Goal: Task Accomplishment & Management: Use online tool/utility

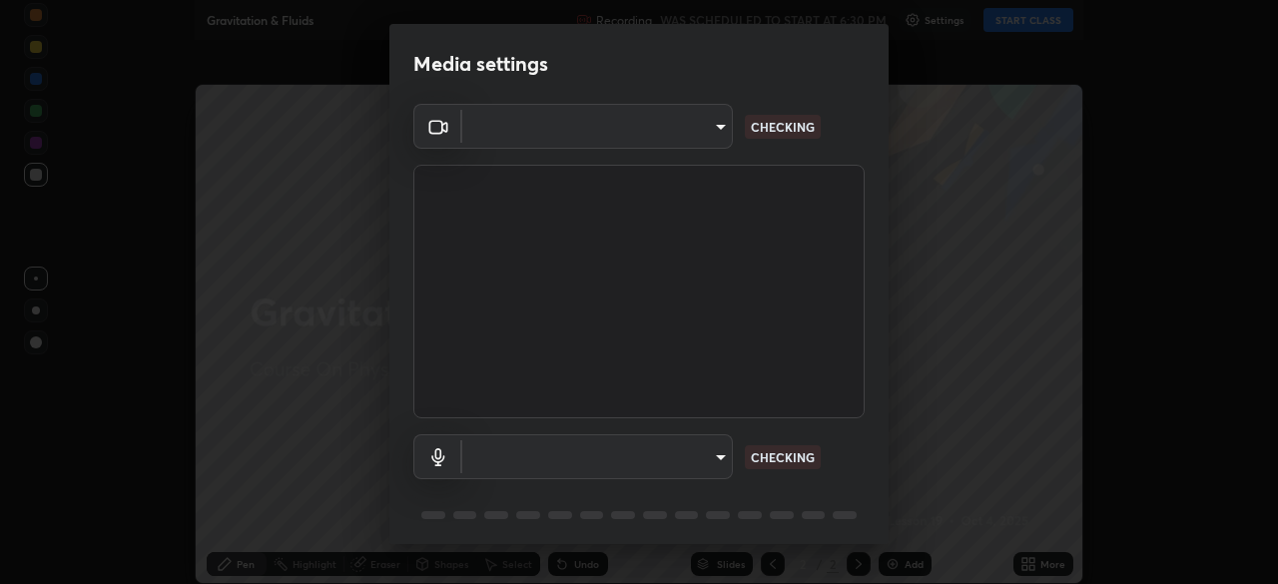
type input "1bfaa20297856ad55121efd0a2483a8db671bf9dcc0dce8dfcec0bded7d65c17"
type input "default"
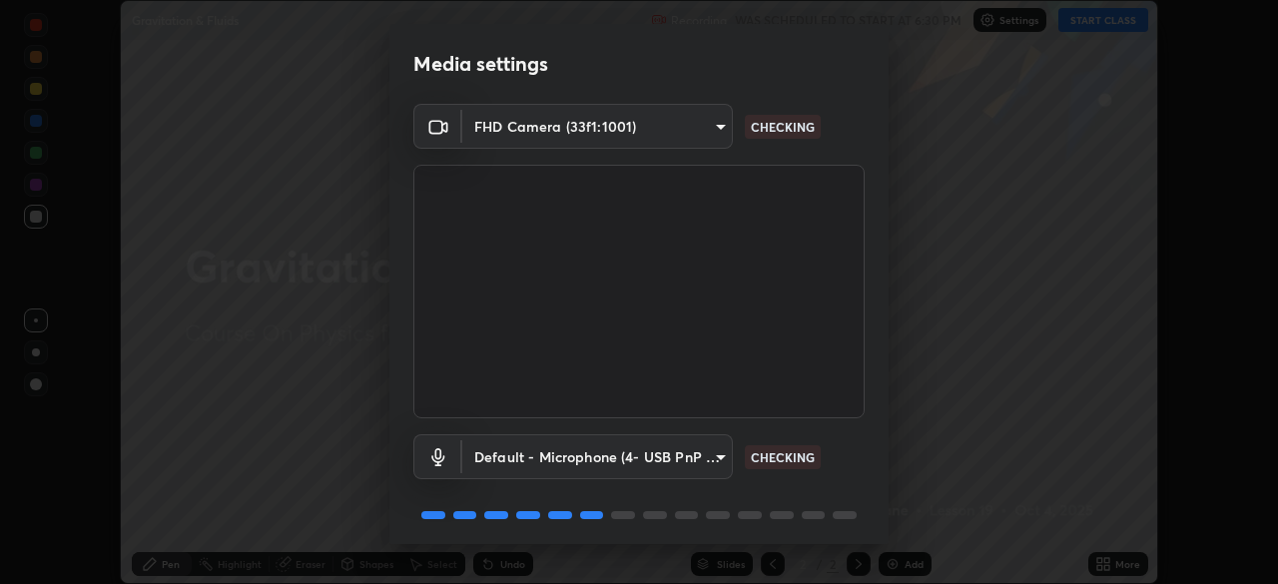
scroll to position [71, 0]
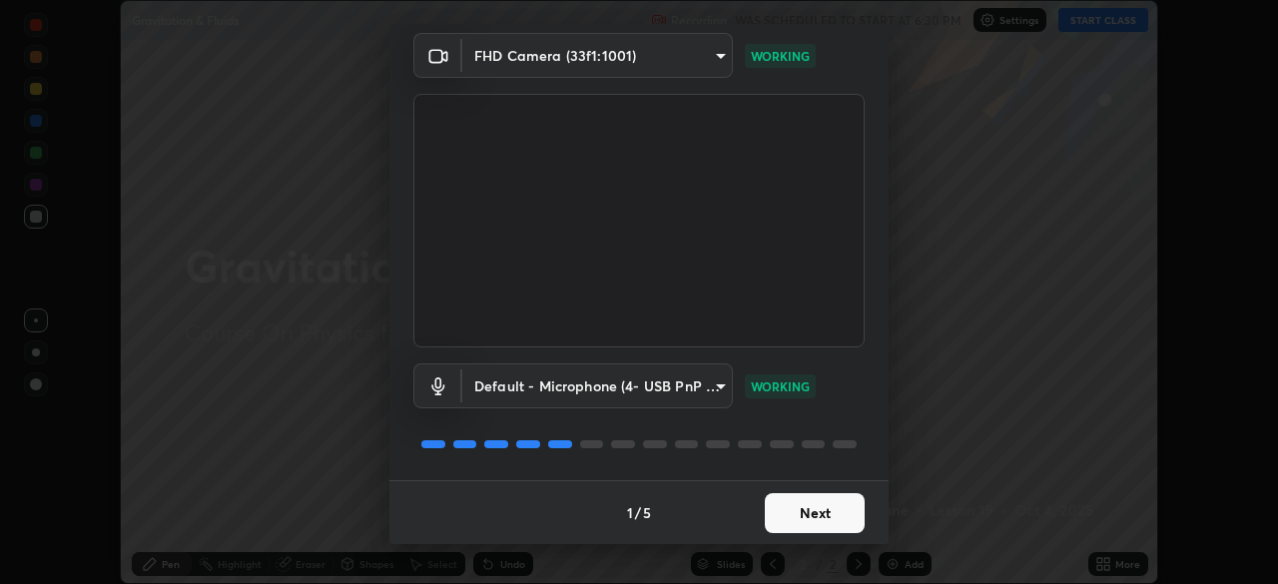
click at [818, 503] on button "Next" at bounding box center [815, 513] width 100 height 40
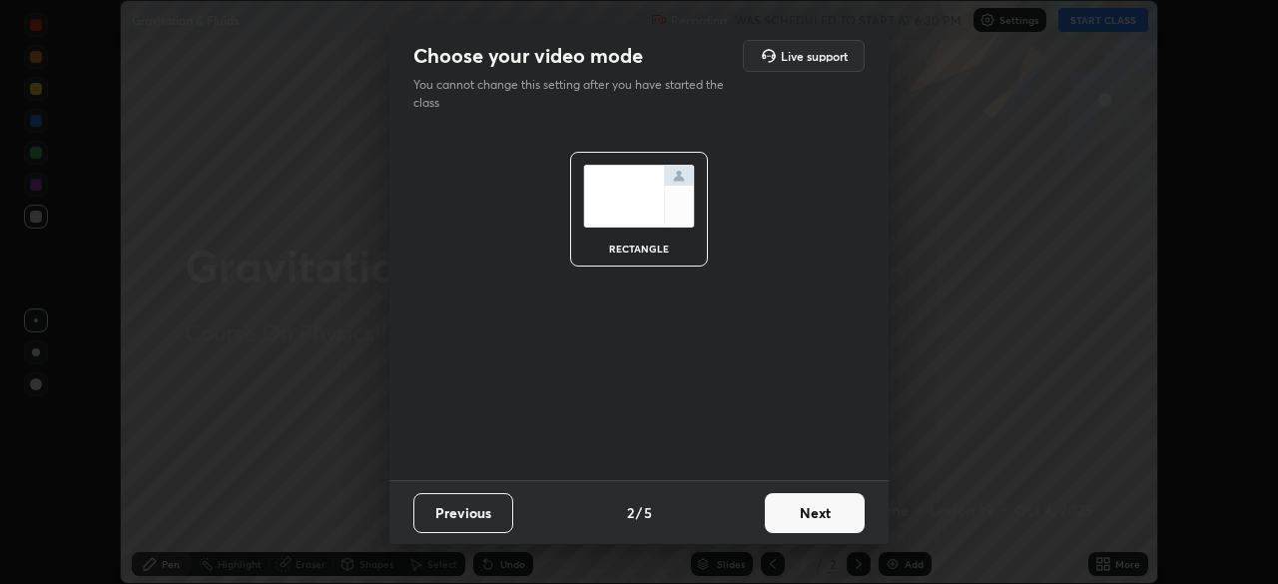
click at [802, 516] on button "Next" at bounding box center [815, 513] width 100 height 40
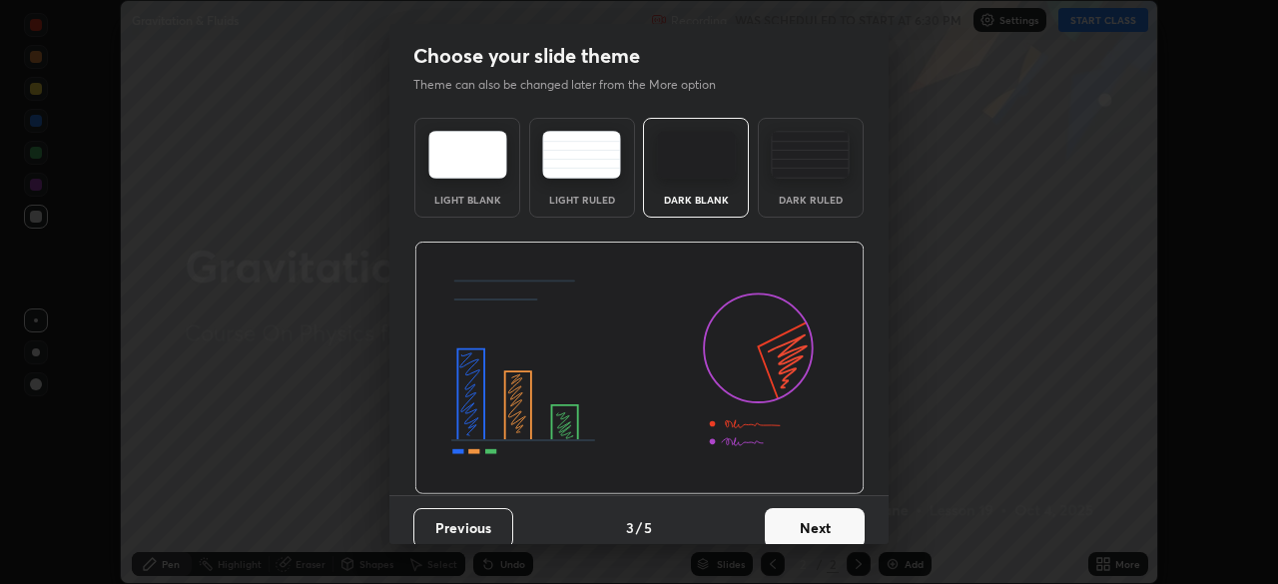
click at [809, 212] on div "Dark Ruled" at bounding box center [811, 168] width 106 height 100
click at [809, 532] on button "Next" at bounding box center [815, 528] width 100 height 40
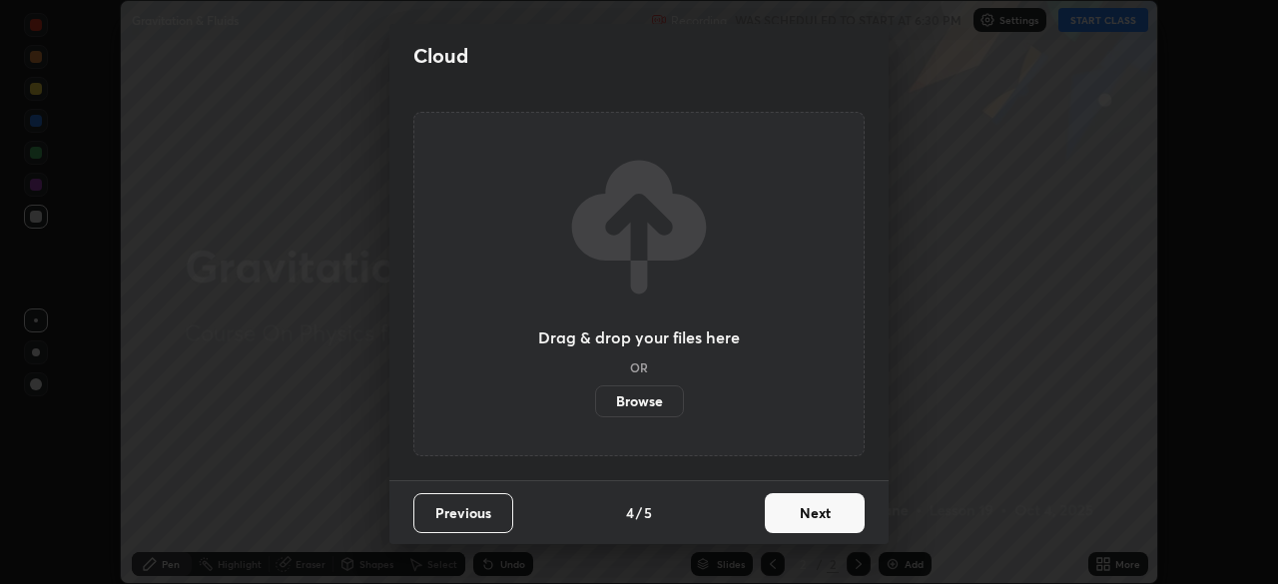
click at [811, 532] on button "Next" at bounding box center [815, 513] width 100 height 40
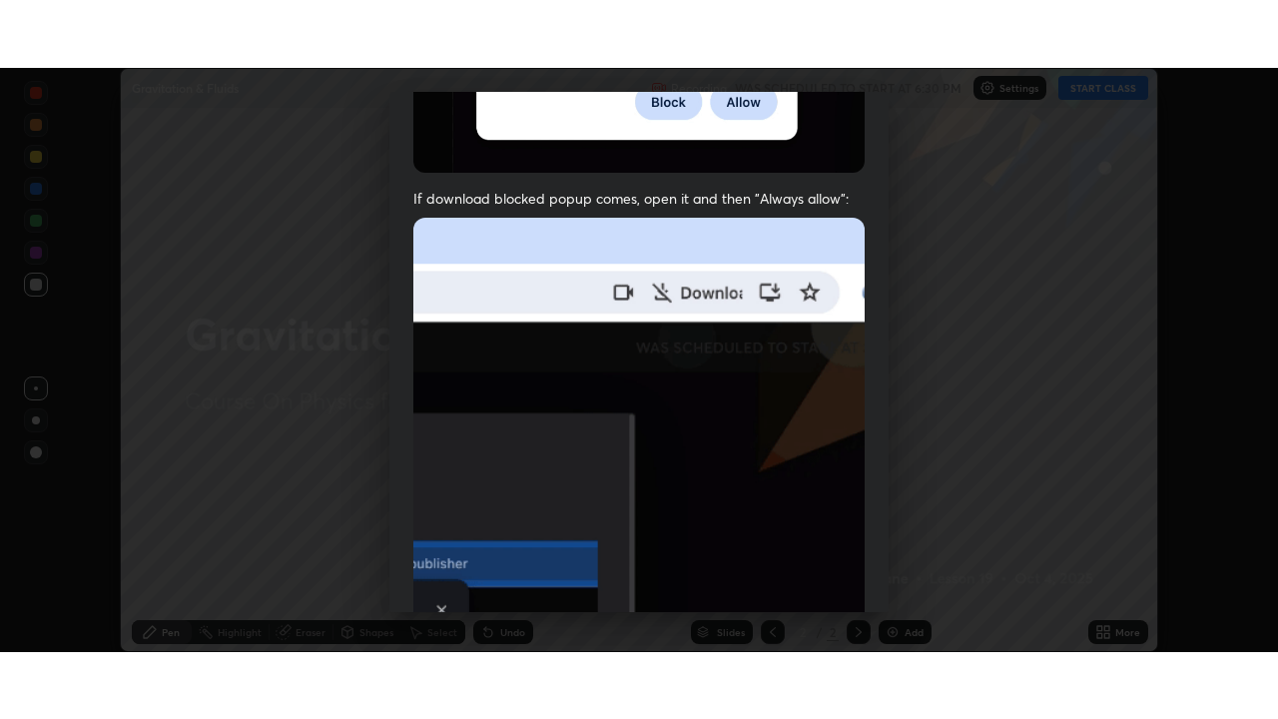
scroll to position [478, 0]
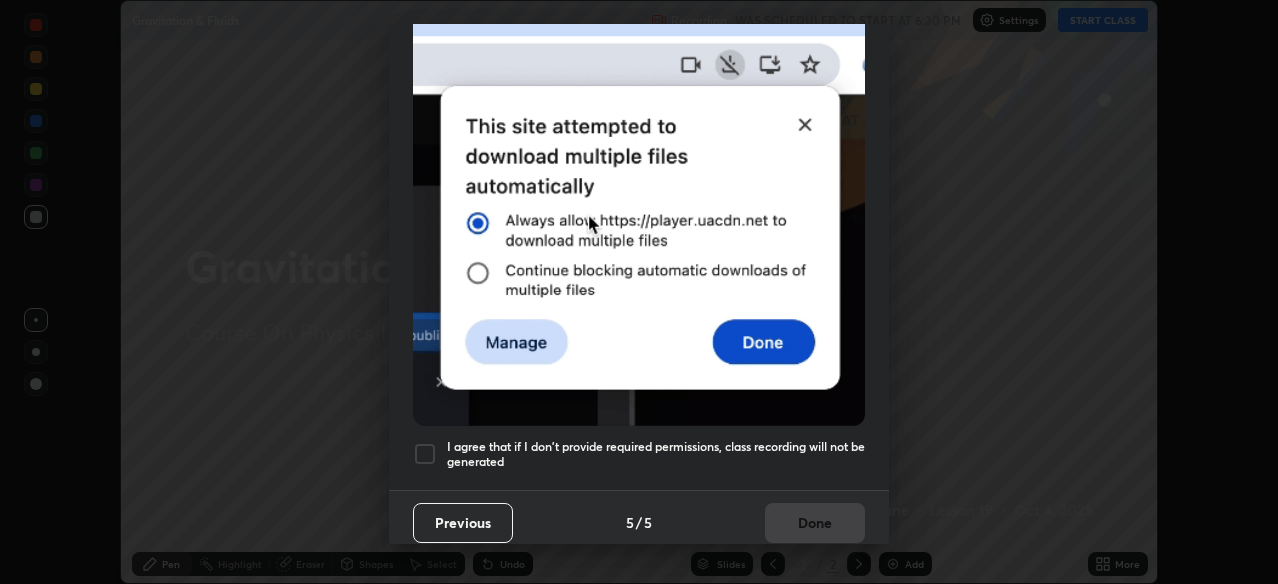
click at [742, 439] on h5 "I agree that if I don't provide required permissions, class recording will not …" at bounding box center [655, 454] width 417 height 31
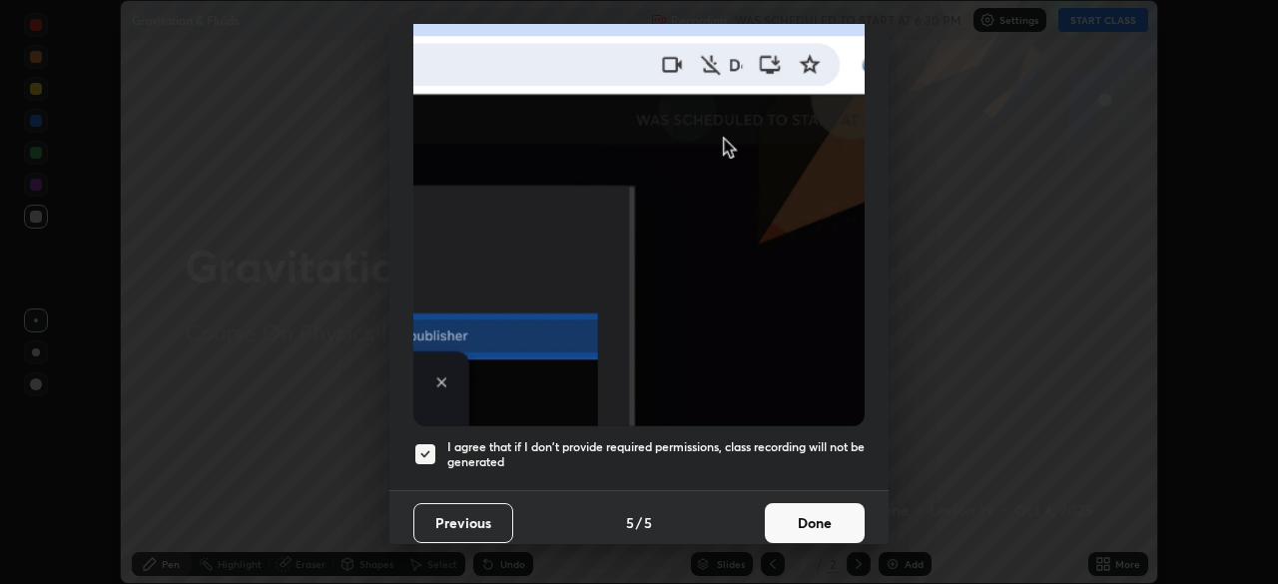
click at [778, 505] on button "Done" at bounding box center [815, 523] width 100 height 40
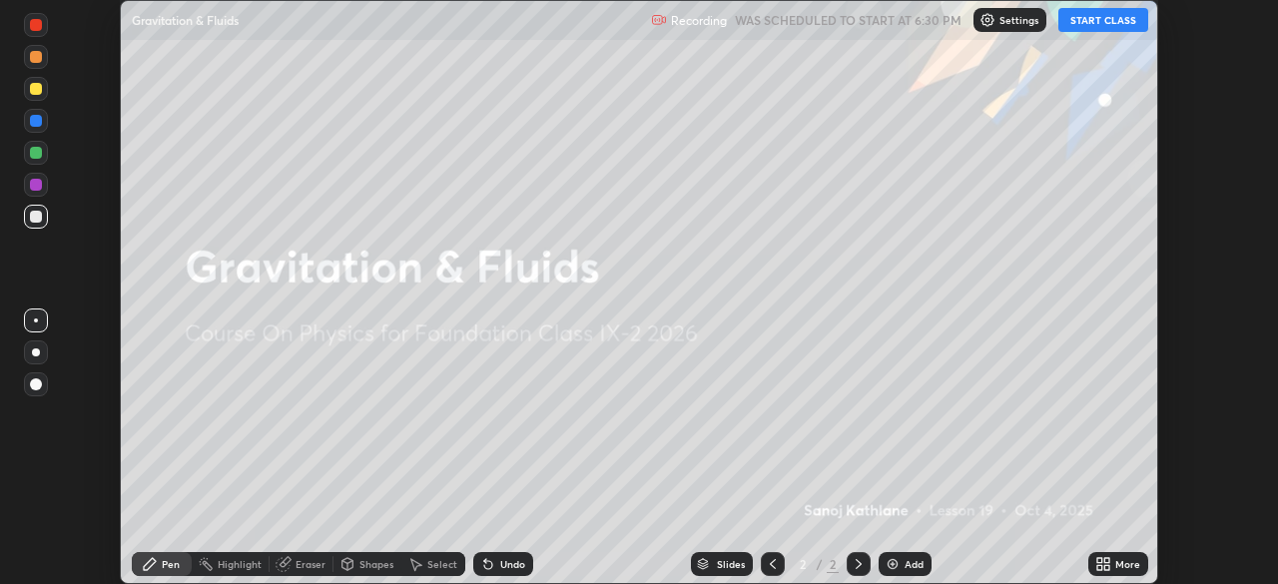
click at [1103, 17] on button "START CLASS" at bounding box center [1103, 20] width 90 height 24
click at [1100, 21] on button "START CLASS" at bounding box center [1103, 20] width 90 height 24
click at [1110, 563] on icon at bounding box center [1103, 564] width 16 height 16
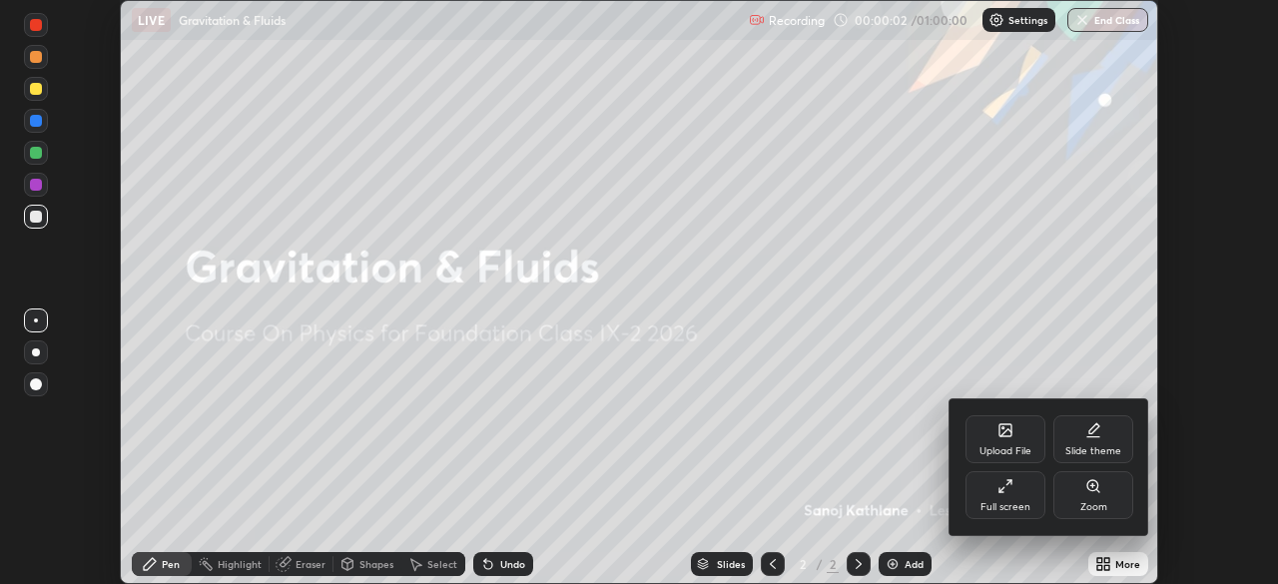
click at [1021, 496] on div "Full screen" at bounding box center [1005, 495] width 80 height 48
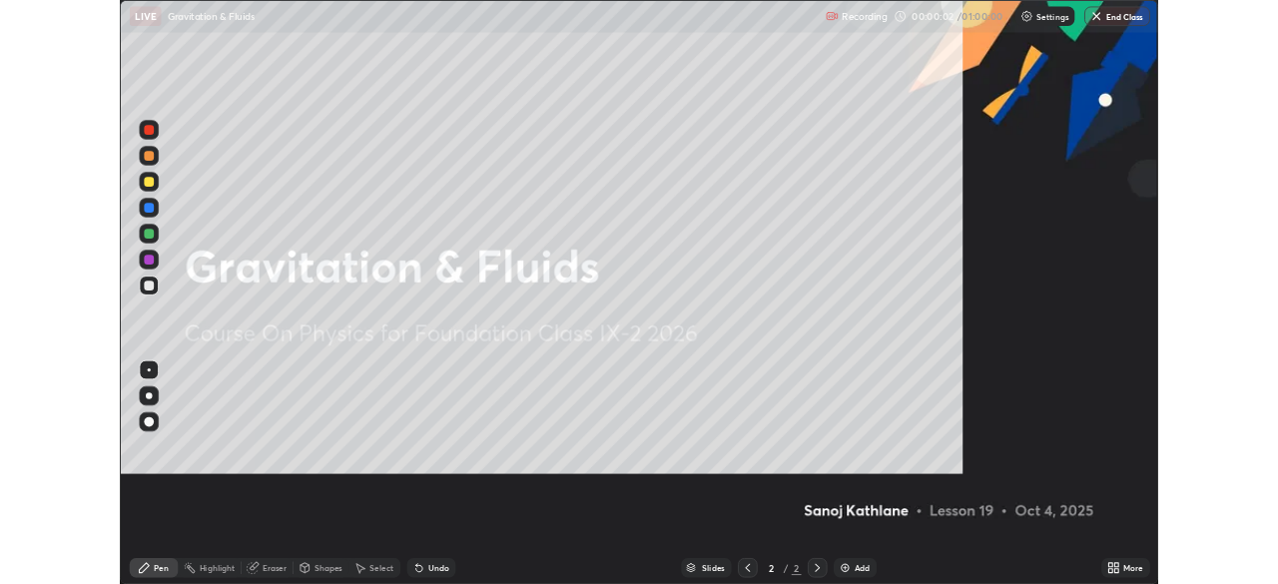
scroll to position [719, 1278]
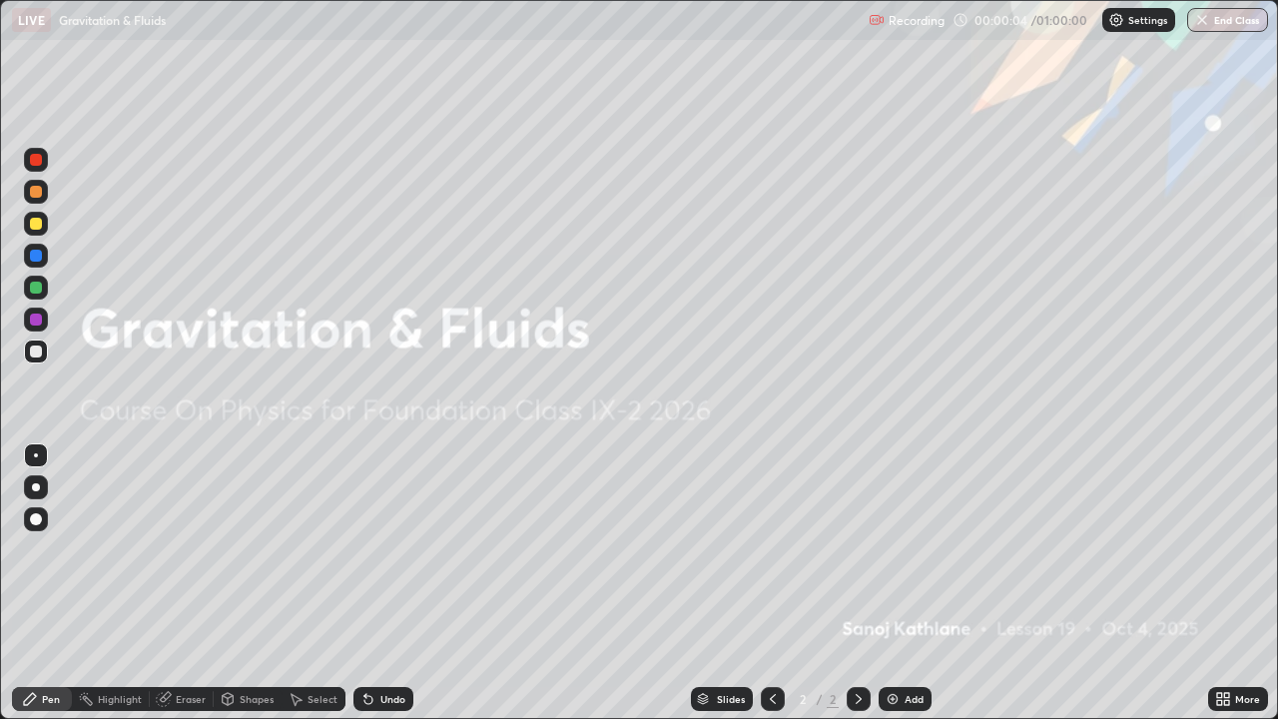
click at [857, 583] on icon at bounding box center [859, 699] width 16 height 16
click at [1219, 583] on icon at bounding box center [1219, 702] width 5 height 5
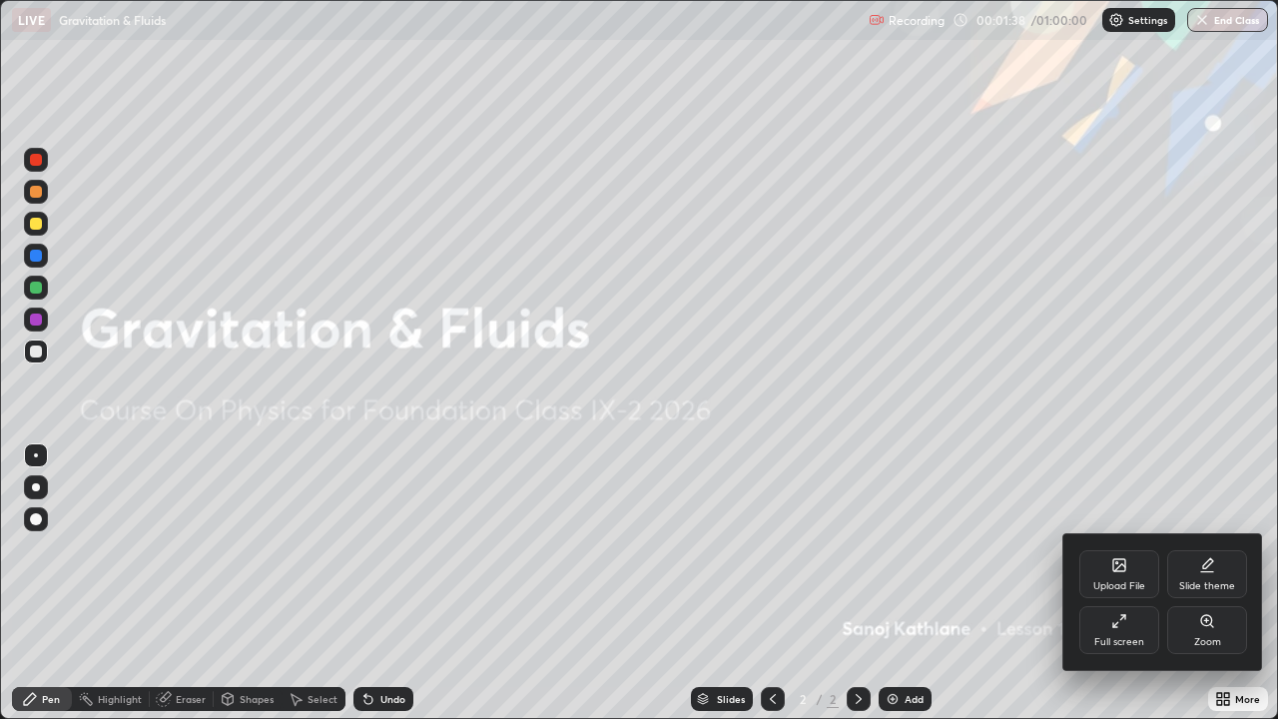
click at [1109, 583] on div "Upload File" at bounding box center [1119, 586] width 52 height 10
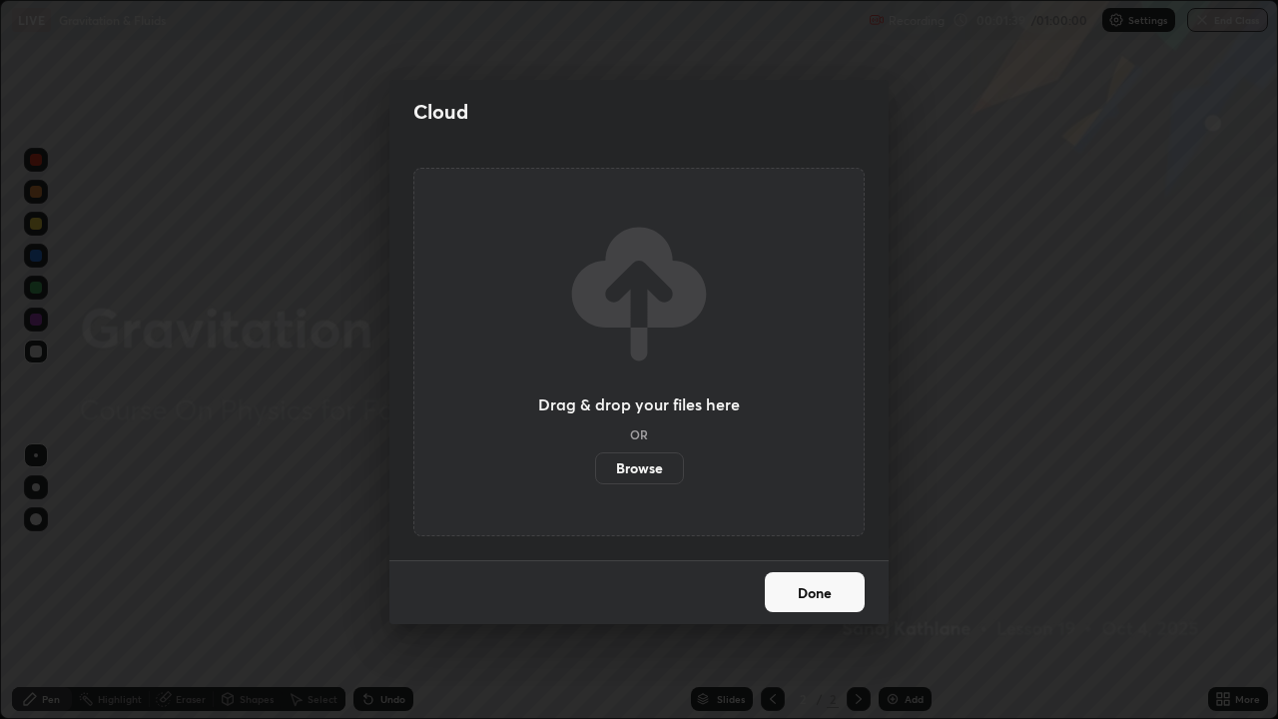
click at [629, 472] on label "Browse" at bounding box center [639, 468] width 89 height 32
click at [595, 472] on input "Browse" at bounding box center [595, 468] width 0 height 32
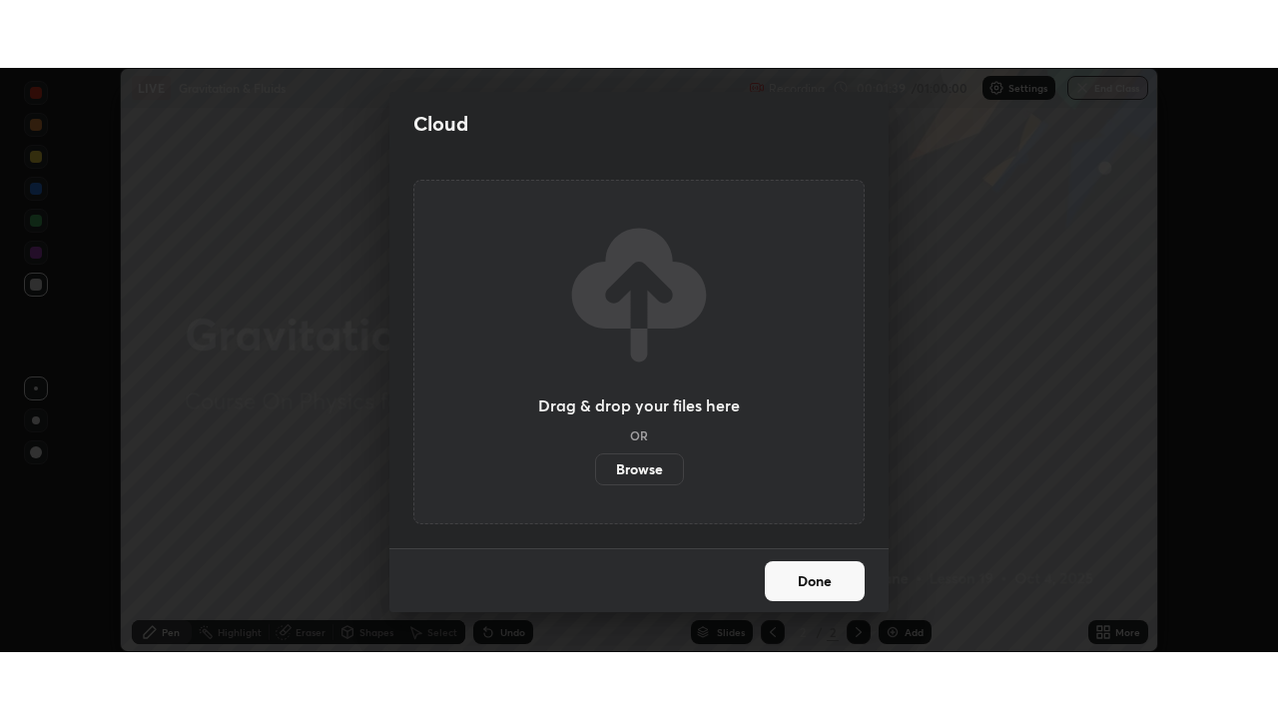
scroll to position [99253, 98559]
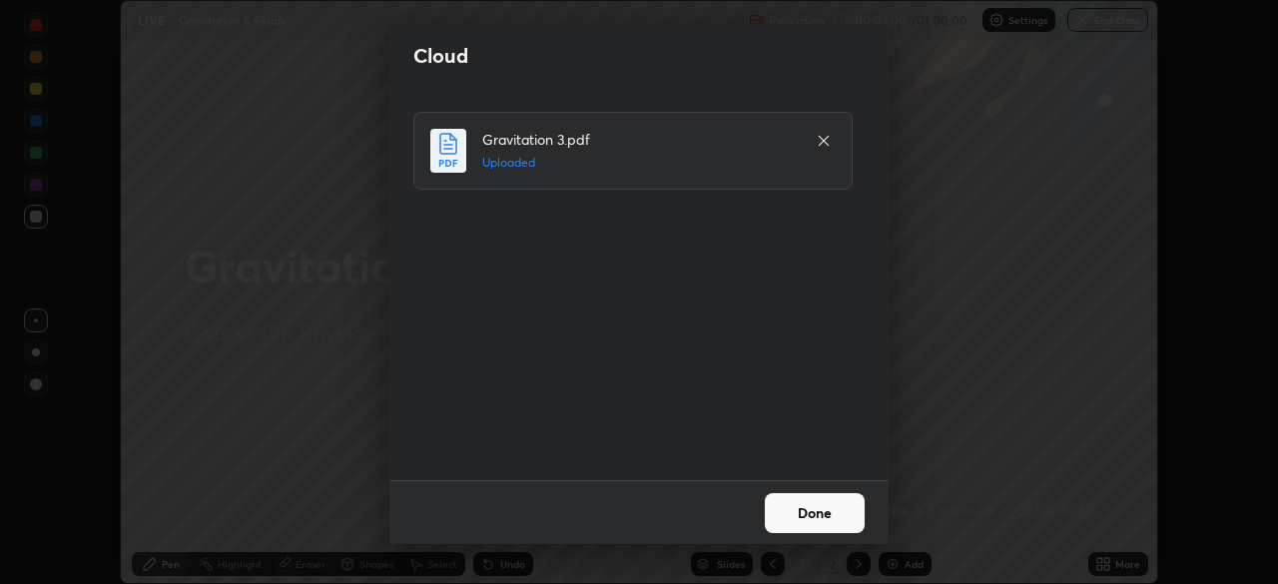
click at [791, 517] on button "Done" at bounding box center [815, 513] width 100 height 40
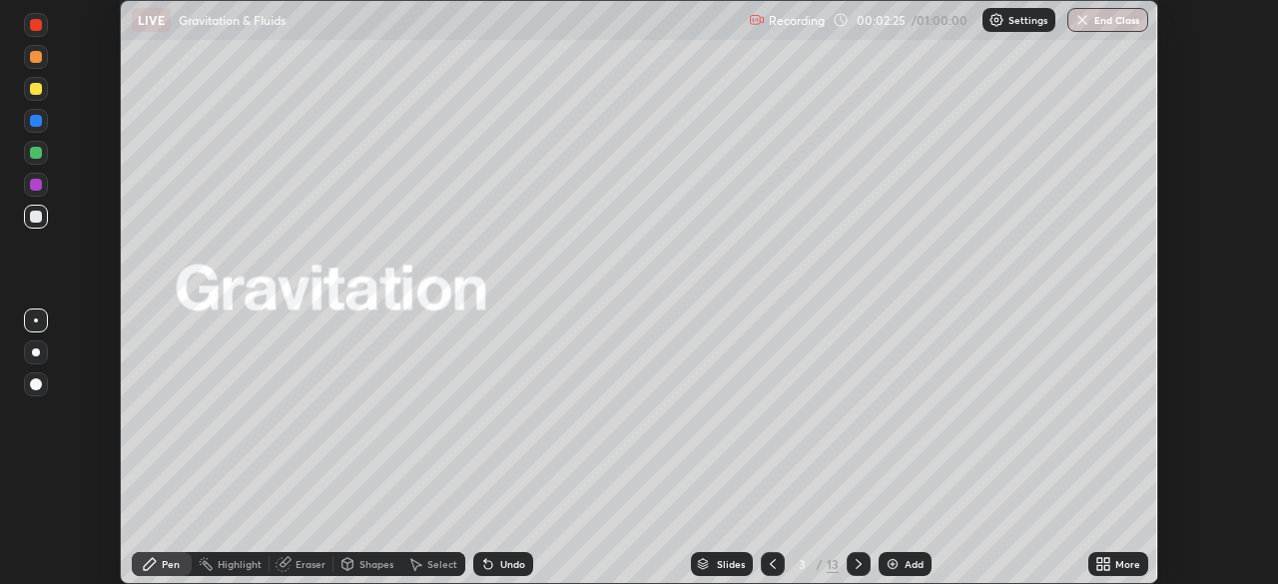
click at [1105, 565] on icon at bounding box center [1106, 567] width 5 height 5
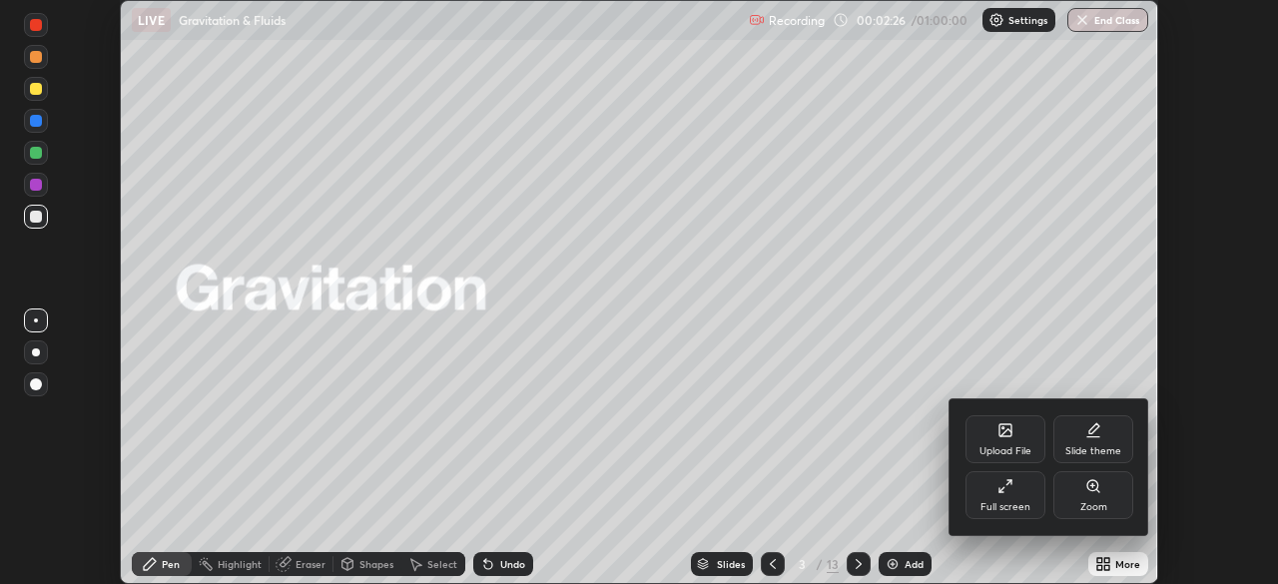
click at [992, 509] on div "Full screen" at bounding box center [1005, 507] width 50 height 10
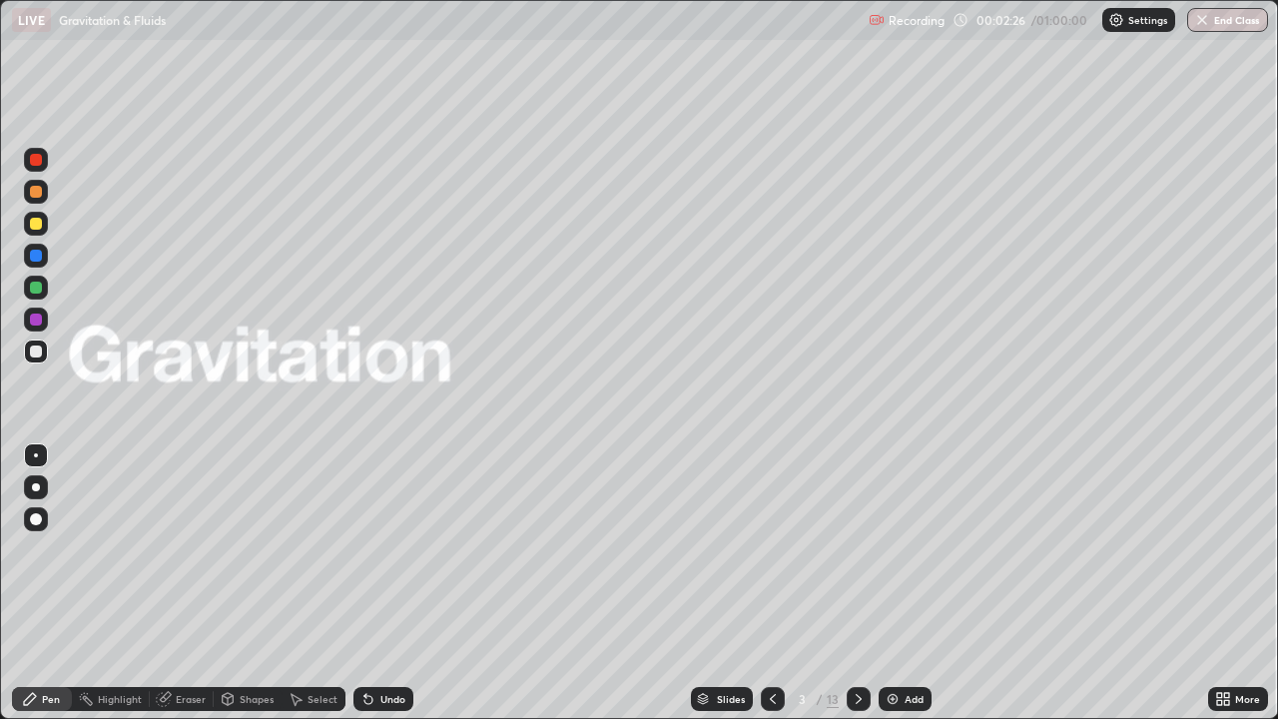
scroll to position [719, 1278]
click at [857, 583] on icon at bounding box center [859, 699] width 16 height 16
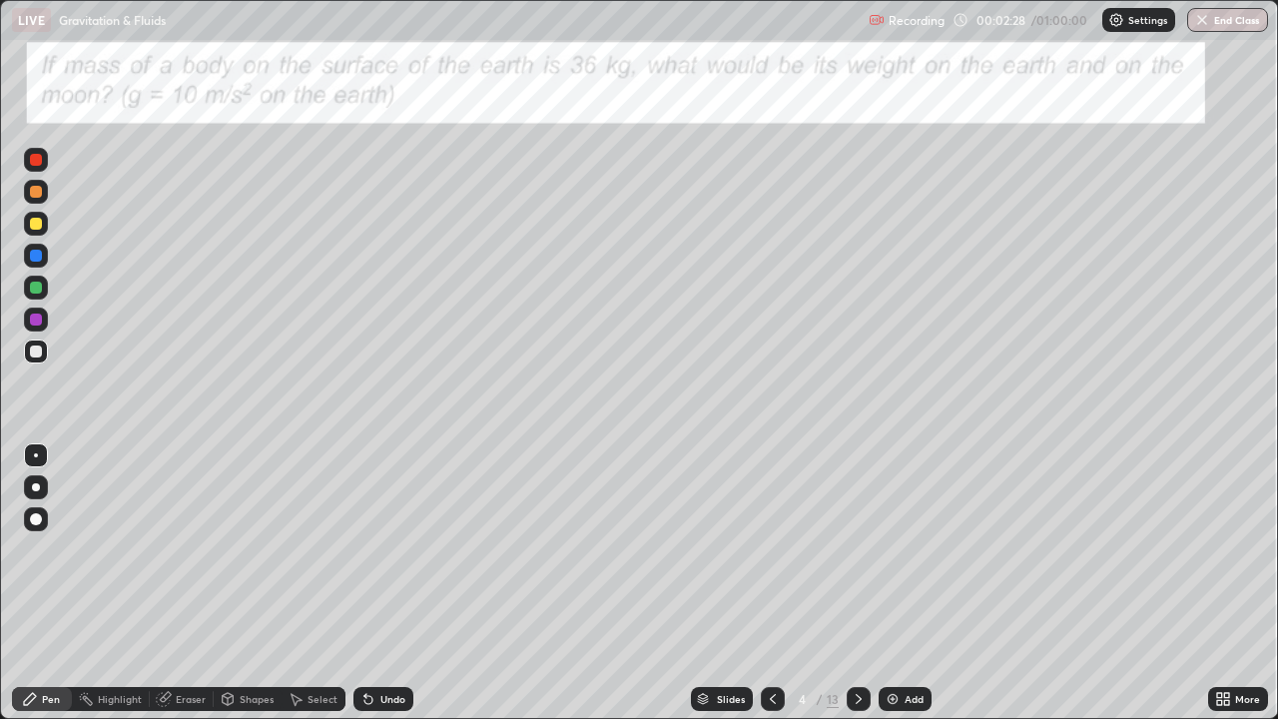
click at [856, 583] on icon at bounding box center [859, 699] width 16 height 16
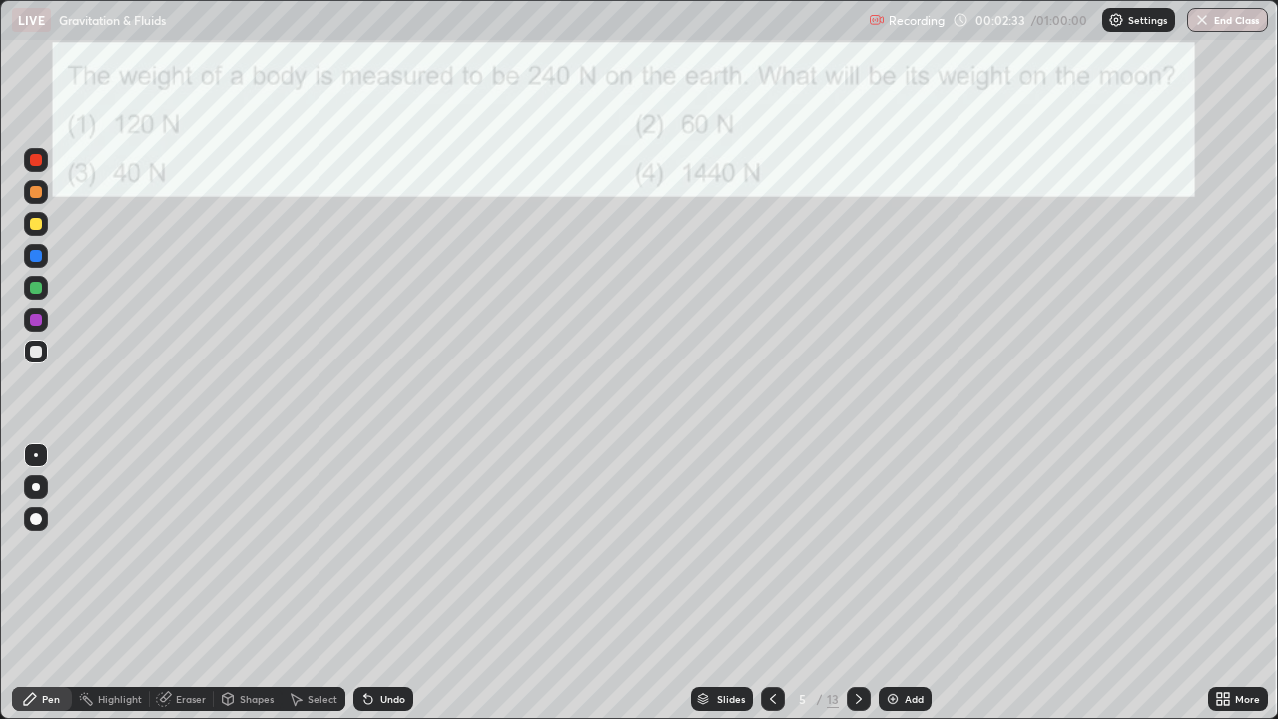
click at [857, 583] on icon at bounding box center [859, 699] width 16 height 16
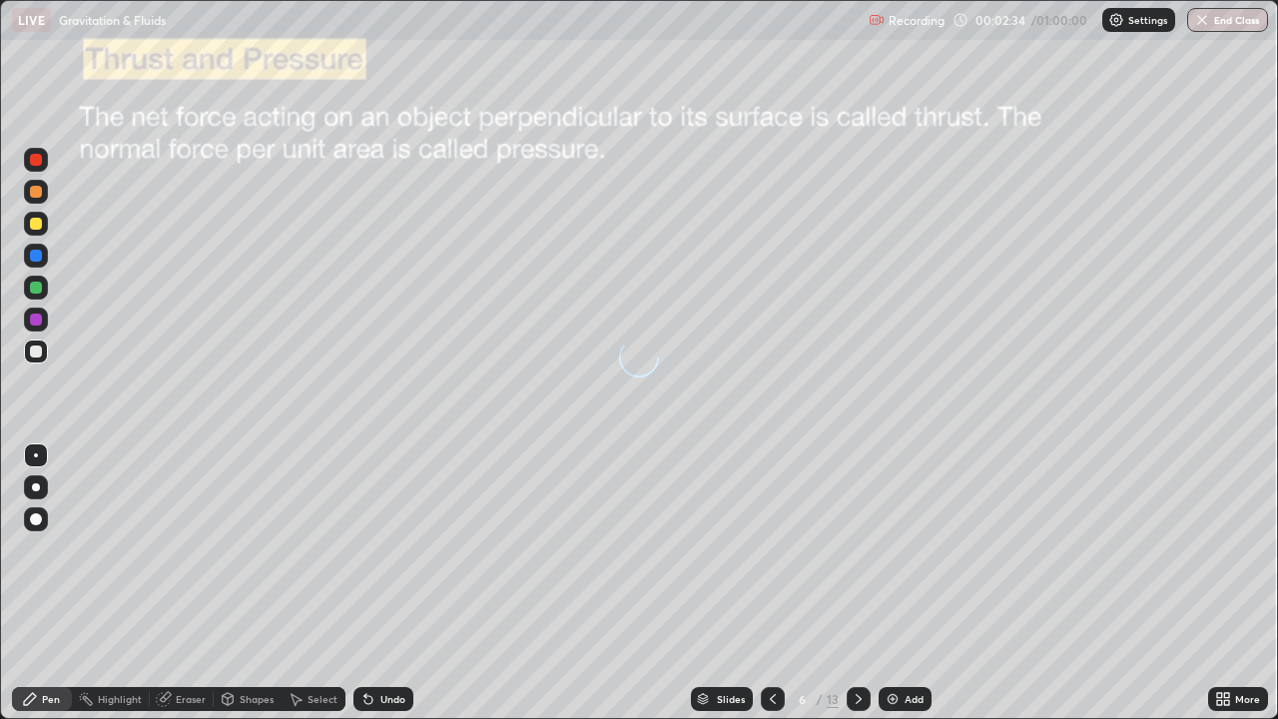
click at [855, 583] on icon at bounding box center [859, 699] width 16 height 16
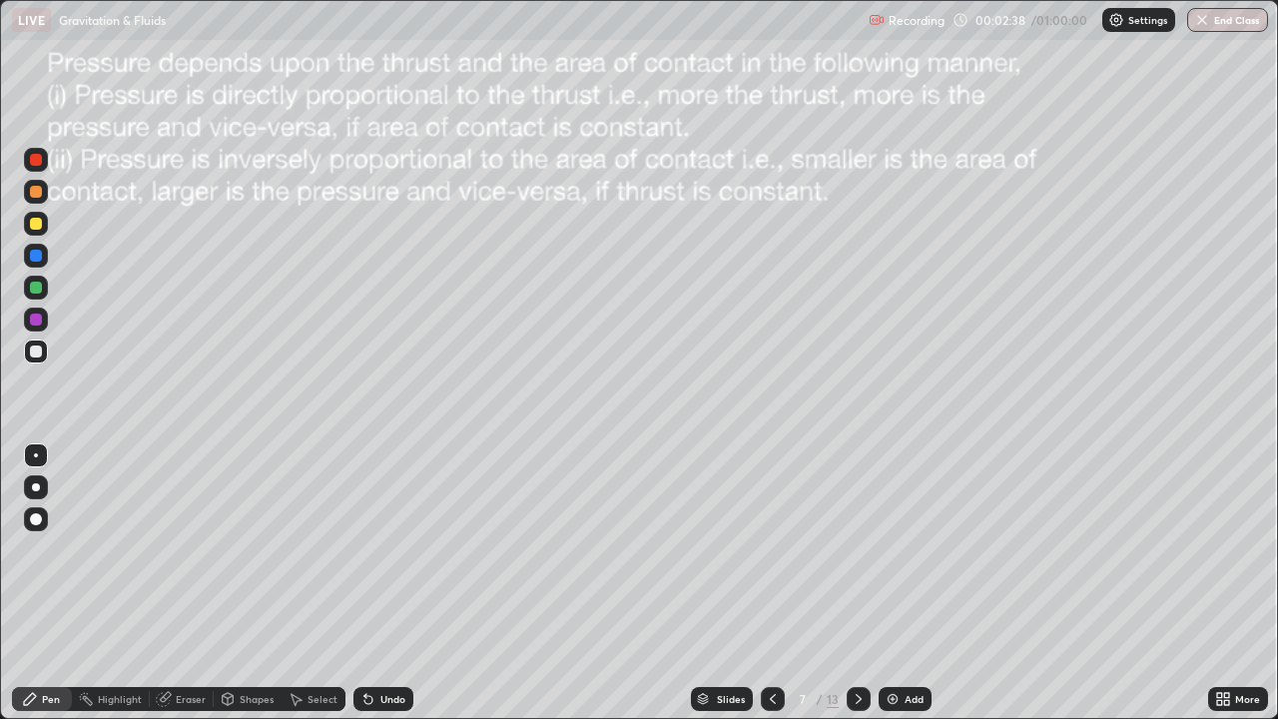
click at [853, 583] on icon at bounding box center [859, 699] width 16 height 16
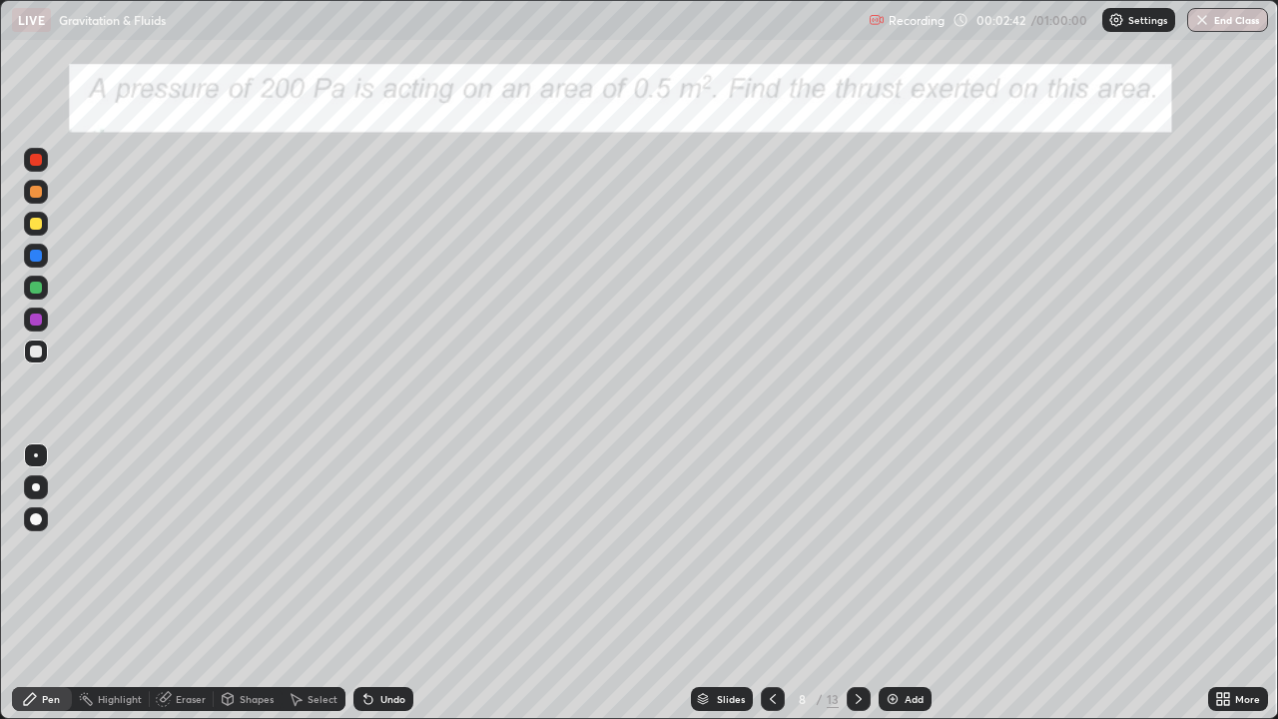
click at [857, 583] on icon at bounding box center [859, 699] width 16 height 16
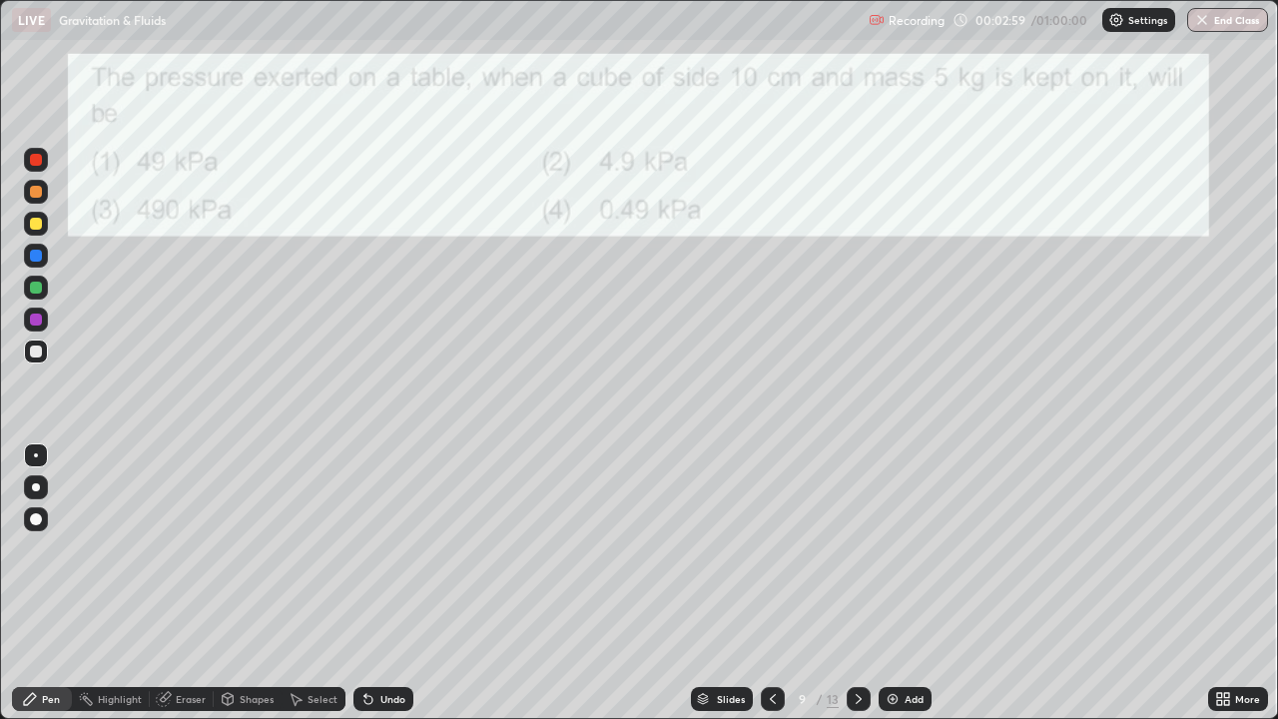
click at [857, 583] on icon at bounding box center [859, 699] width 16 height 16
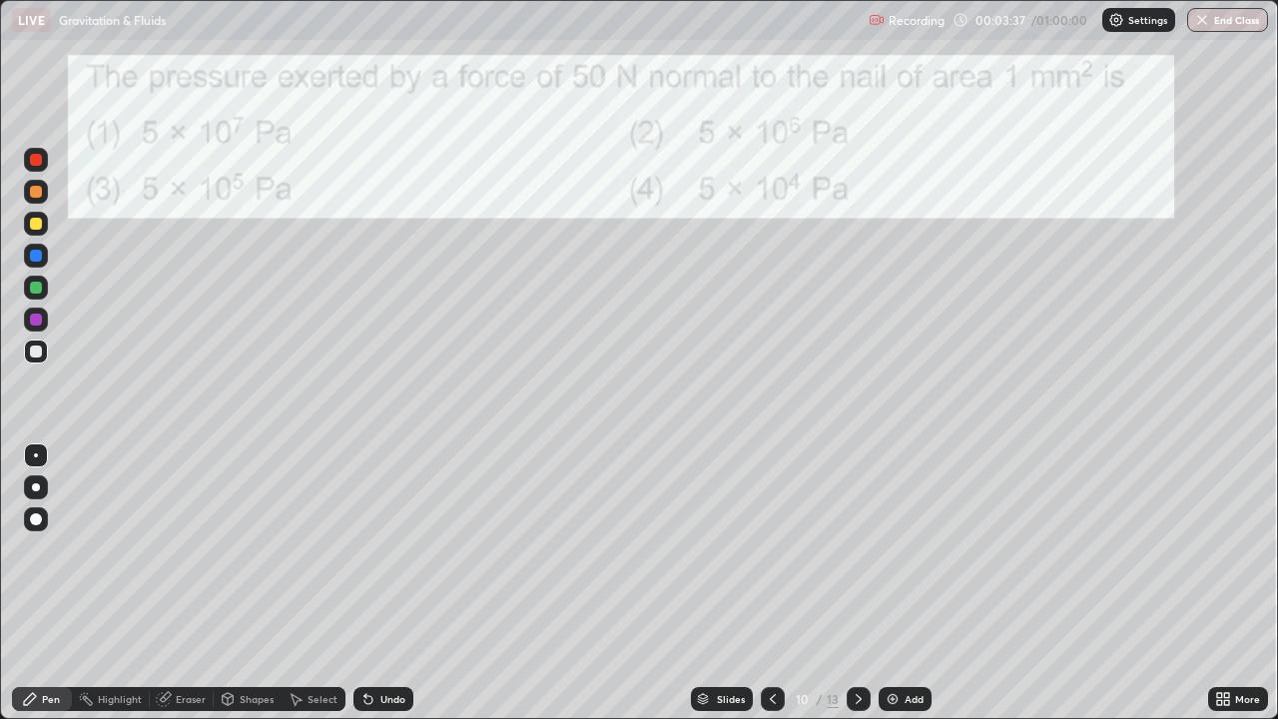
click at [34, 196] on div at bounding box center [36, 192] width 12 height 12
click at [304, 583] on div "Select" at bounding box center [314, 699] width 64 height 24
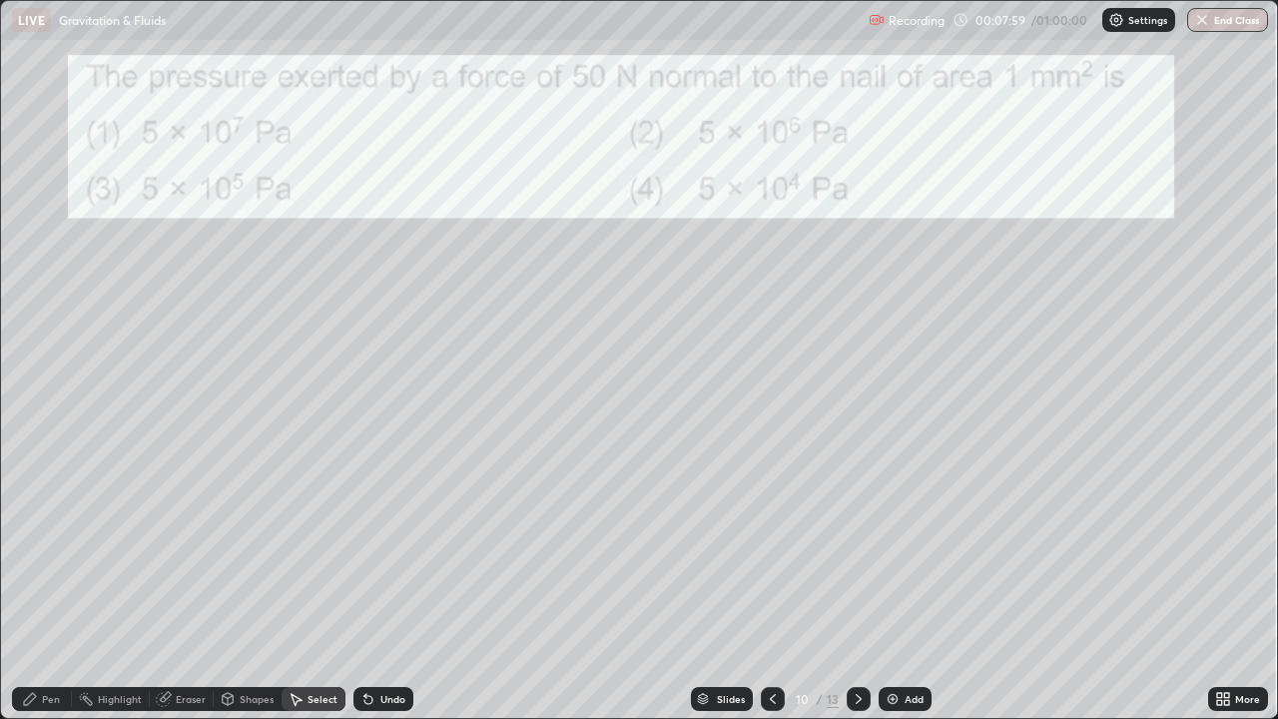
click at [247, 583] on div "Shapes" at bounding box center [257, 699] width 34 height 10
click at [303, 583] on div "Select" at bounding box center [314, 699] width 64 height 24
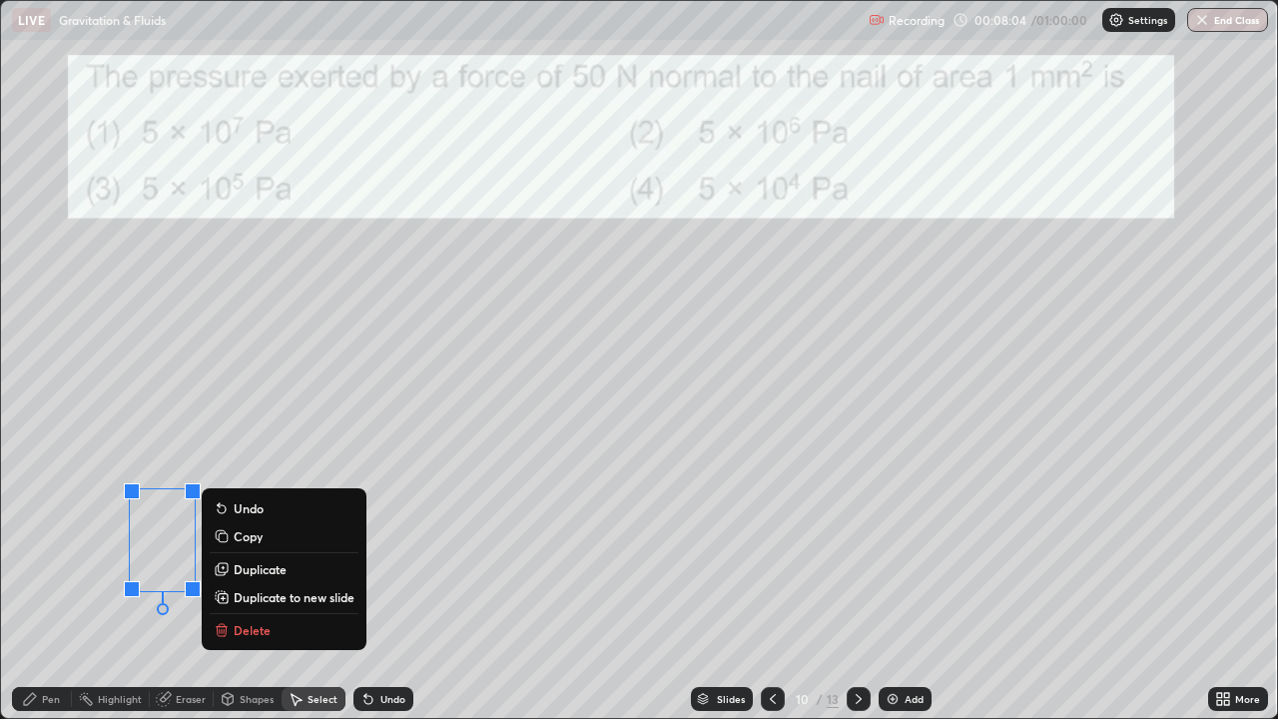
click at [255, 583] on p "Delete" at bounding box center [252, 630] width 37 height 16
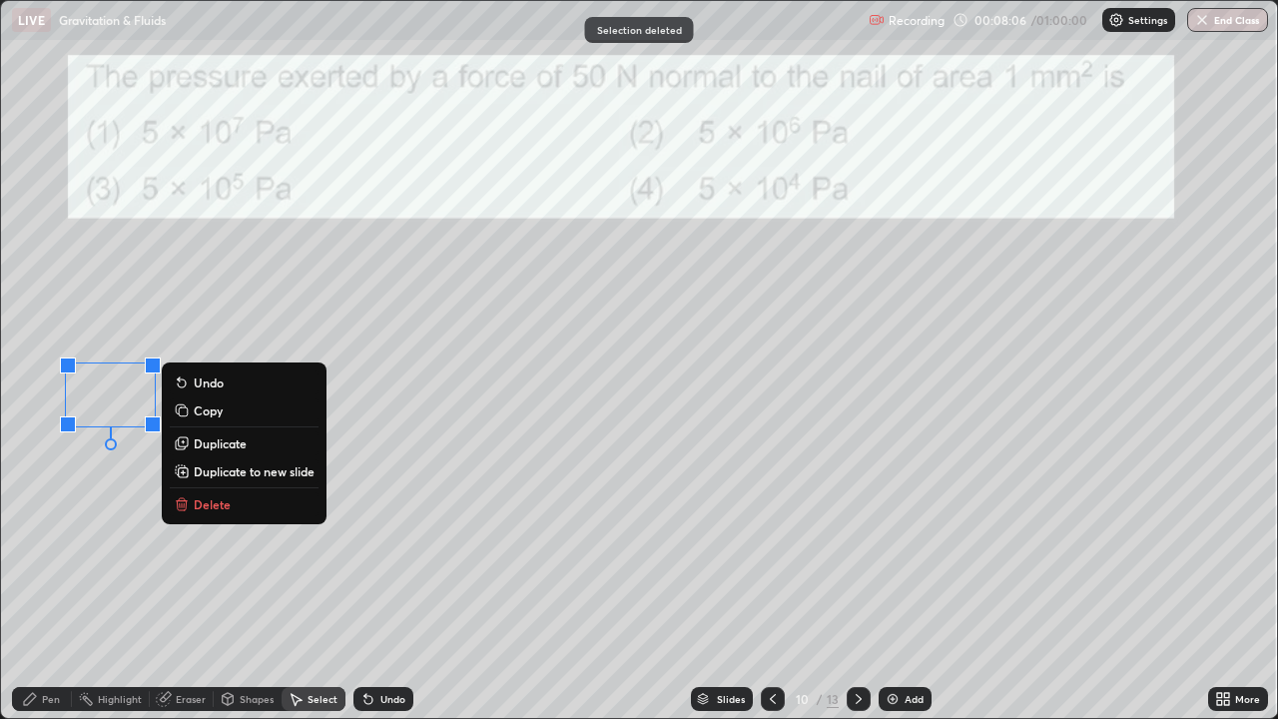
click at [207, 511] on p "Delete" at bounding box center [212, 504] width 37 height 16
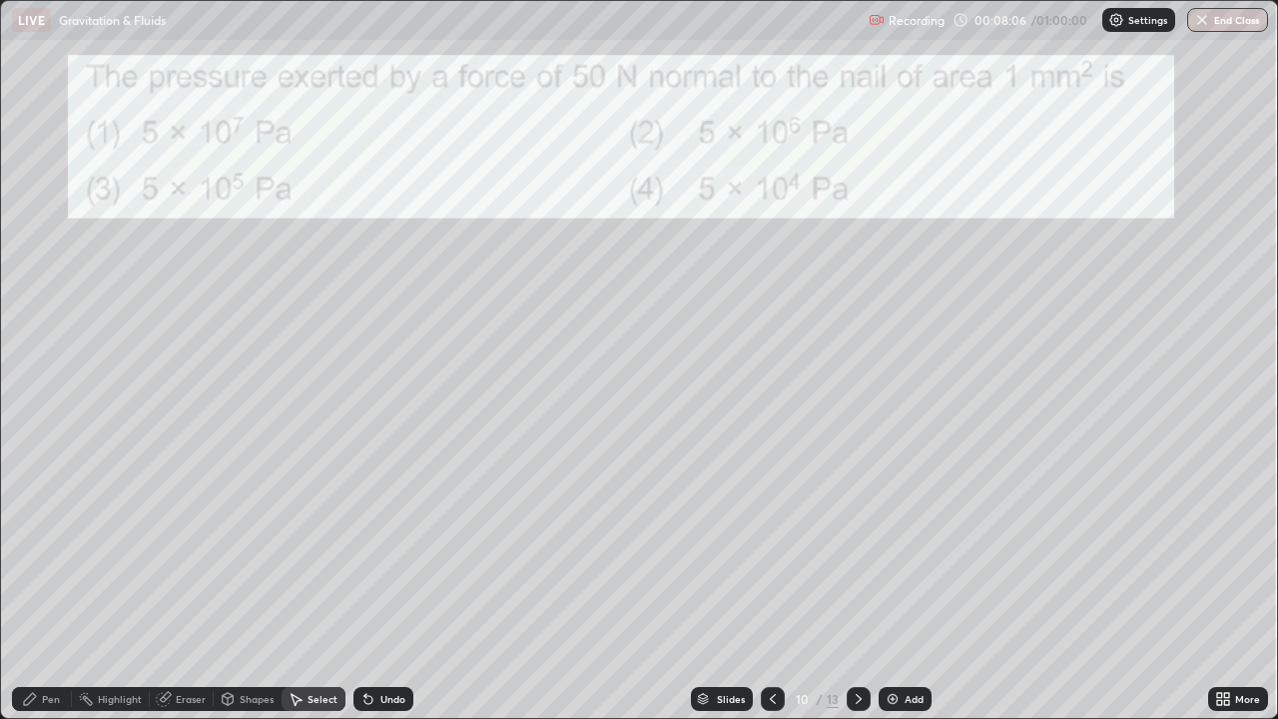
click at [257, 574] on div "0 ° Undo Copy Duplicate Duplicate to new slide Delete" at bounding box center [639, 359] width 1276 height 717
click at [857, 583] on icon at bounding box center [859, 699] width 16 height 16
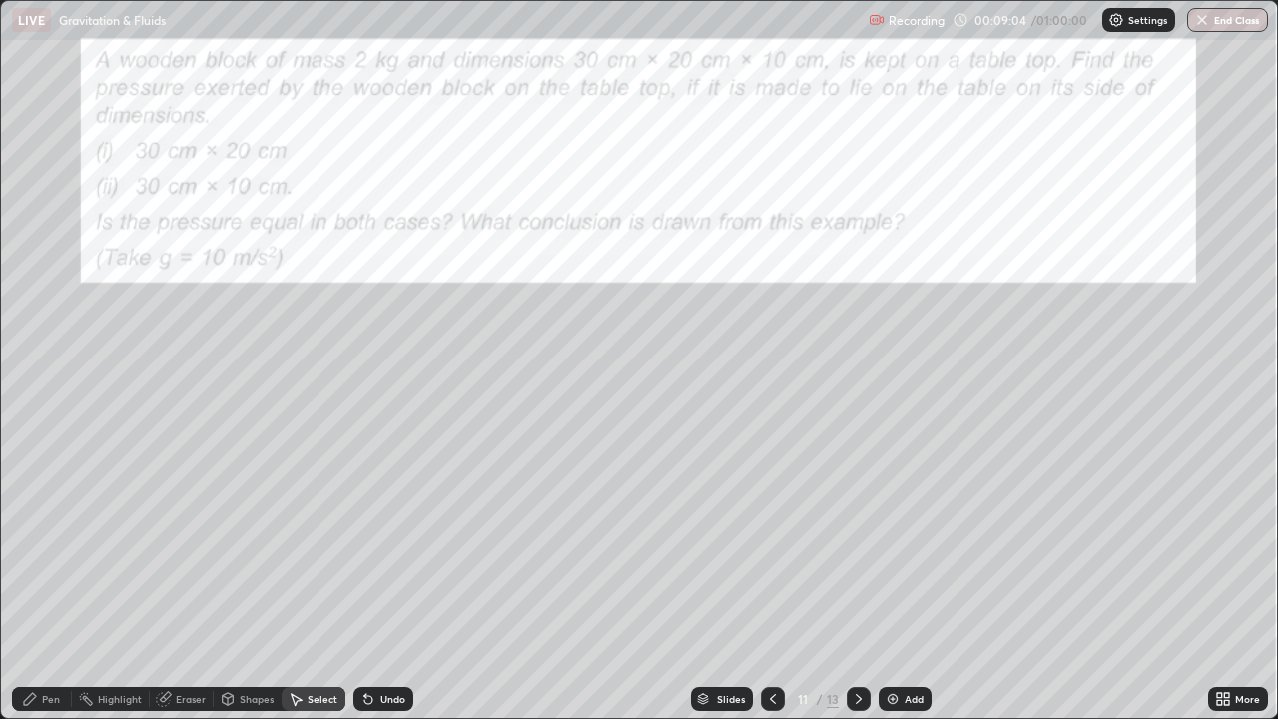
click at [37, 434] on div "Erase all" at bounding box center [36, 359] width 48 height 639
click at [161, 177] on div "0 ° Undo Copy Duplicate Duplicate to new slide Delete" at bounding box center [639, 359] width 1276 height 717
click at [35, 583] on icon at bounding box center [30, 699] width 16 height 16
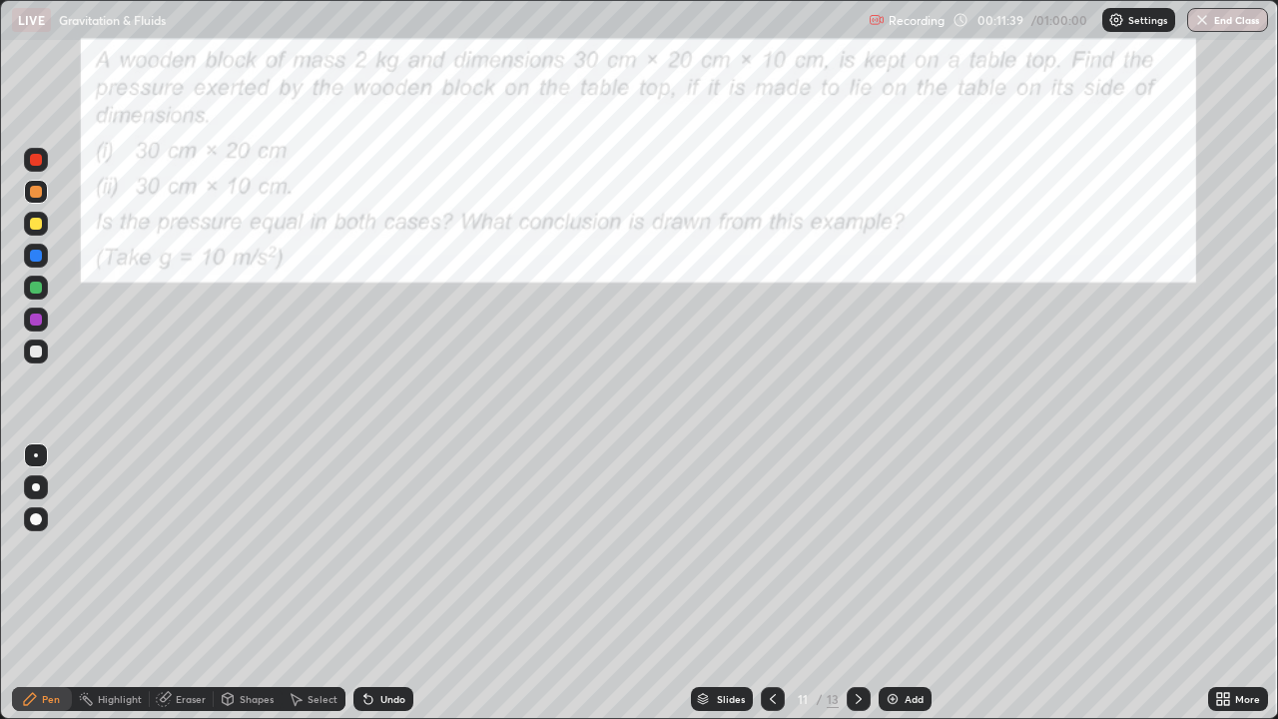
click at [309, 583] on div "Select" at bounding box center [322, 699] width 30 height 10
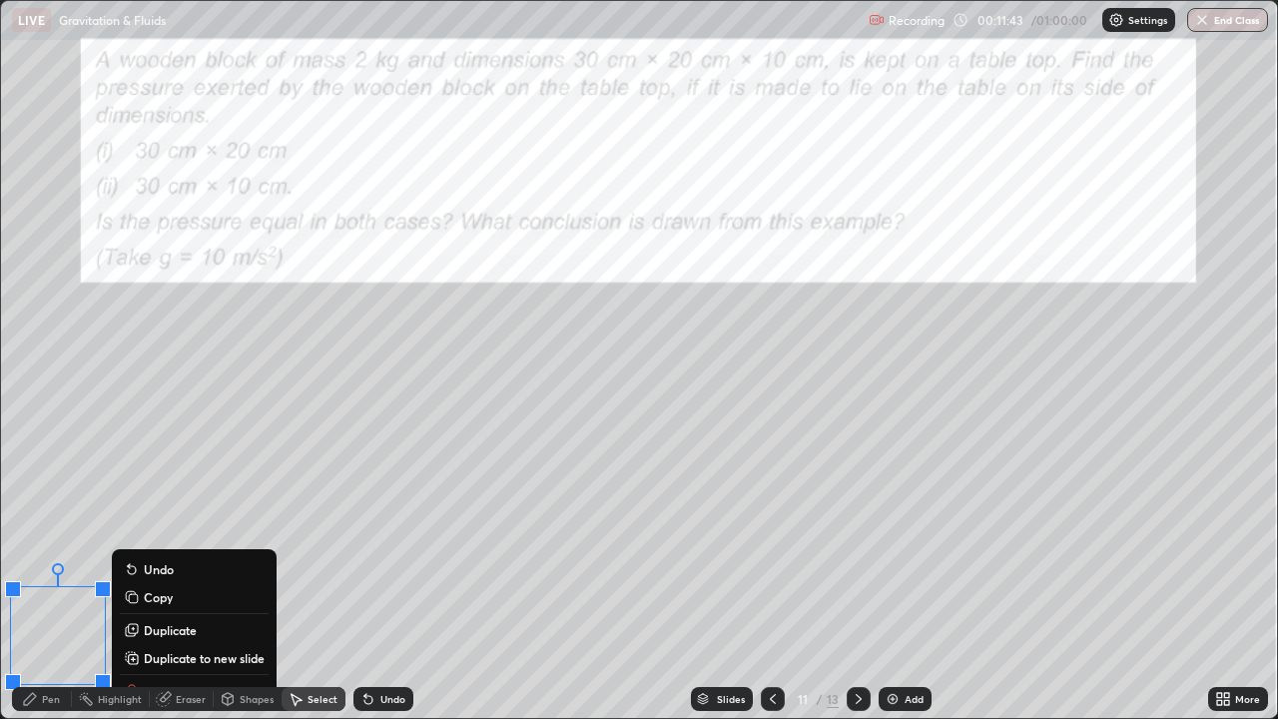
click at [147, 462] on div "0 ° Undo Copy Duplicate Duplicate to new slide Delete" at bounding box center [639, 359] width 1276 height 717
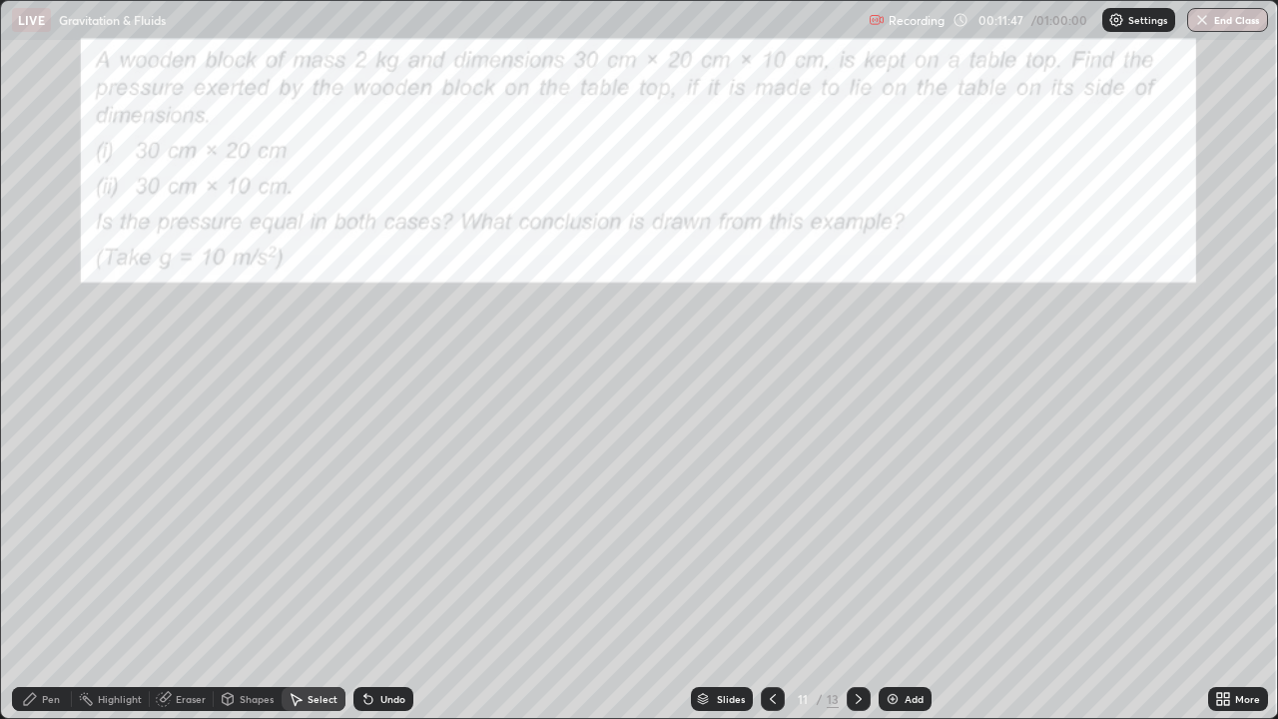
click at [45, 583] on div "Pen" at bounding box center [42, 699] width 60 height 24
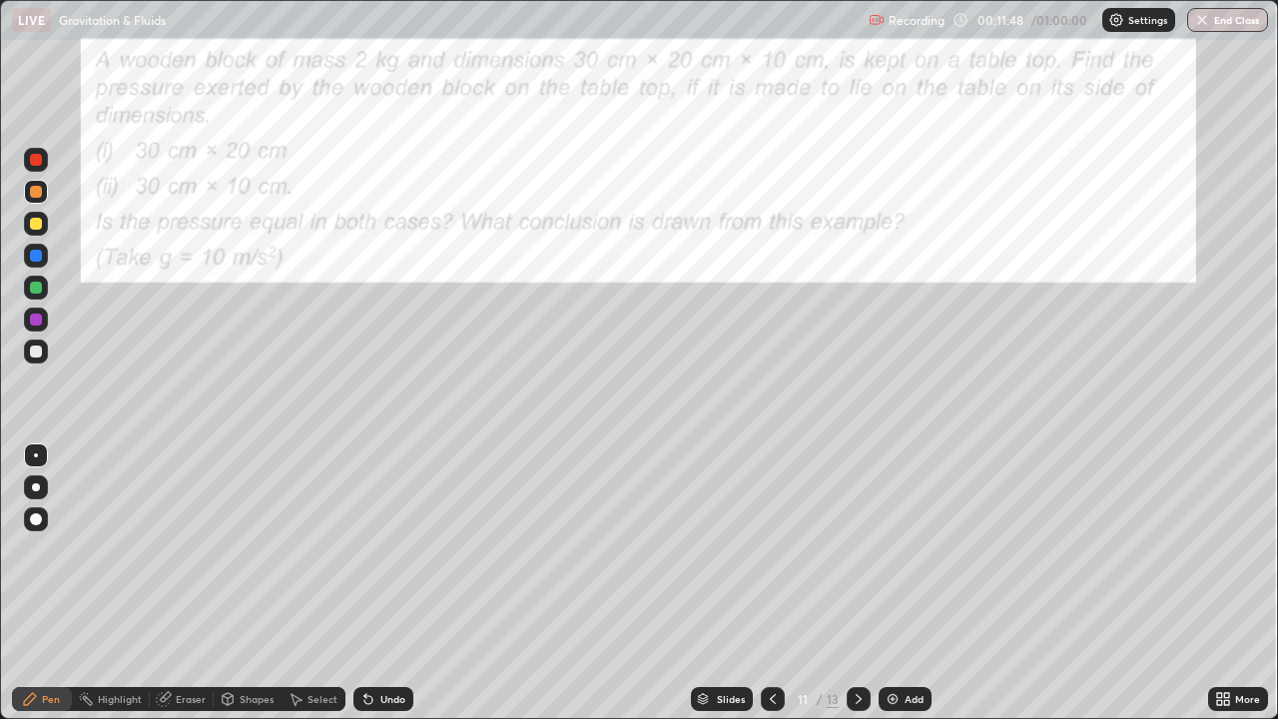
click at [37, 479] on div at bounding box center [36, 487] width 24 height 24
click at [36, 321] on div at bounding box center [36, 319] width 12 height 12
click at [375, 583] on div "Undo" at bounding box center [383, 699] width 60 height 24
click at [380, 583] on div "Undo" at bounding box center [392, 699] width 25 height 10
click at [737, 583] on div "Slides" at bounding box center [722, 699] width 62 height 24
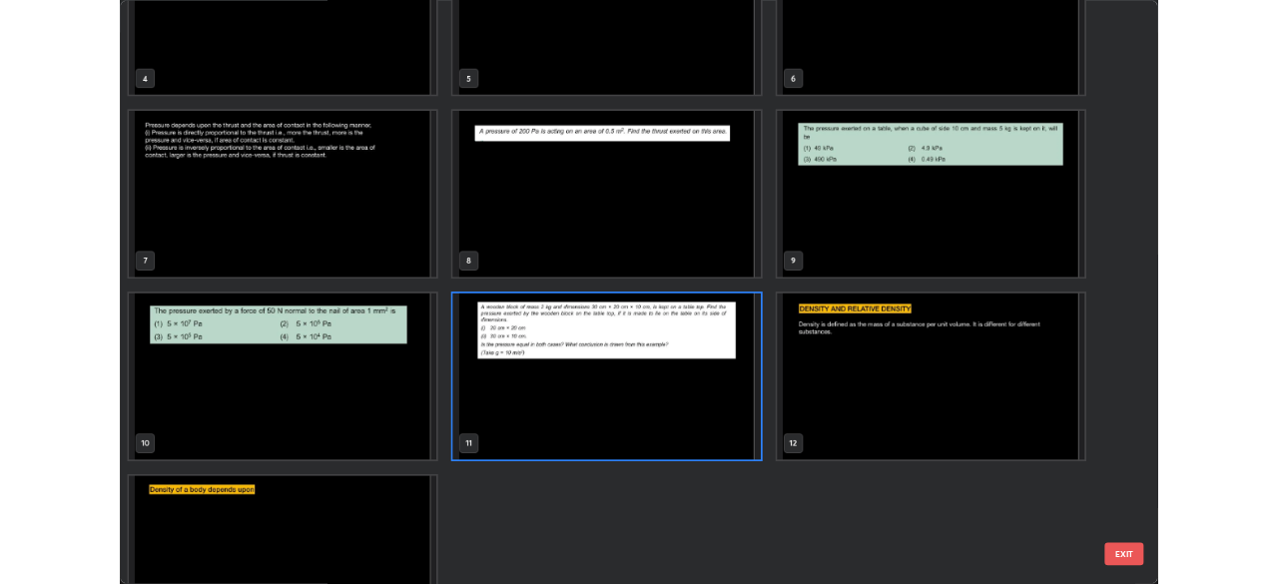
scroll to position [325, 0]
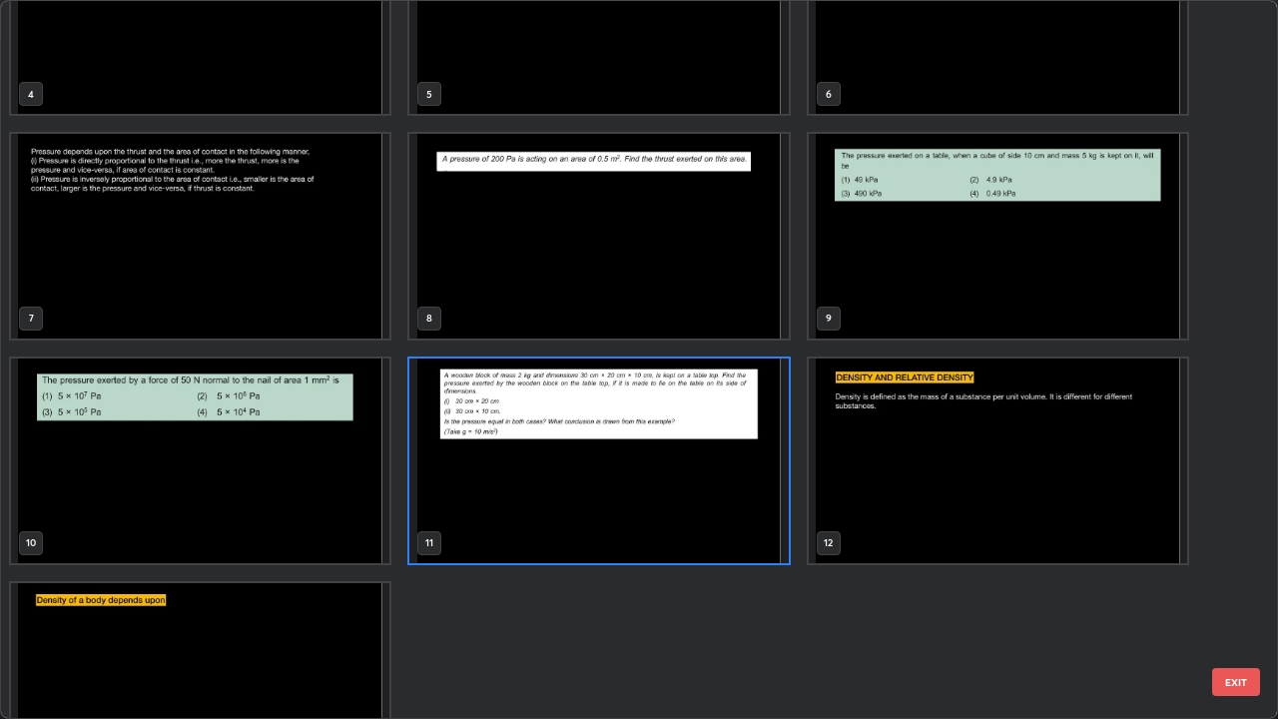
click at [572, 449] on img "grid" at bounding box center [598, 460] width 378 height 205
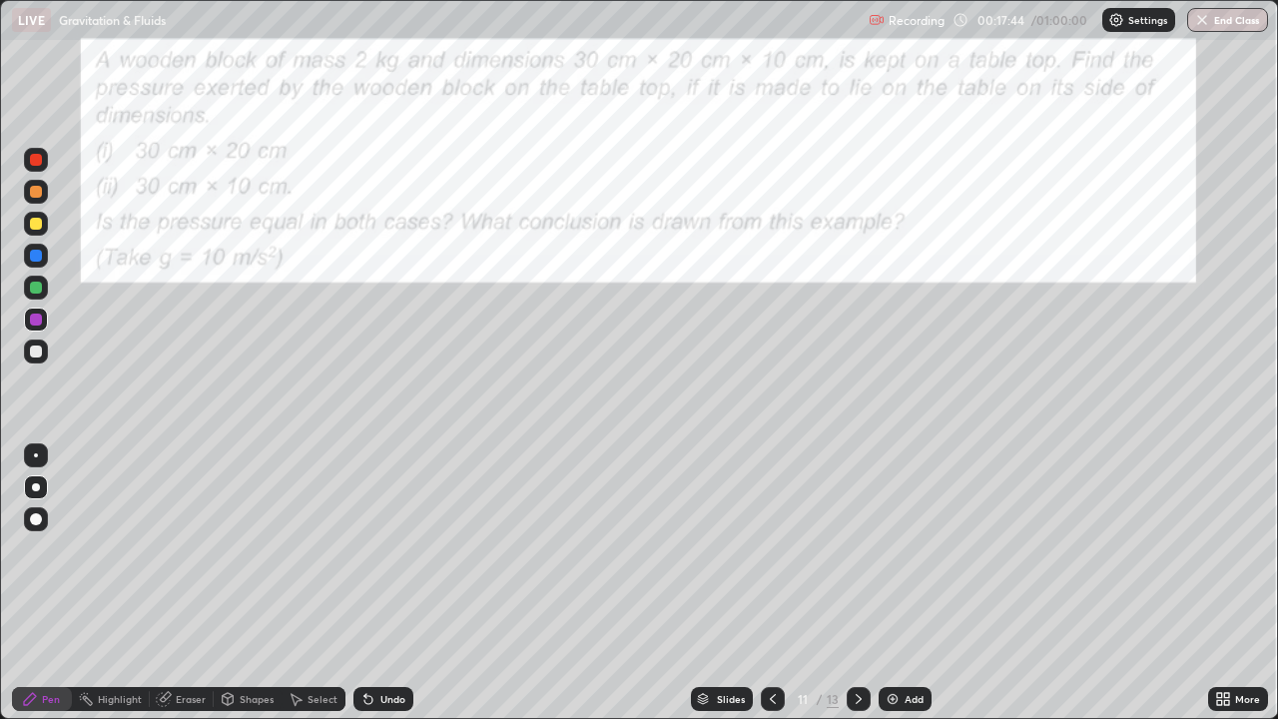
click at [854, 583] on icon at bounding box center [859, 699] width 16 height 16
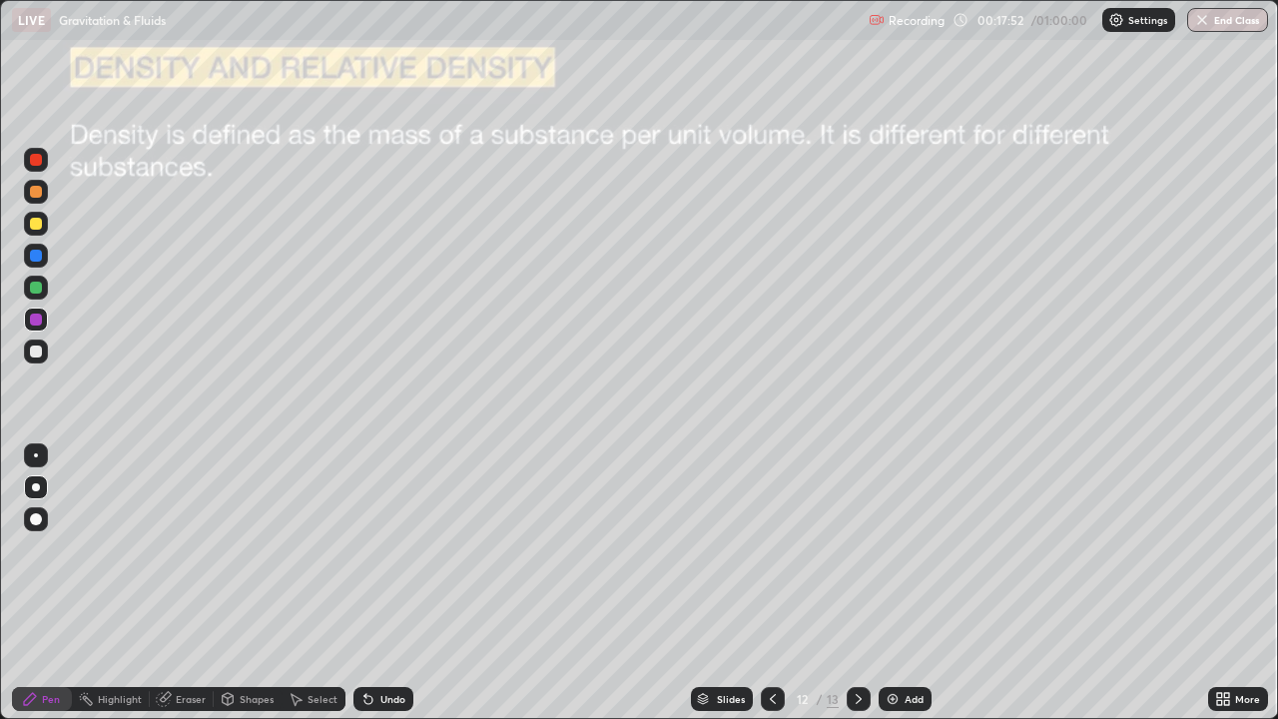
click at [771, 583] on icon at bounding box center [773, 699] width 16 height 16
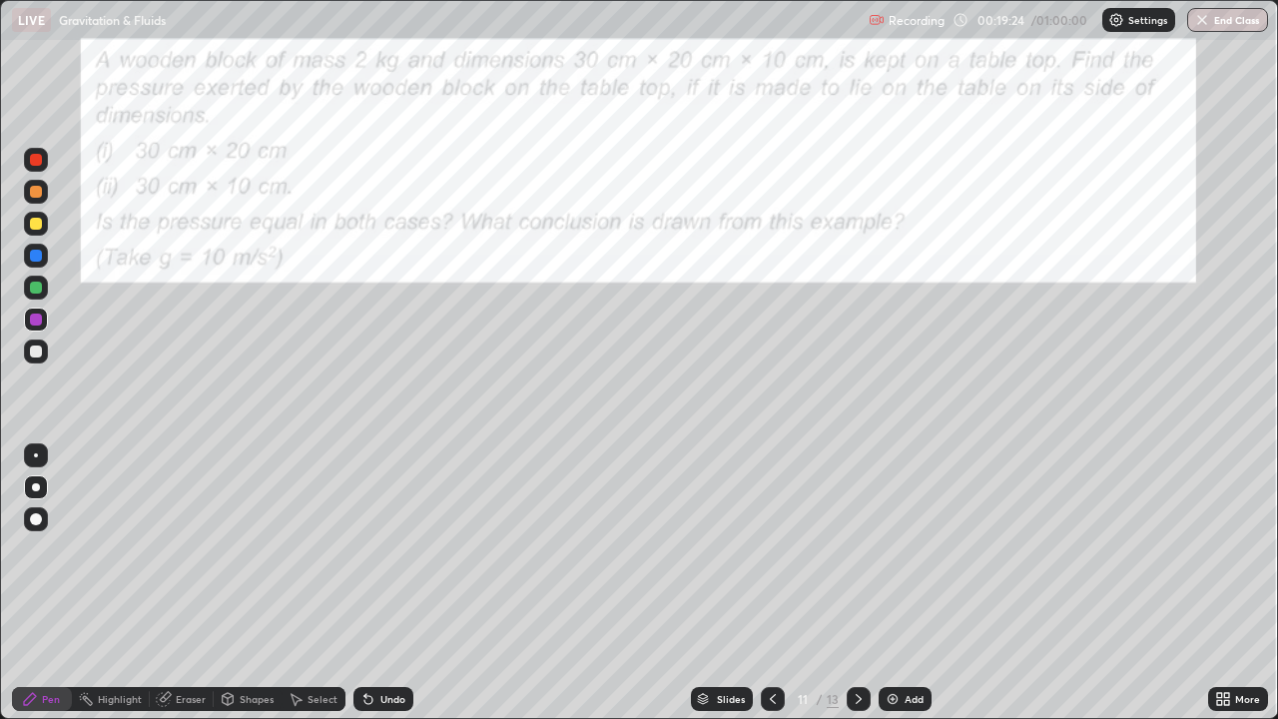
click at [860, 583] on icon at bounding box center [859, 699] width 16 height 16
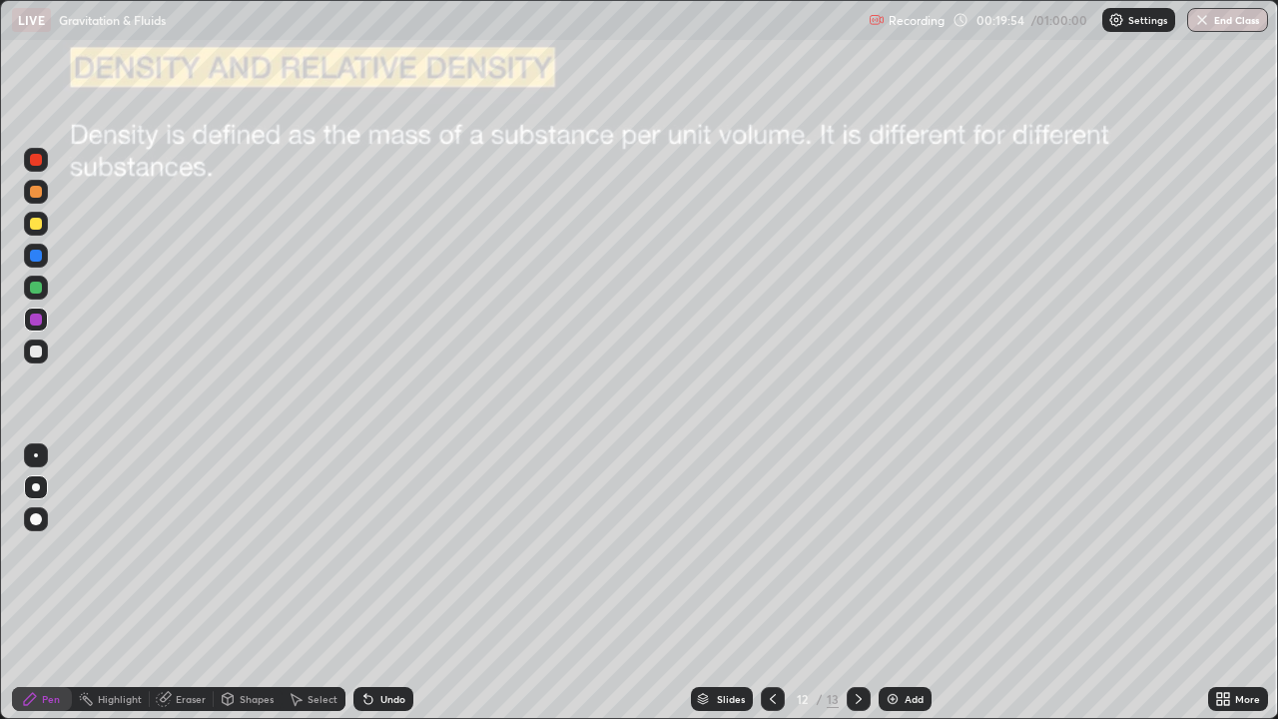
click at [384, 583] on div "Undo" at bounding box center [392, 699] width 25 height 10
click at [376, 583] on div "Undo" at bounding box center [383, 699] width 60 height 24
click at [372, 583] on icon at bounding box center [368, 699] width 16 height 16
click at [378, 583] on div "Undo" at bounding box center [383, 699] width 60 height 24
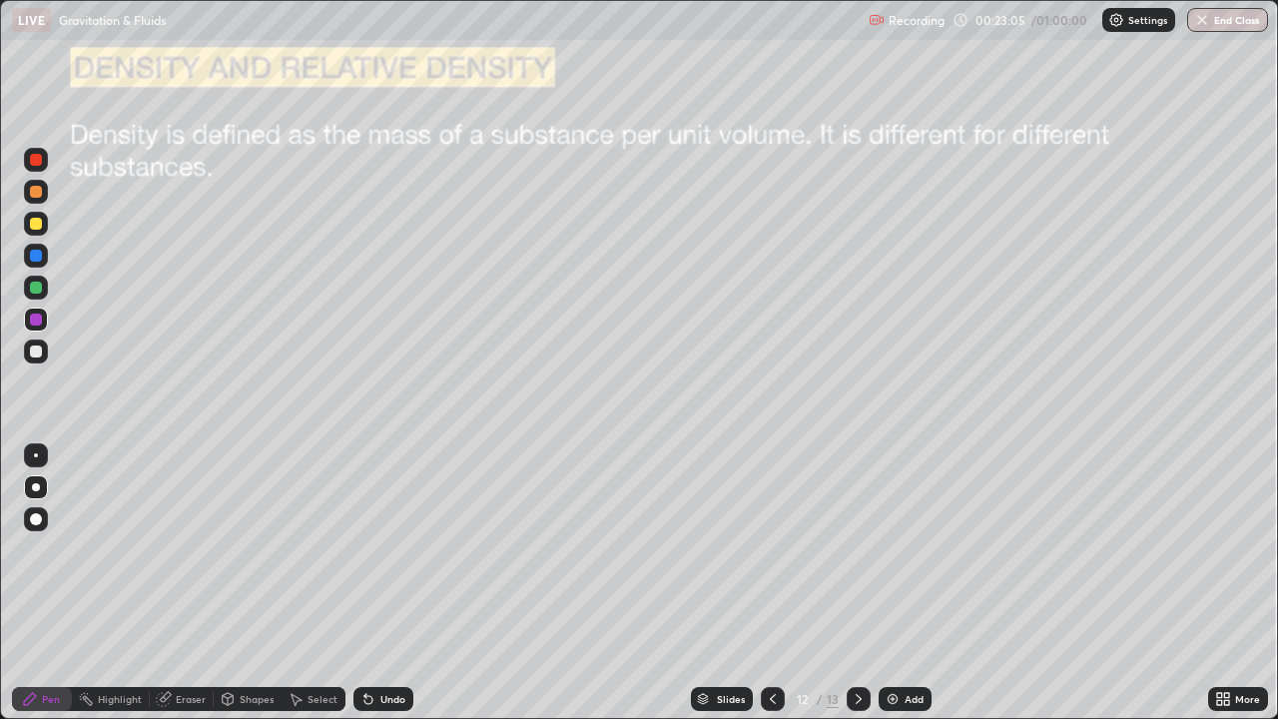
click at [302, 583] on icon at bounding box center [296, 699] width 16 height 16
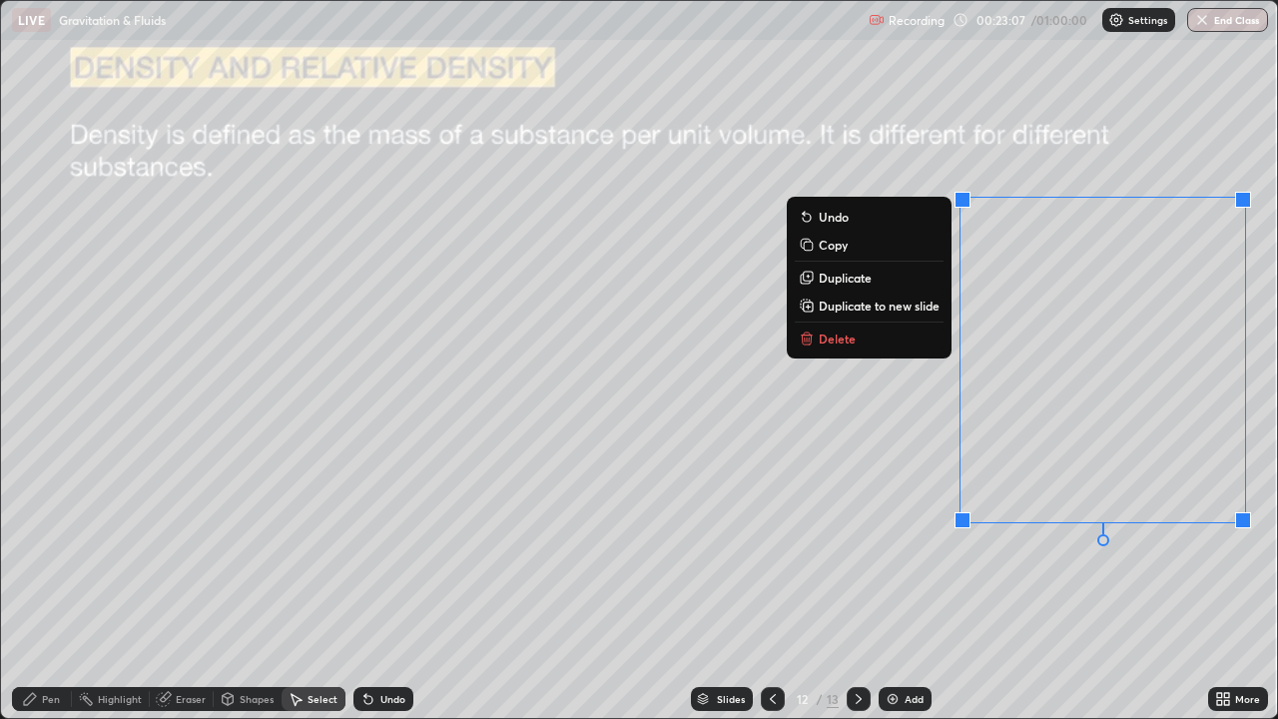
click at [856, 337] on button "Delete" at bounding box center [869, 338] width 149 height 24
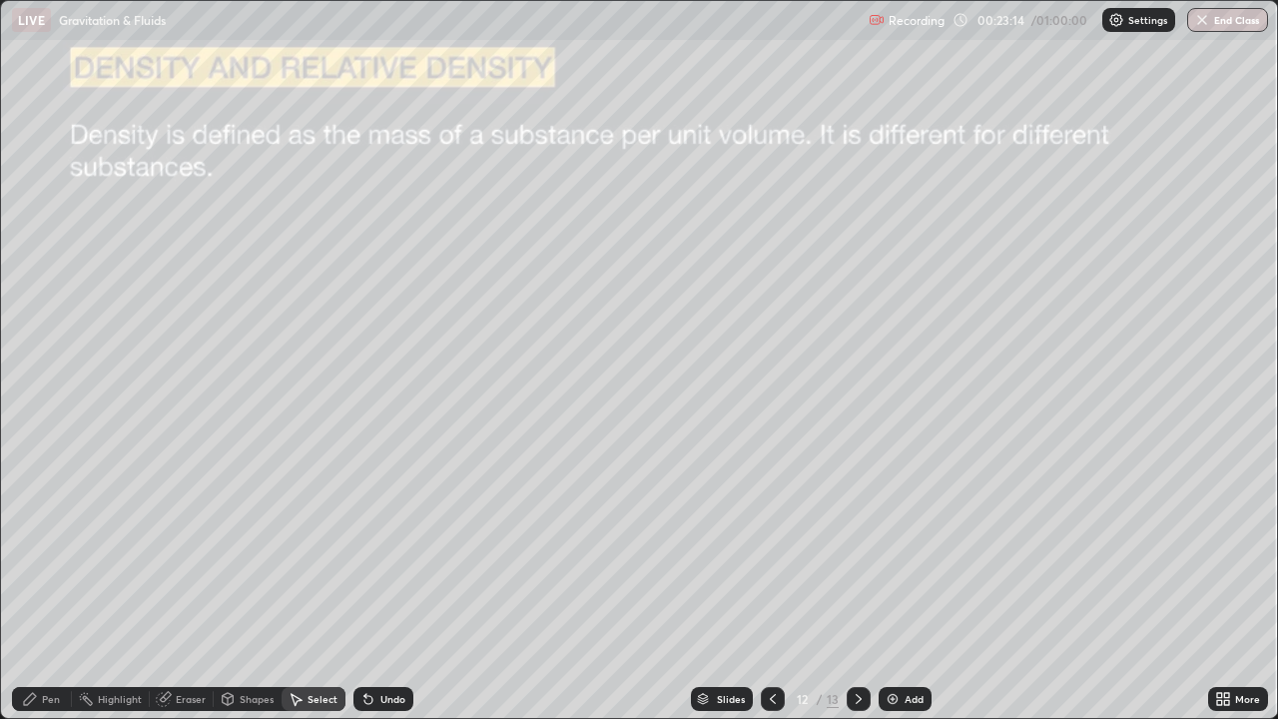
click at [892, 583] on img at bounding box center [893, 699] width 16 height 16
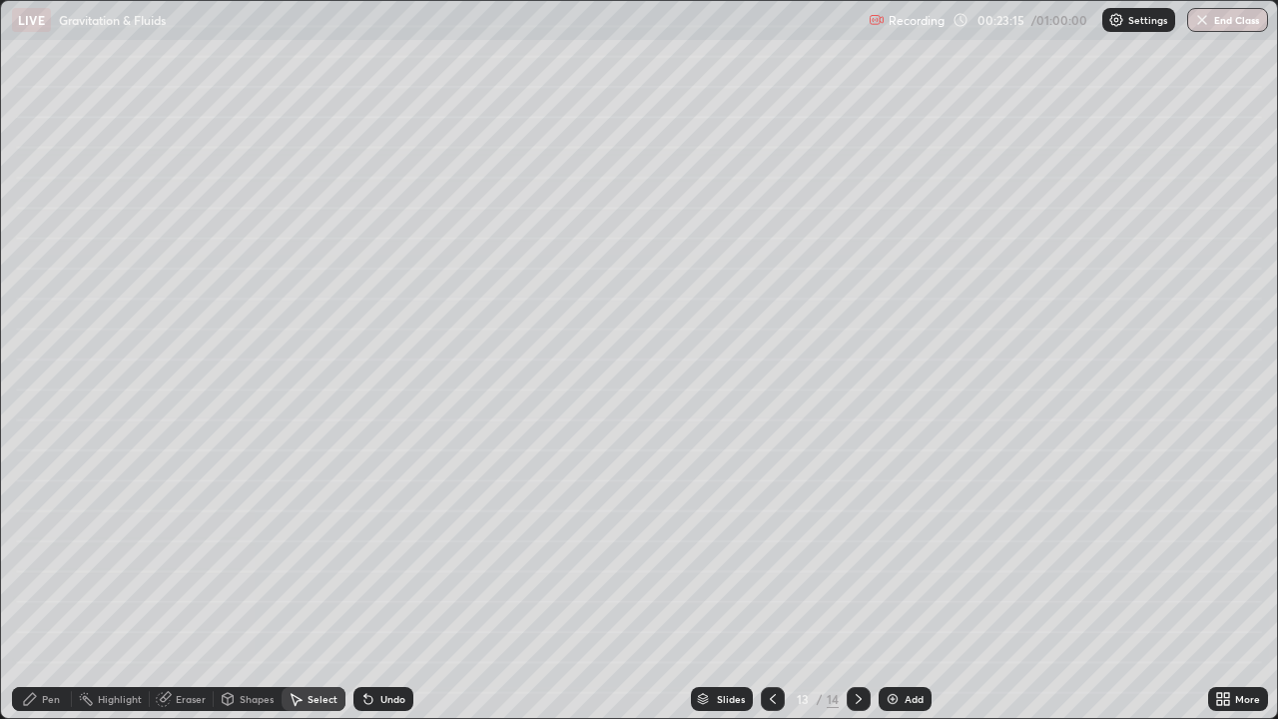
click at [36, 583] on icon at bounding box center [30, 699] width 16 height 16
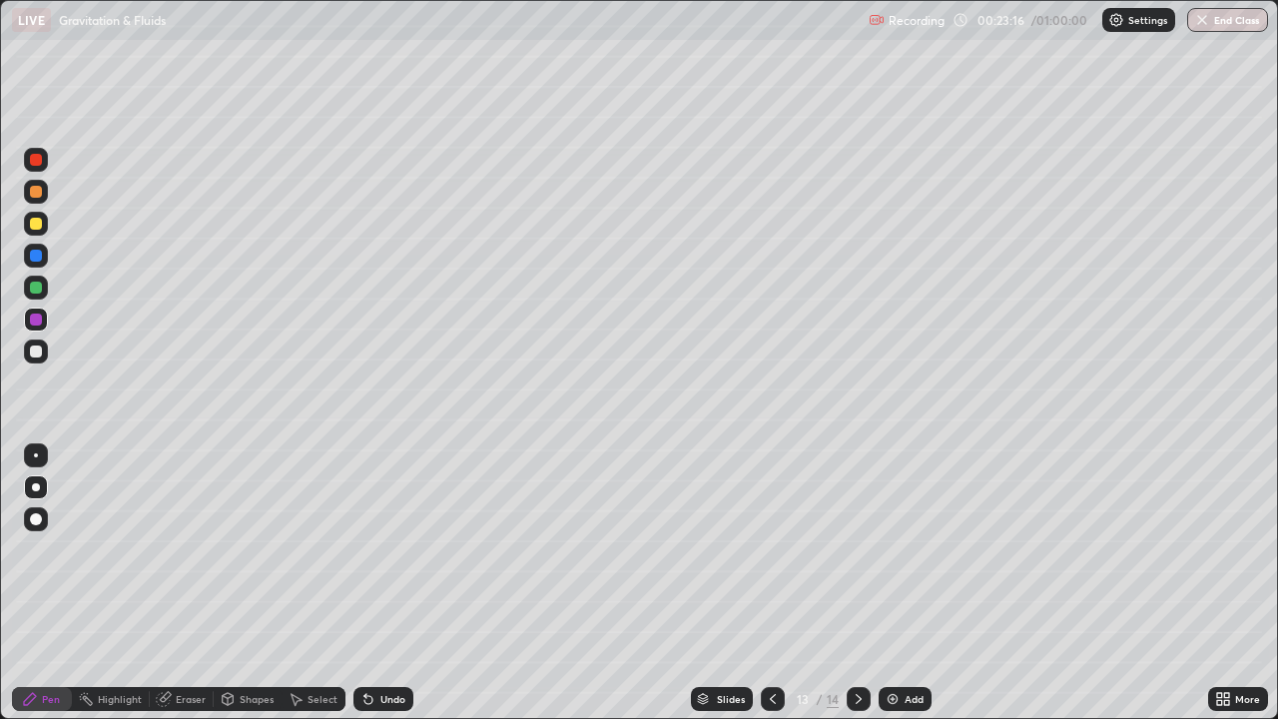
click at [35, 349] on div at bounding box center [36, 351] width 12 height 12
click at [34, 347] on div at bounding box center [36, 351] width 12 height 12
click at [261, 583] on div "Shapes" at bounding box center [257, 699] width 34 height 10
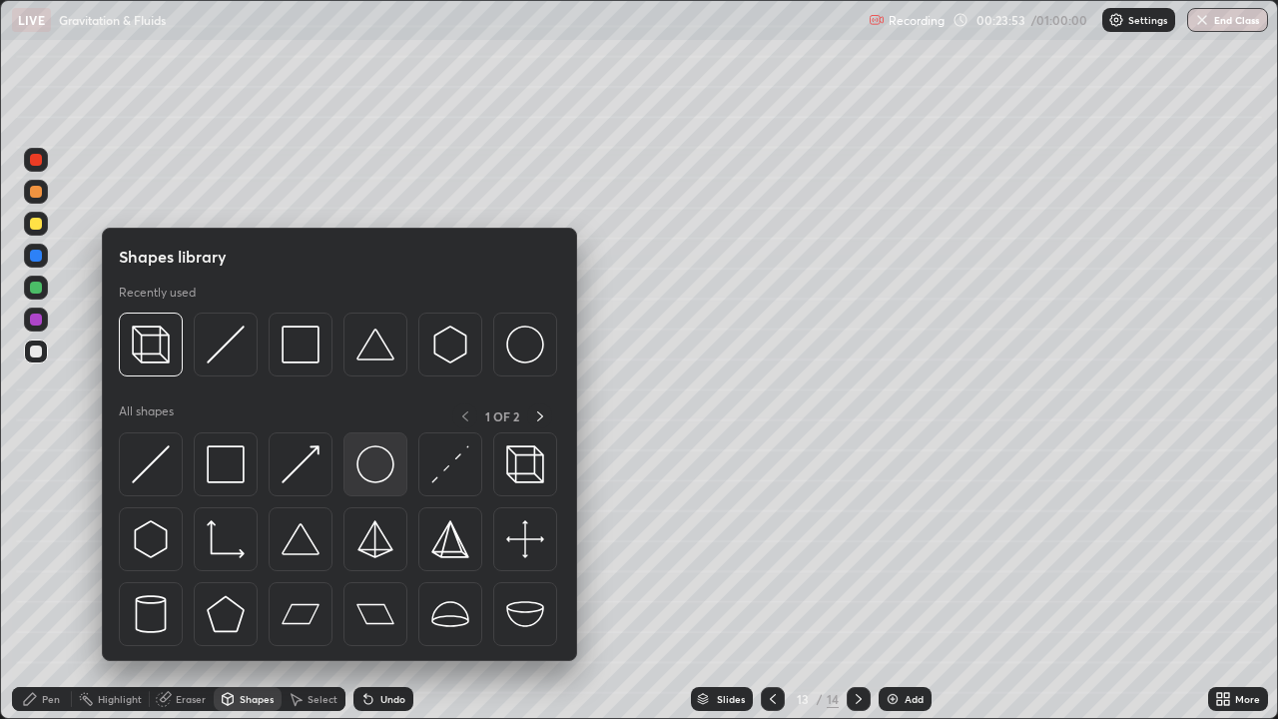
click at [378, 474] on img at bounding box center [375, 464] width 38 height 38
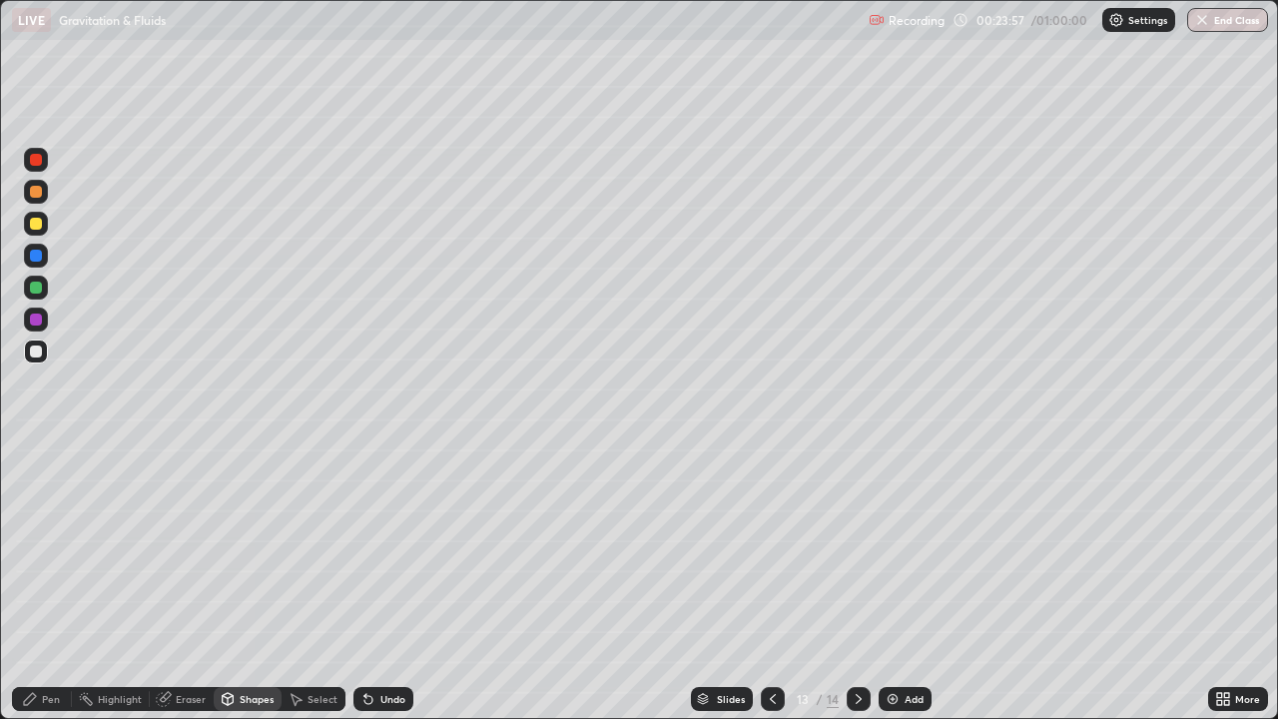
click at [42, 583] on div "Pen" at bounding box center [51, 699] width 18 height 10
click at [40, 321] on div at bounding box center [36, 319] width 12 height 12
click at [392, 583] on div "Undo" at bounding box center [392, 699] width 25 height 10
click at [387, 583] on div "Undo" at bounding box center [392, 699] width 25 height 10
click at [393, 583] on div "Undo" at bounding box center [392, 699] width 25 height 10
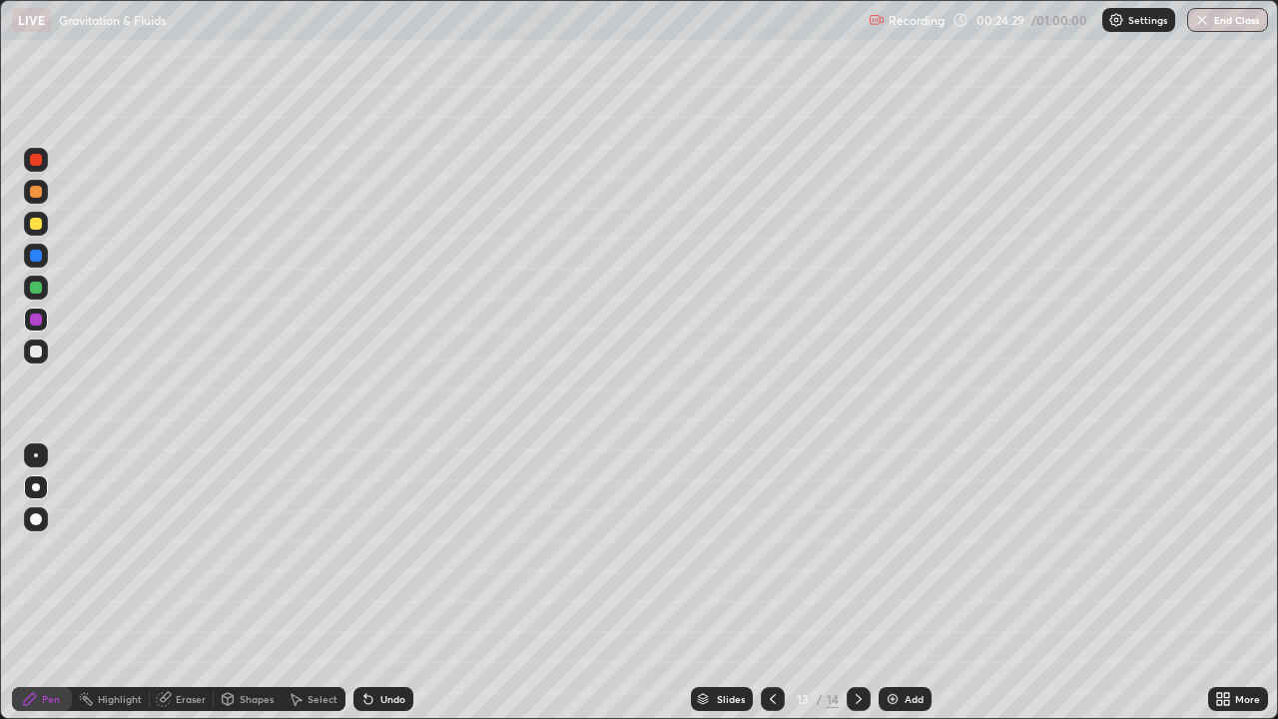
click at [396, 583] on div "Undo" at bounding box center [392, 699] width 25 height 10
click at [365, 583] on icon at bounding box center [368, 700] width 8 height 8
click at [374, 583] on div "Undo" at bounding box center [383, 699] width 60 height 24
click at [375, 583] on div "Undo" at bounding box center [383, 699] width 60 height 24
click at [380, 583] on div "Undo" at bounding box center [392, 699] width 25 height 10
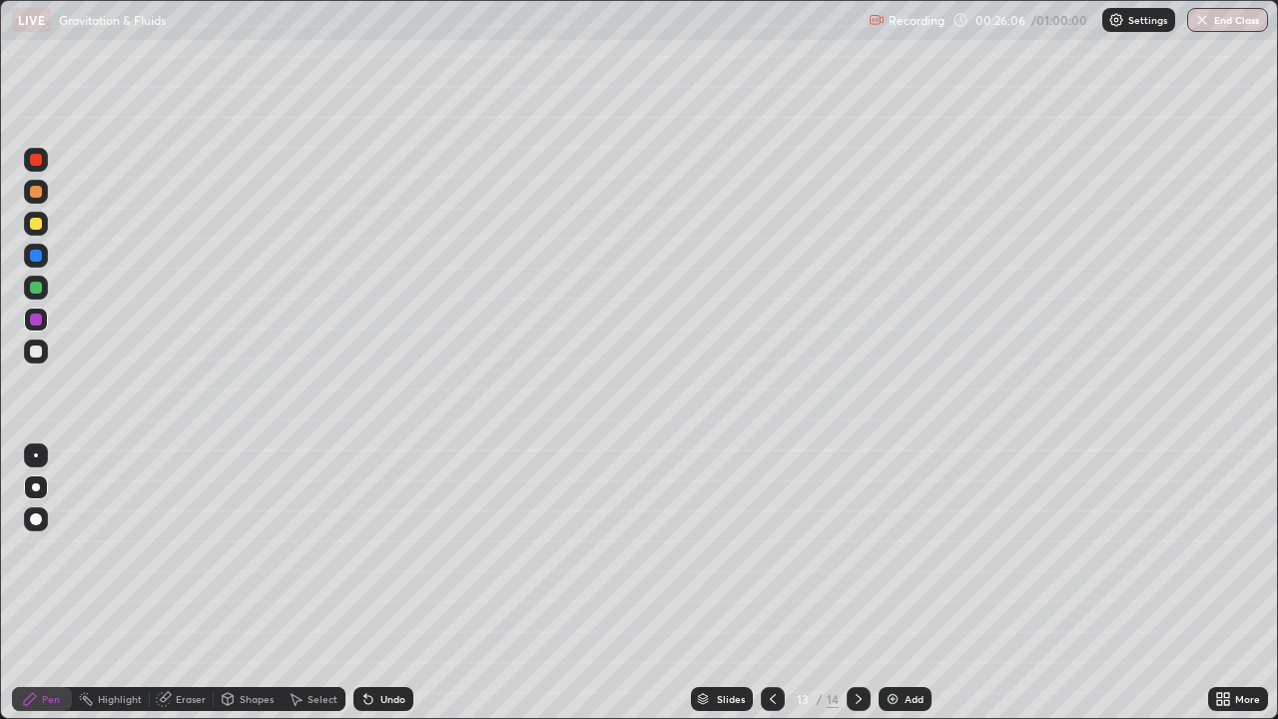
click at [383, 583] on div "Undo" at bounding box center [392, 699] width 25 height 10
click at [378, 583] on div "Undo" at bounding box center [383, 699] width 60 height 24
click at [390, 583] on div "Undo" at bounding box center [383, 699] width 60 height 24
click at [387, 583] on div "Undo" at bounding box center [383, 699] width 60 height 24
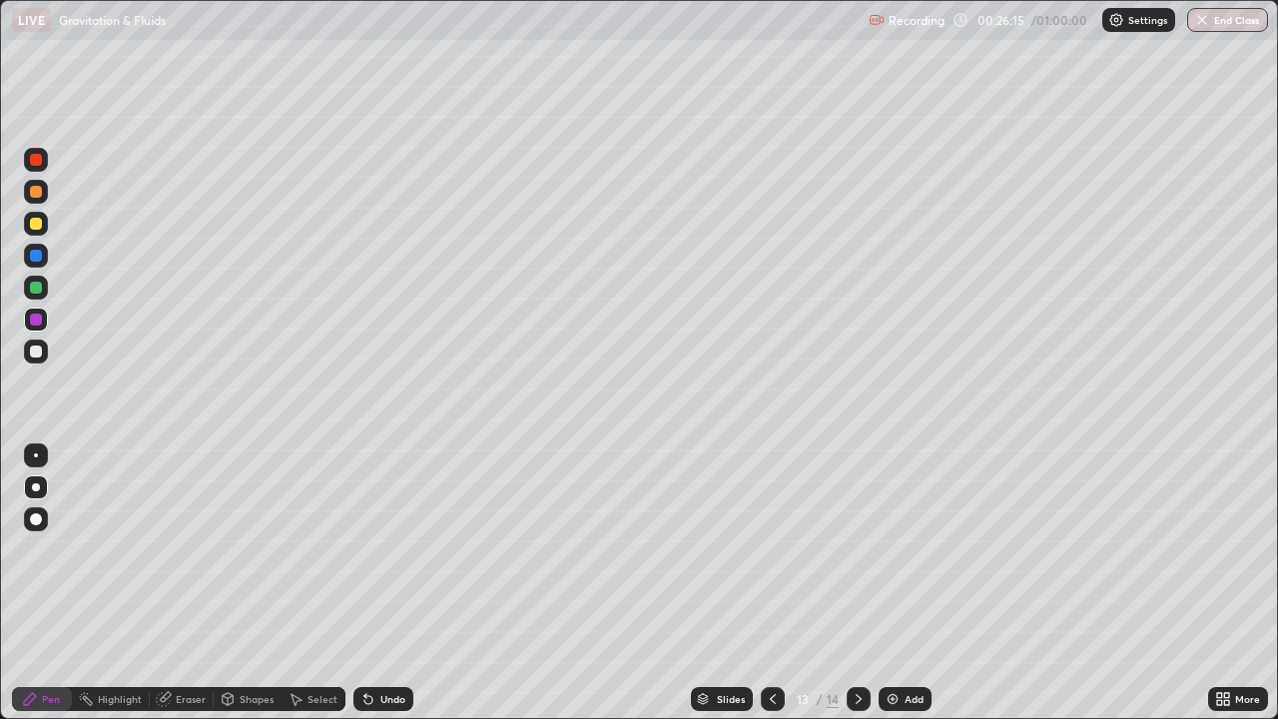
click at [383, 583] on div "Undo" at bounding box center [383, 699] width 60 height 24
click at [857, 583] on icon at bounding box center [859, 699] width 16 height 16
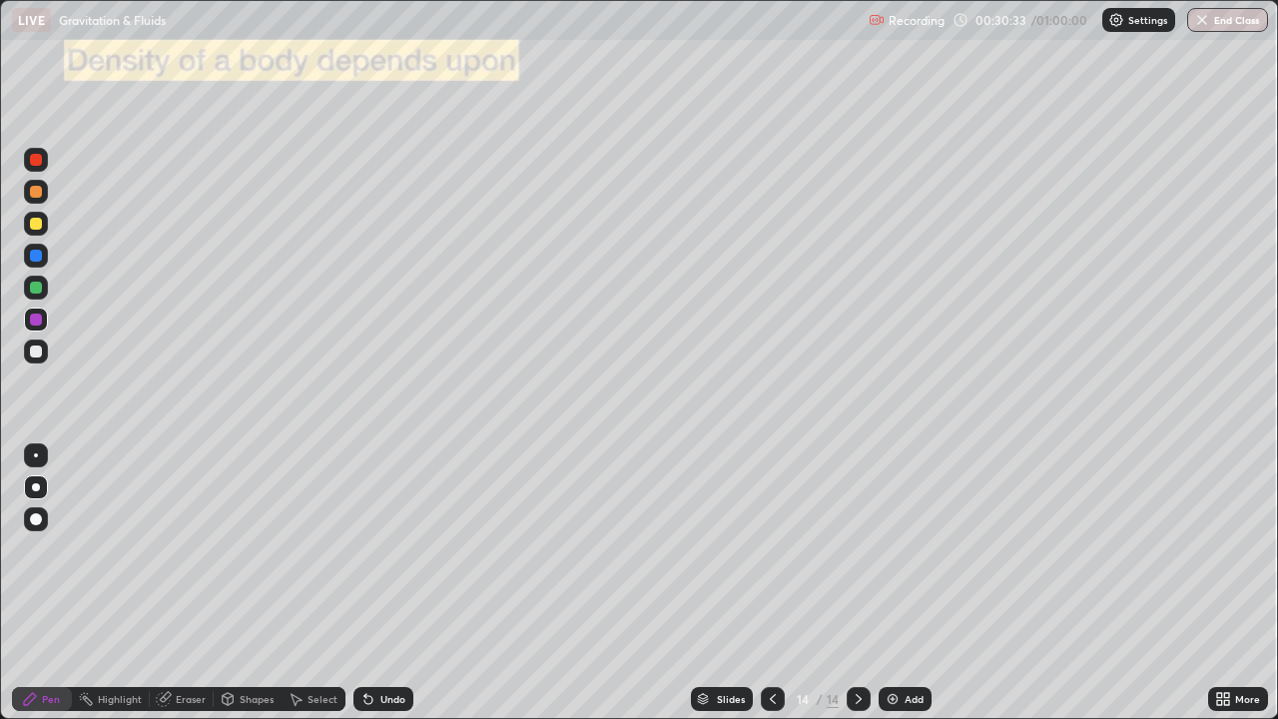
click at [1219, 583] on icon at bounding box center [1219, 702] width 5 height 5
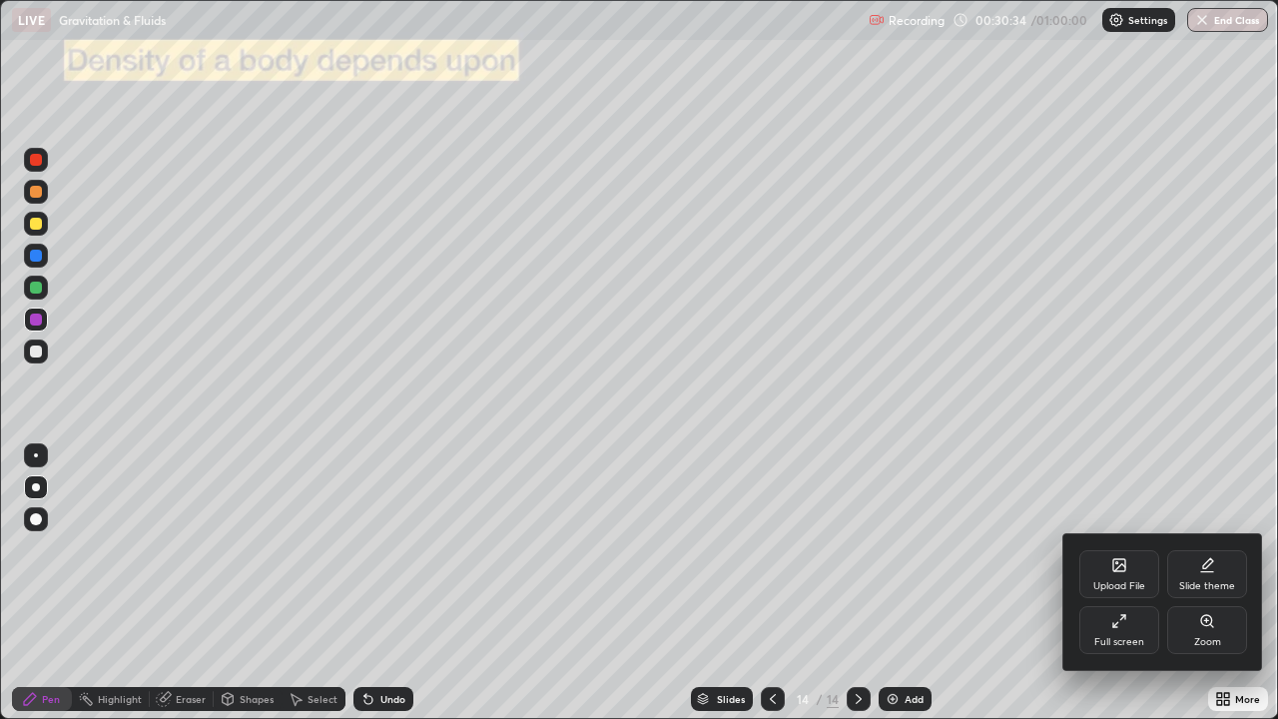
click at [1130, 583] on div "Full screen" at bounding box center [1119, 630] width 80 height 48
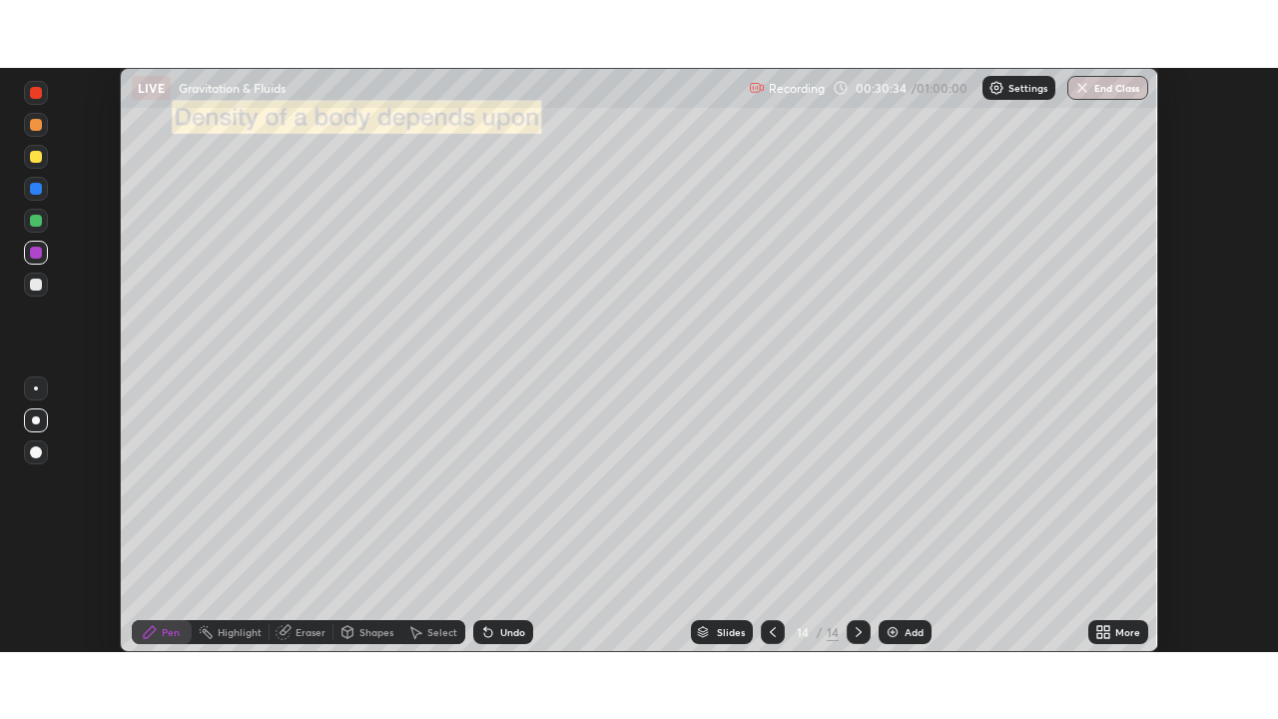
scroll to position [99253, 98559]
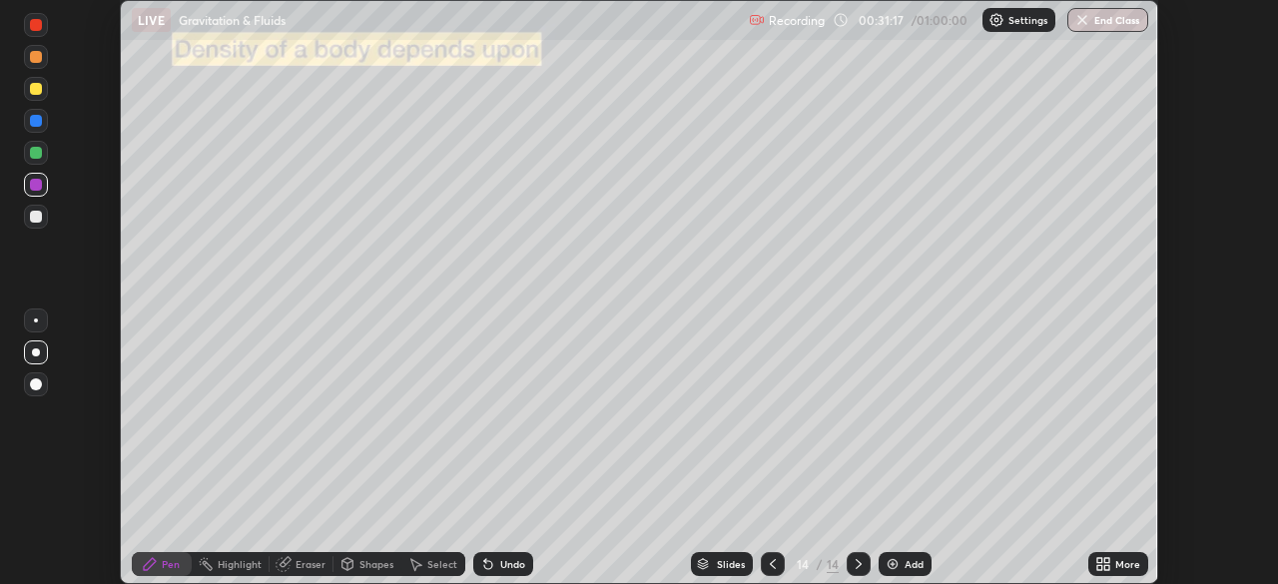
click at [1111, 566] on div "More" at bounding box center [1118, 564] width 60 height 24
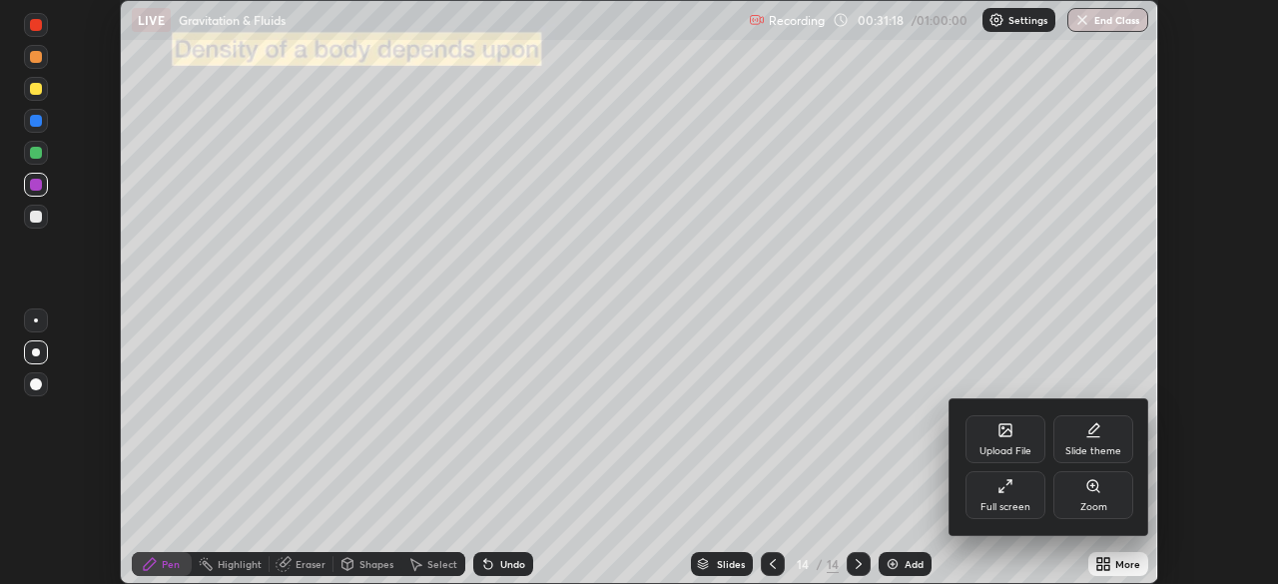
click at [999, 449] on div "Upload File" at bounding box center [1005, 451] width 52 height 10
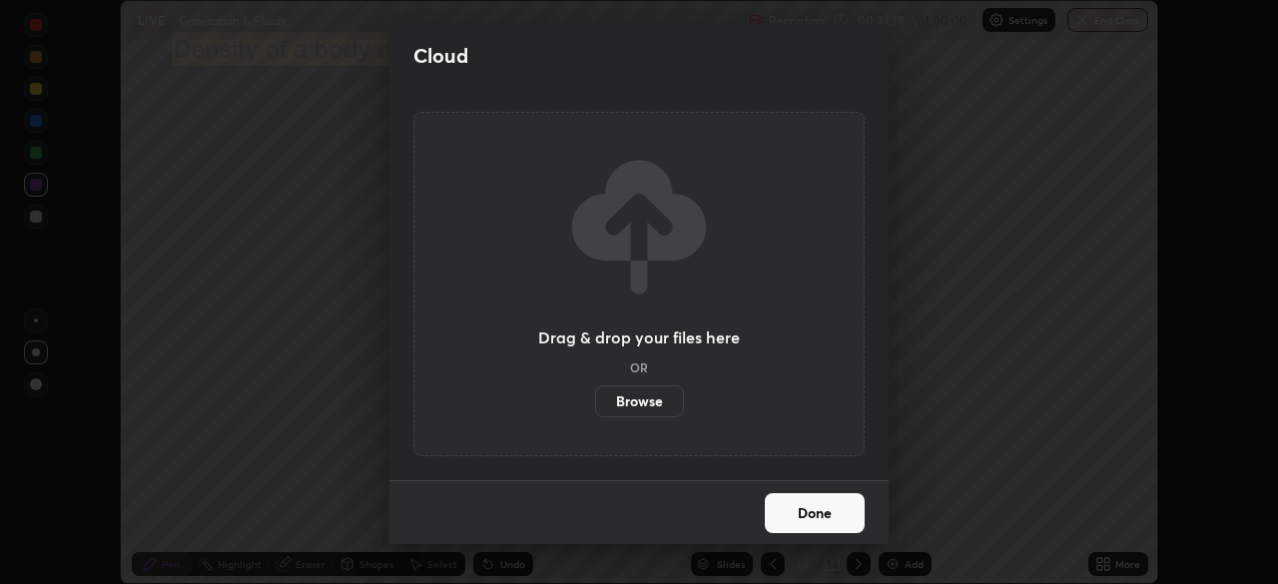
click at [644, 407] on label "Browse" at bounding box center [639, 401] width 89 height 32
click at [595, 407] on input "Browse" at bounding box center [595, 401] width 0 height 32
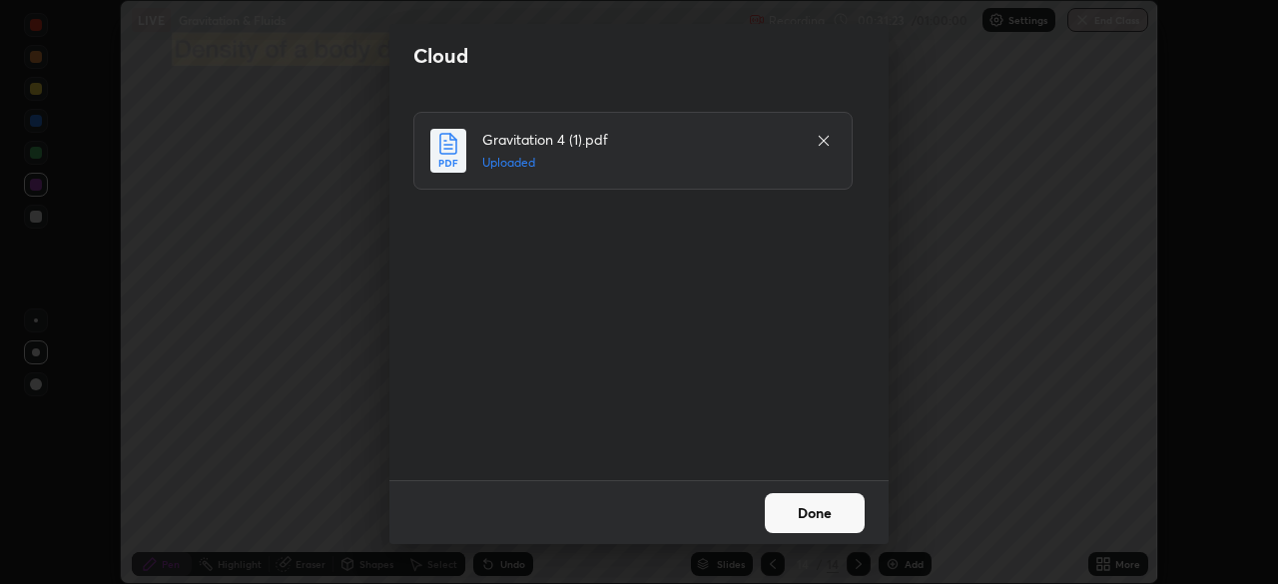
click at [786, 522] on button "Done" at bounding box center [815, 513] width 100 height 40
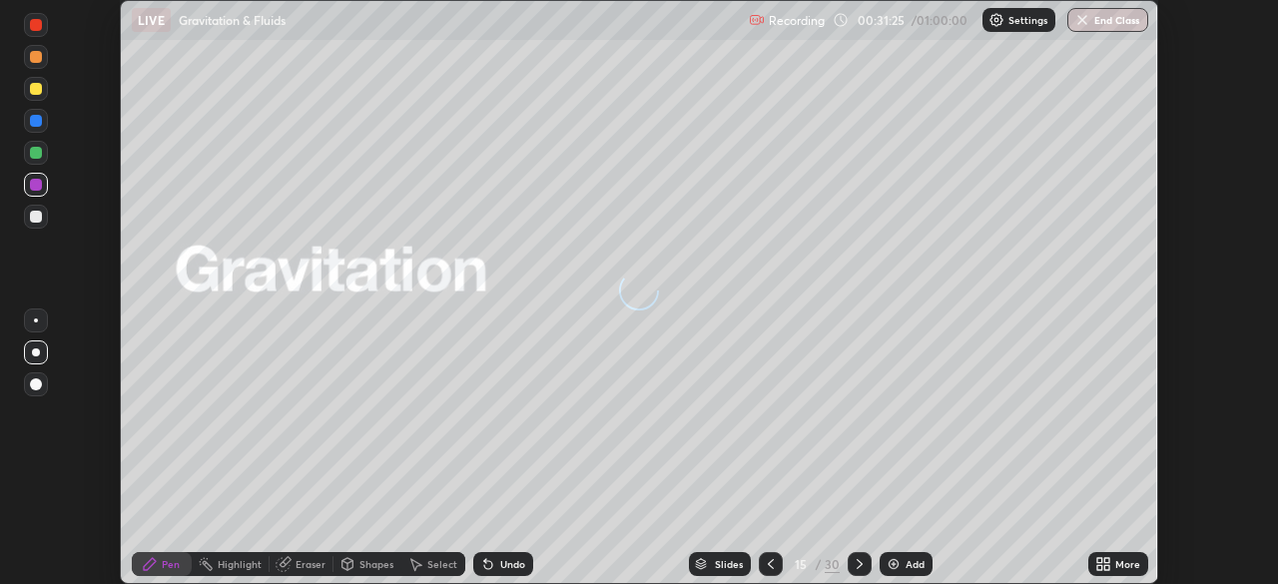
click at [1109, 563] on icon at bounding box center [1106, 560] width 5 height 5
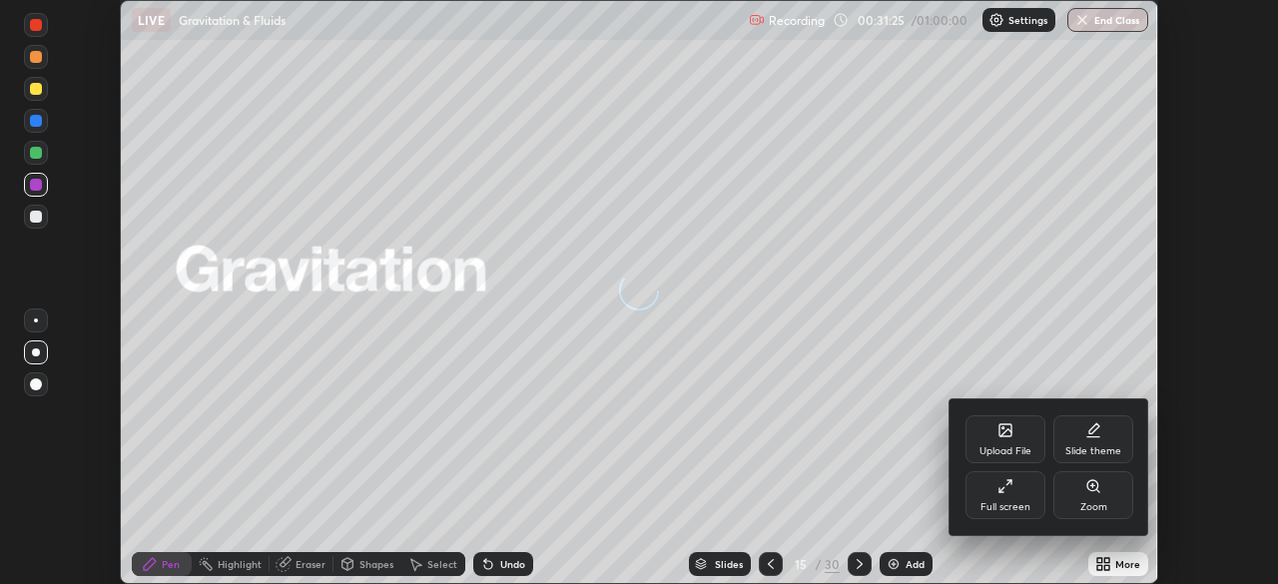
click at [1001, 499] on div "Full screen" at bounding box center [1005, 495] width 80 height 48
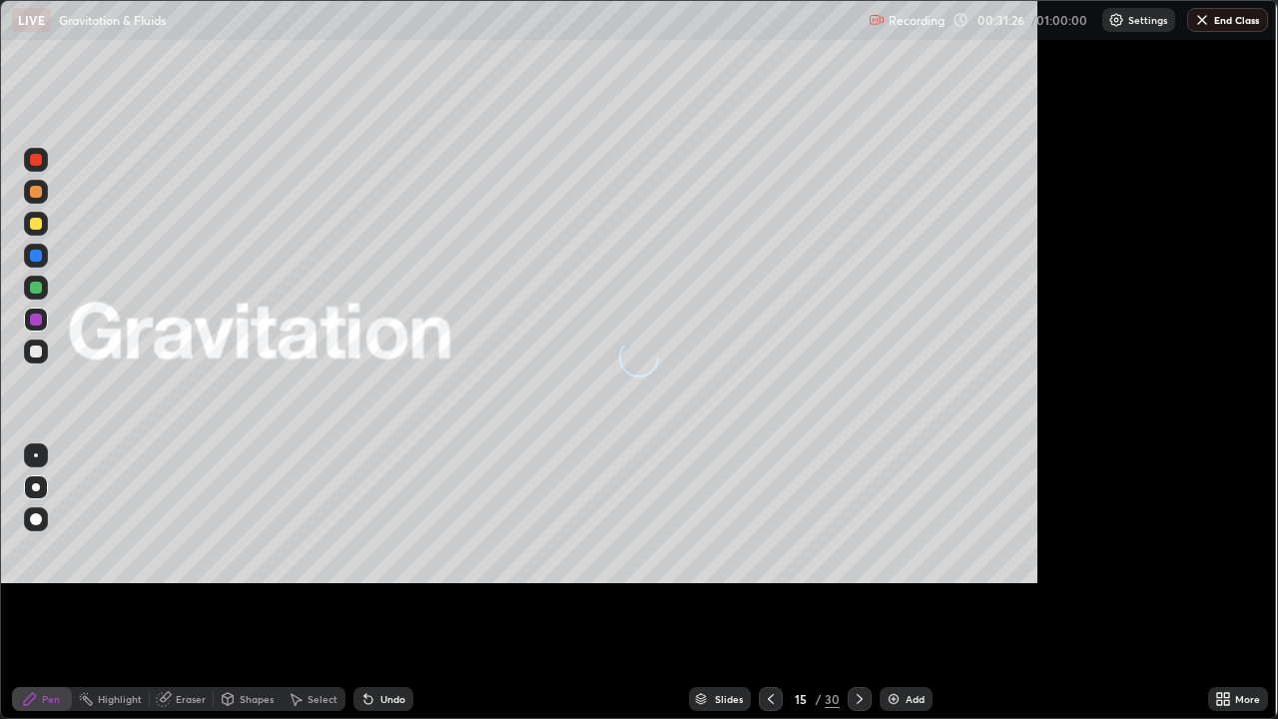
scroll to position [719, 1278]
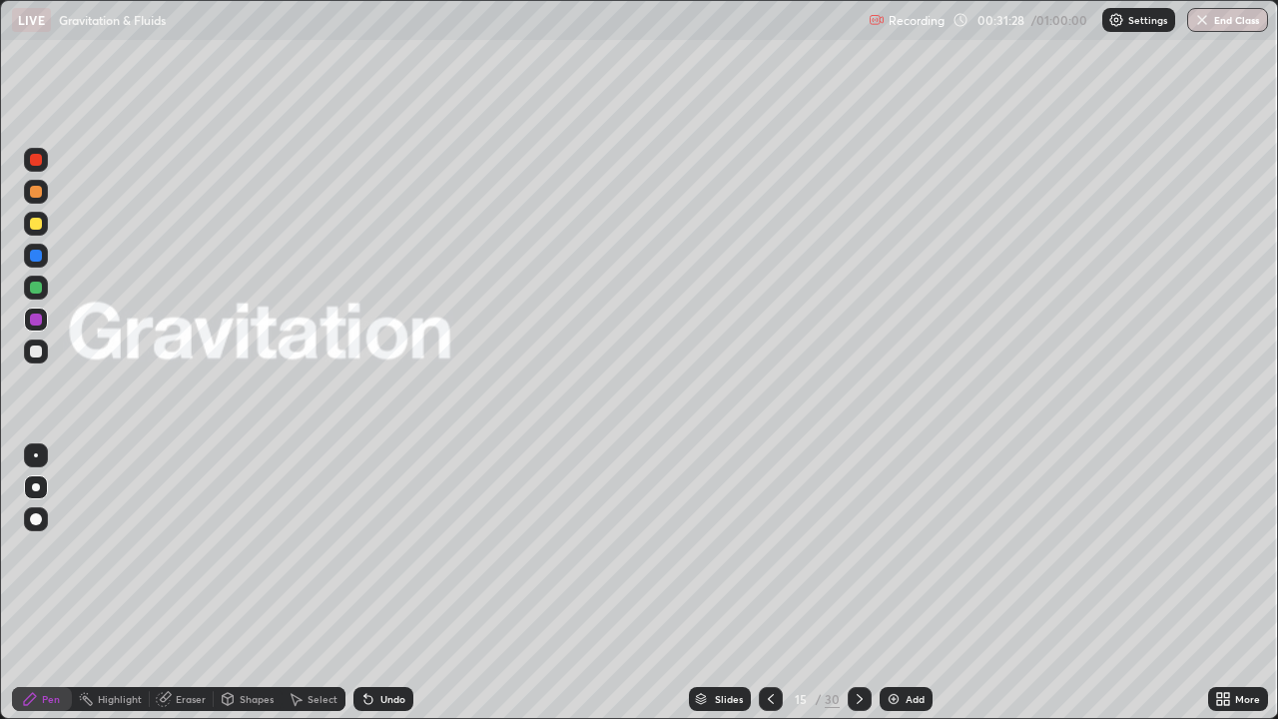
click at [858, 583] on icon at bounding box center [860, 699] width 16 height 16
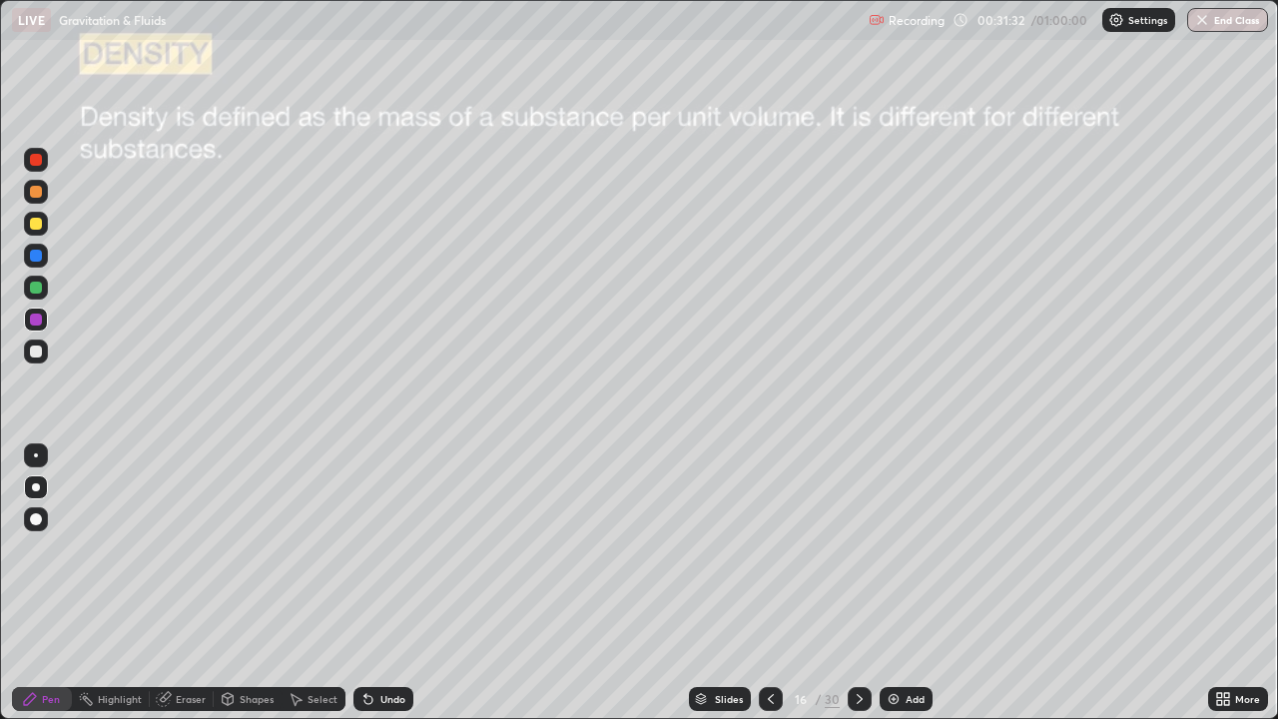
click at [858, 583] on icon at bounding box center [860, 699] width 16 height 16
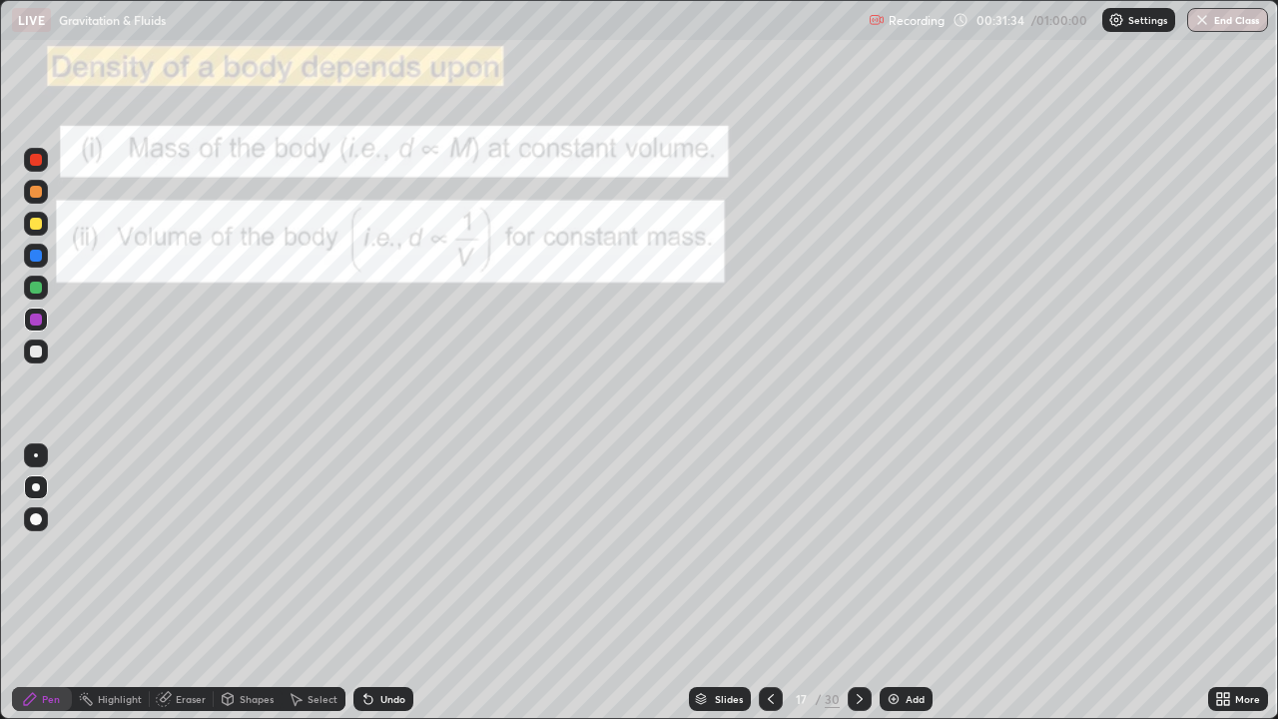
click at [859, 583] on div at bounding box center [860, 699] width 24 height 24
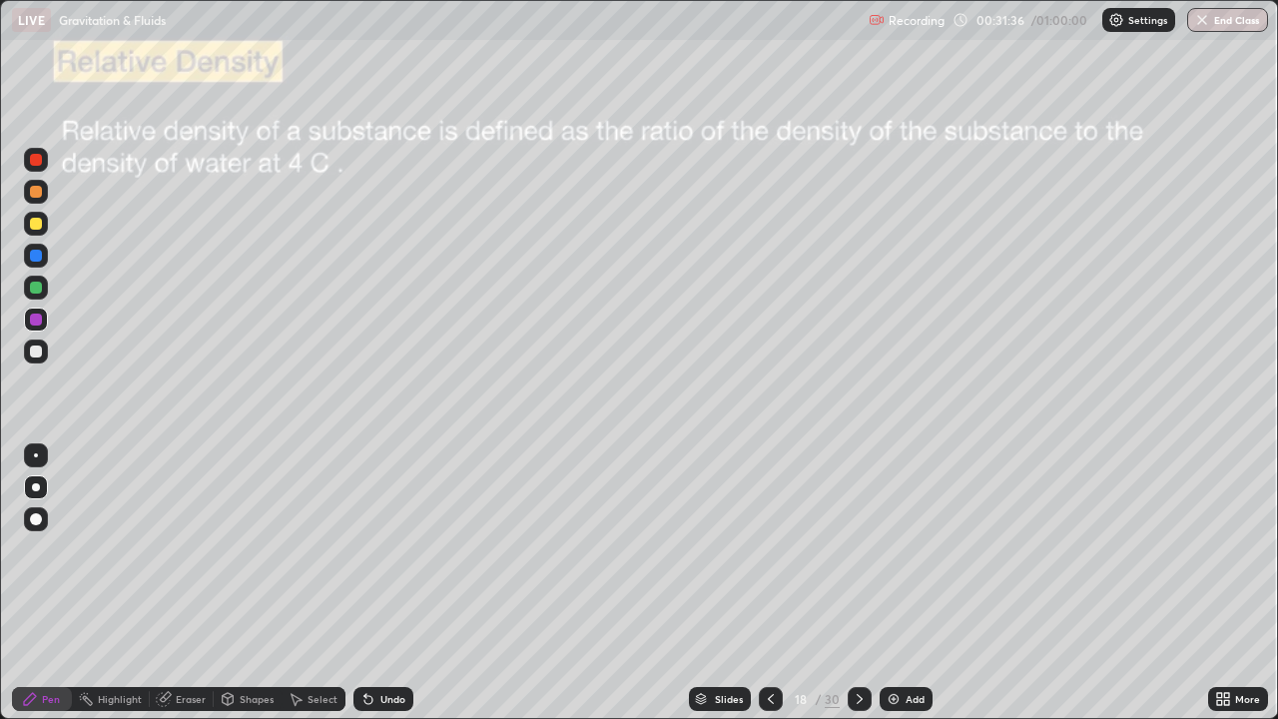
click at [769, 583] on icon at bounding box center [771, 699] width 16 height 16
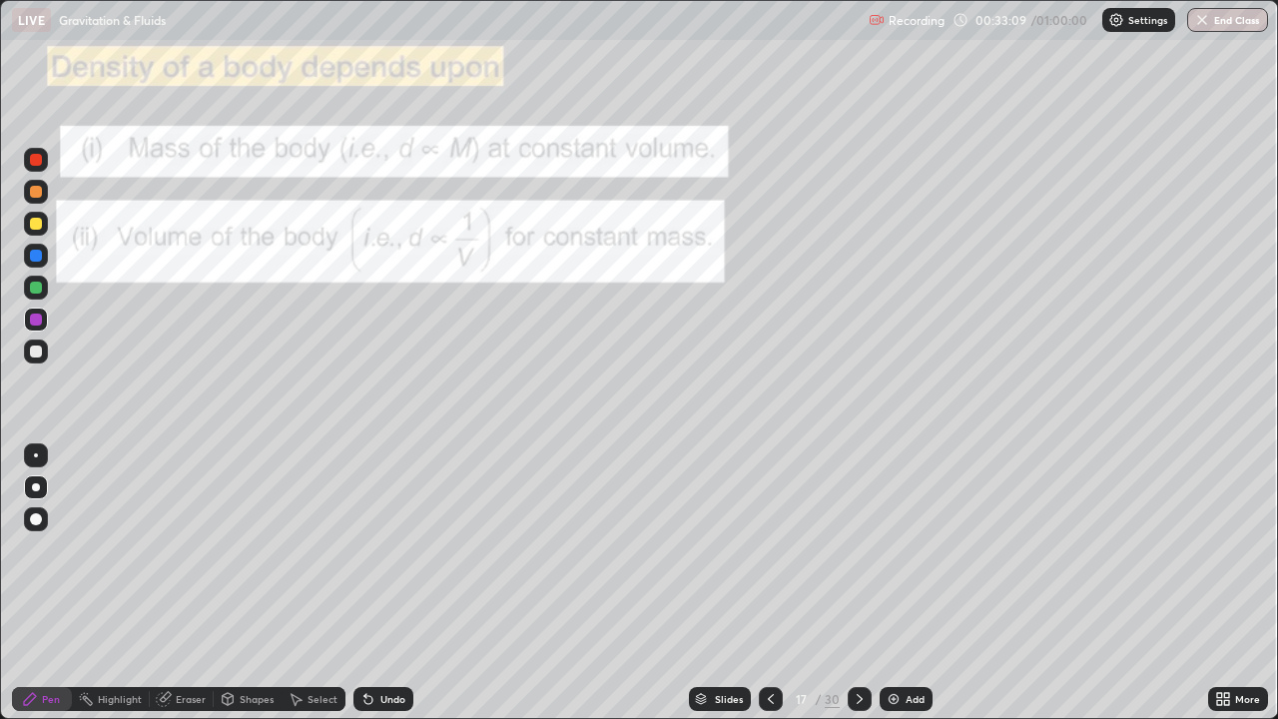
click at [861, 583] on icon at bounding box center [860, 699] width 6 height 10
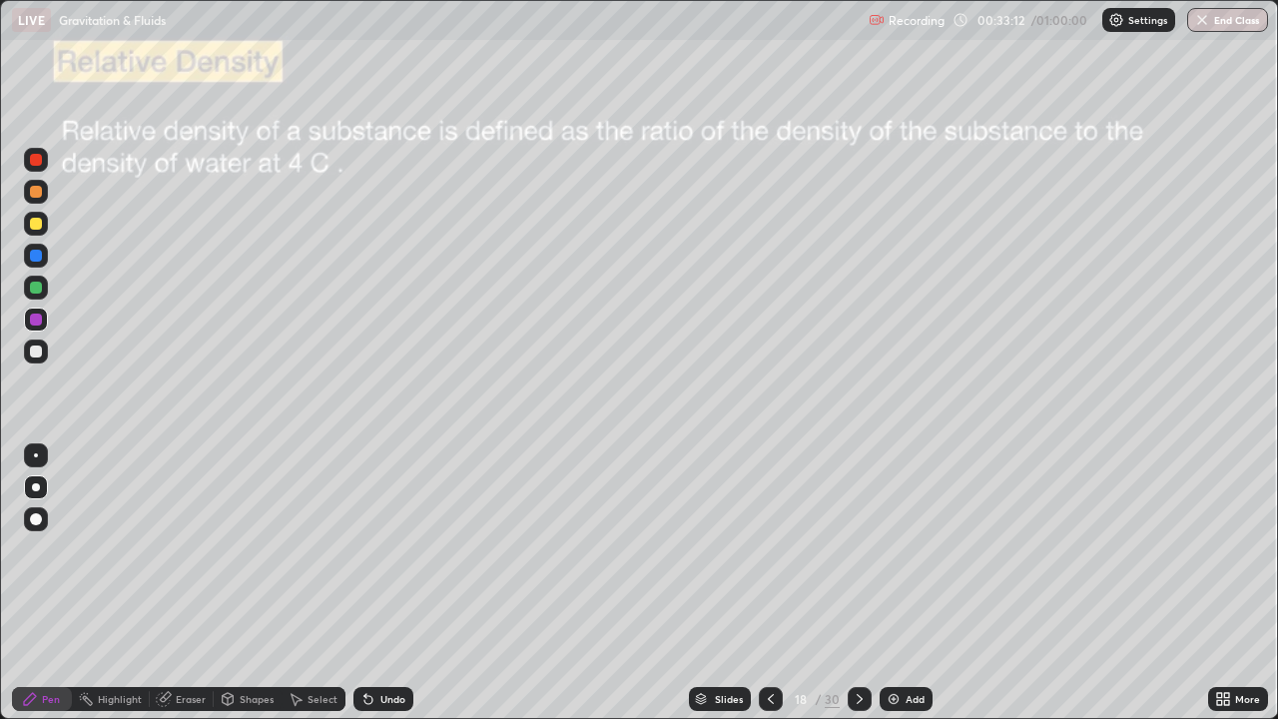
click at [771, 583] on icon at bounding box center [771, 699] width 16 height 16
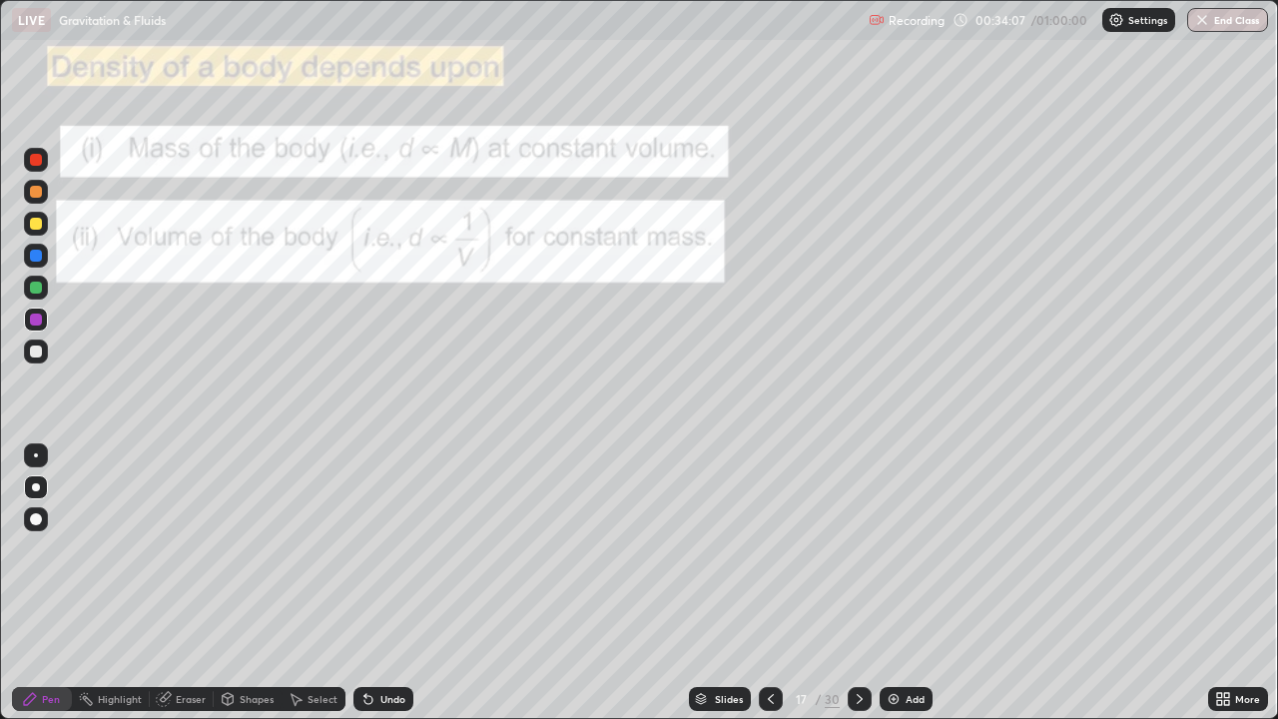
click at [851, 583] on div at bounding box center [860, 699] width 24 height 24
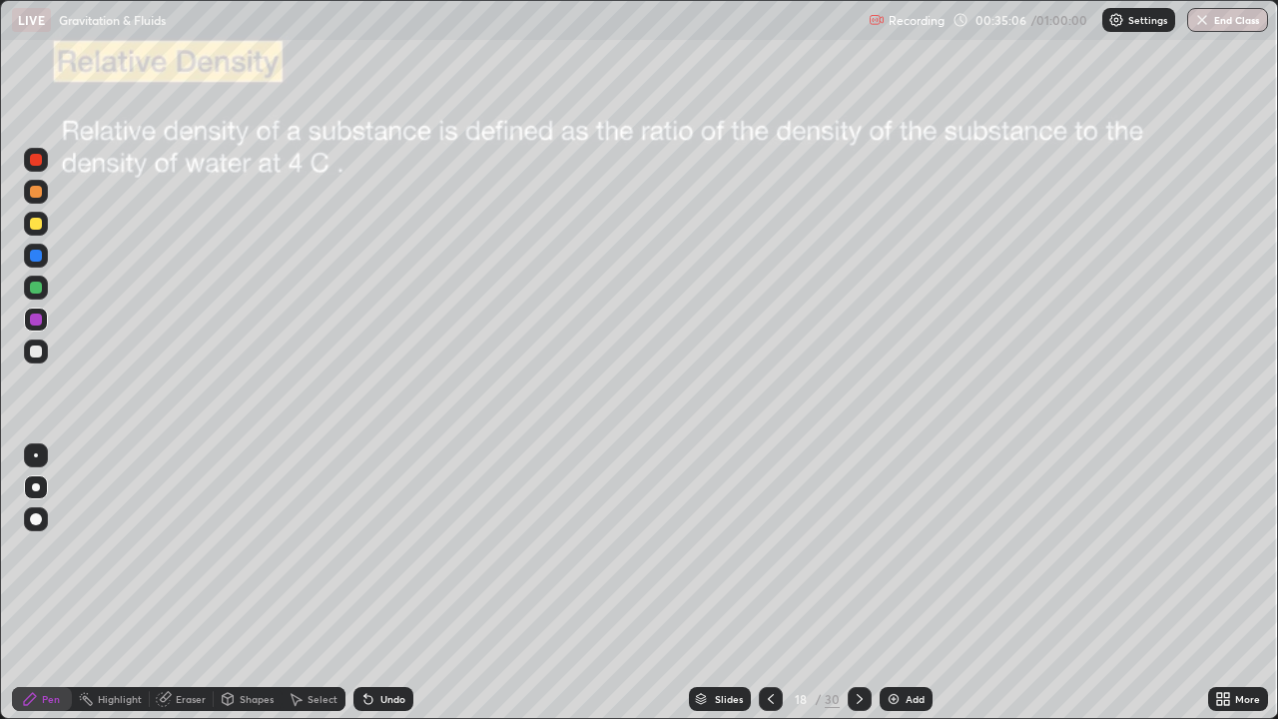
click at [32, 284] on div at bounding box center [36, 288] width 12 height 12
click at [382, 583] on div "Undo" at bounding box center [383, 699] width 60 height 24
click at [380, 583] on div "Undo" at bounding box center [392, 699] width 25 height 10
click at [852, 583] on div at bounding box center [860, 699] width 24 height 24
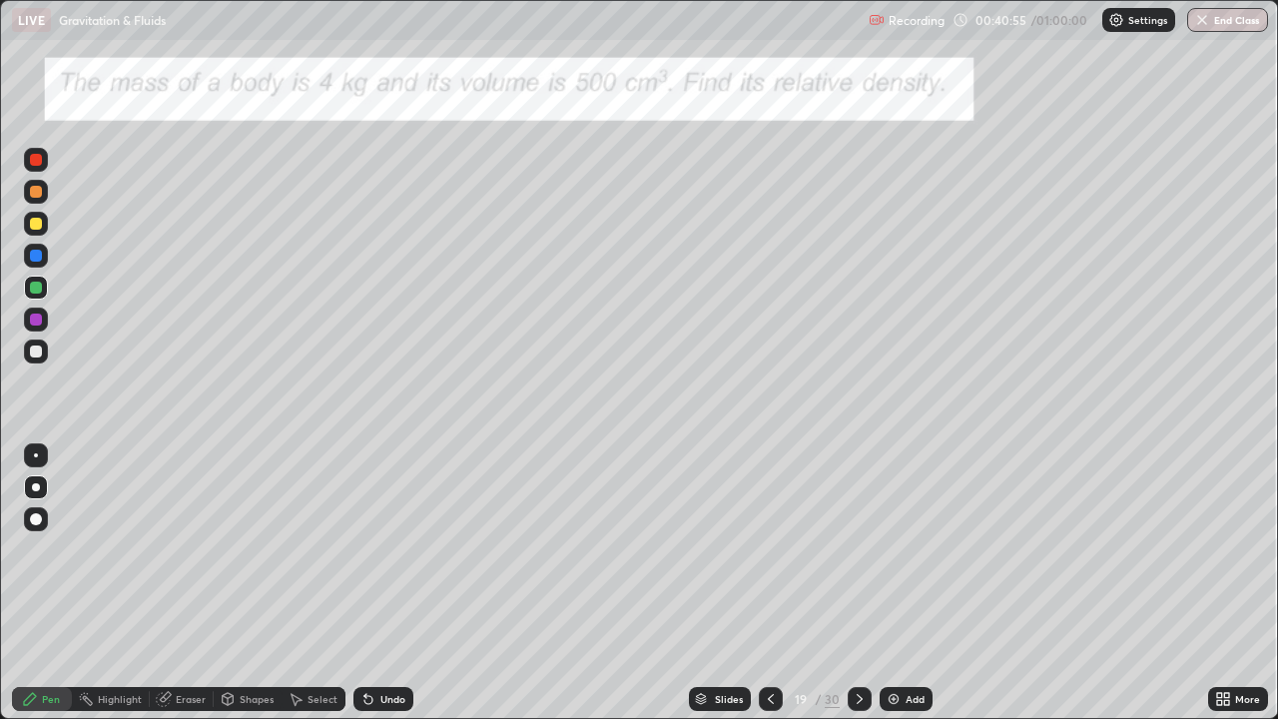
click at [29, 319] on div at bounding box center [36, 319] width 24 height 24
click at [32, 322] on div at bounding box center [36, 319] width 12 height 12
click at [389, 583] on div "Undo" at bounding box center [392, 699] width 25 height 10
click at [312, 583] on div "Select" at bounding box center [322, 699] width 30 height 10
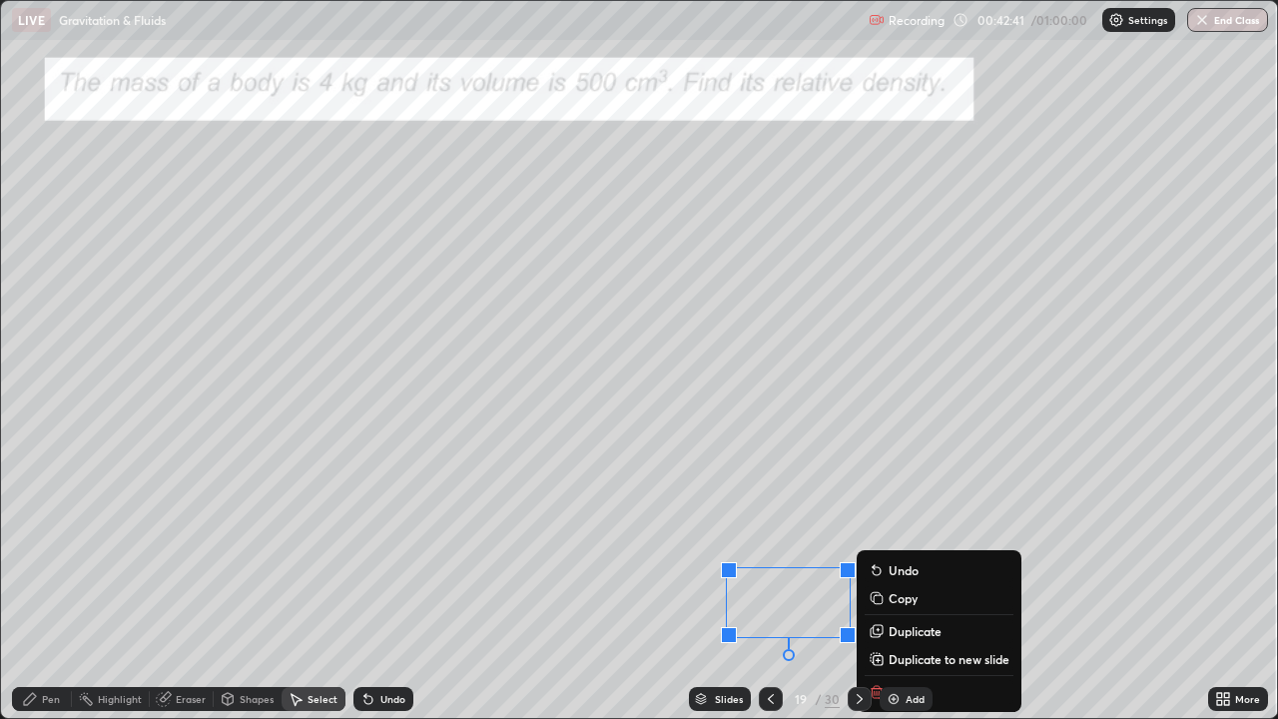
click at [877, 583] on div "Slides 19 / 30 Add" at bounding box center [810, 699] width 795 height 40
click at [897, 573] on p "Undo" at bounding box center [904, 570] width 30 height 16
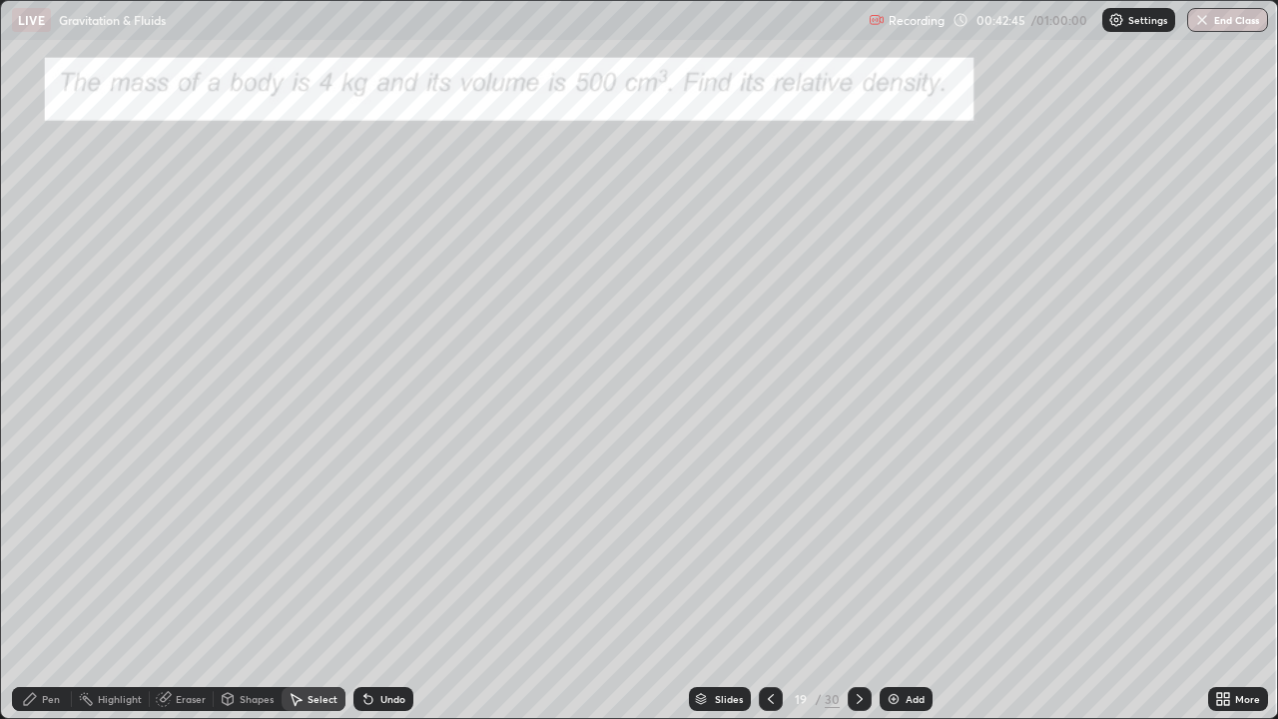
click at [383, 583] on div "Undo" at bounding box center [383, 699] width 60 height 24
click at [379, 583] on div "Undo" at bounding box center [383, 699] width 60 height 24
click at [374, 583] on div "Undo" at bounding box center [383, 699] width 60 height 24
click at [365, 583] on icon at bounding box center [368, 700] width 8 height 8
click at [372, 583] on icon at bounding box center [368, 699] width 16 height 16
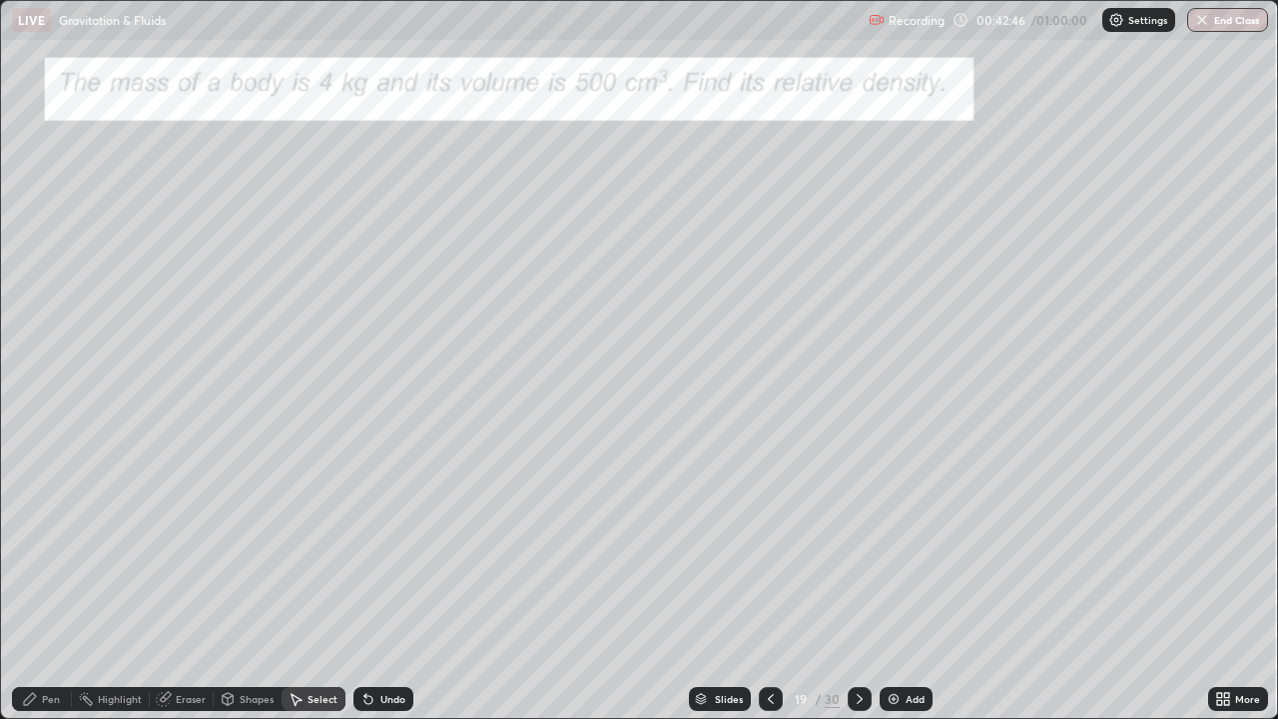
click at [376, 583] on div "Undo" at bounding box center [383, 699] width 60 height 24
click at [374, 583] on div "Undo" at bounding box center [383, 699] width 60 height 24
click at [365, 583] on icon at bounding box center [368, 700] width 8 height 8
click at [51, 583] on div "Pen" at bounding box center [51, 699] width 18 height 10
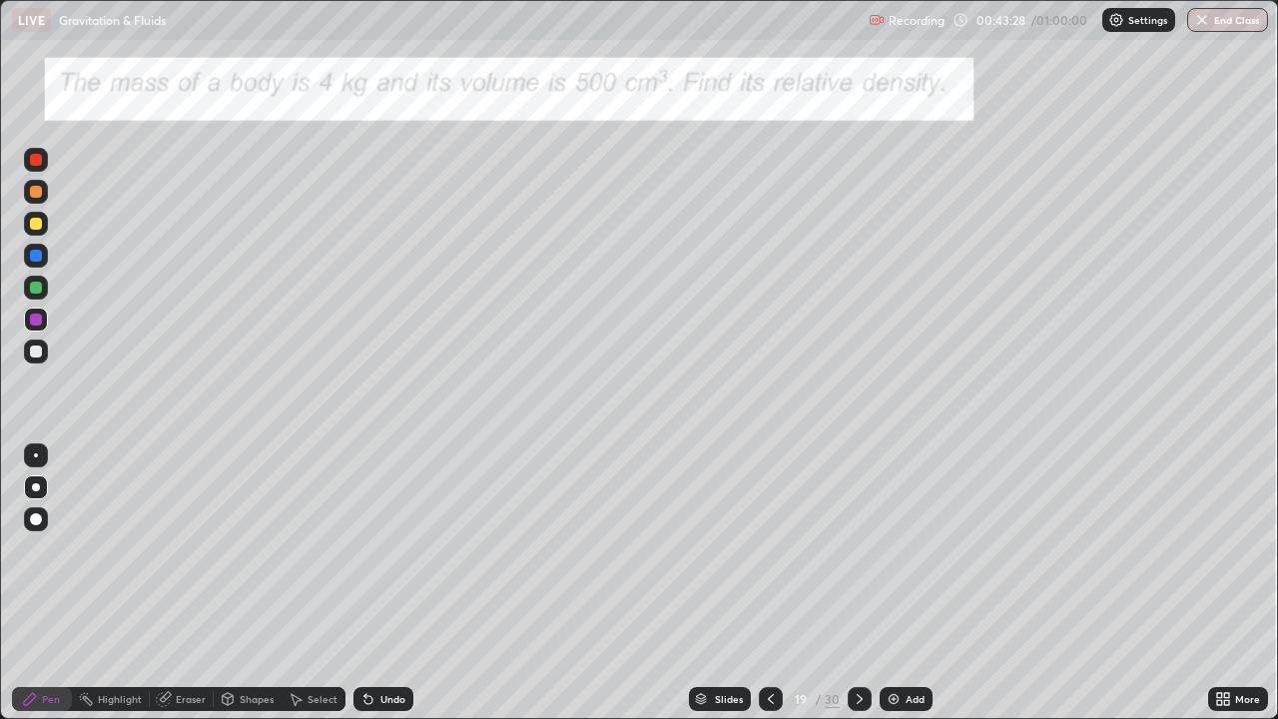
click at [769, 583] on icon at bounding box center [771, 699] width 16 height 16
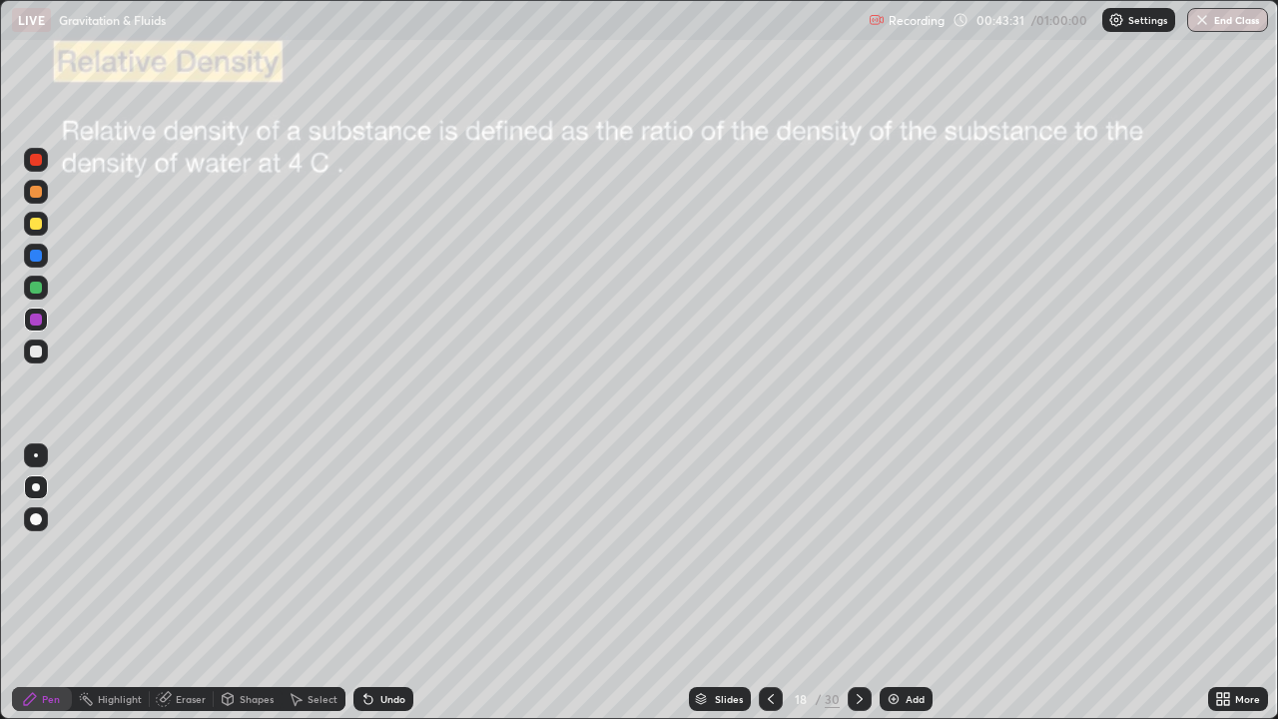
click at [862, 583] on div at bounding box center [860, 699] width 24 height 24
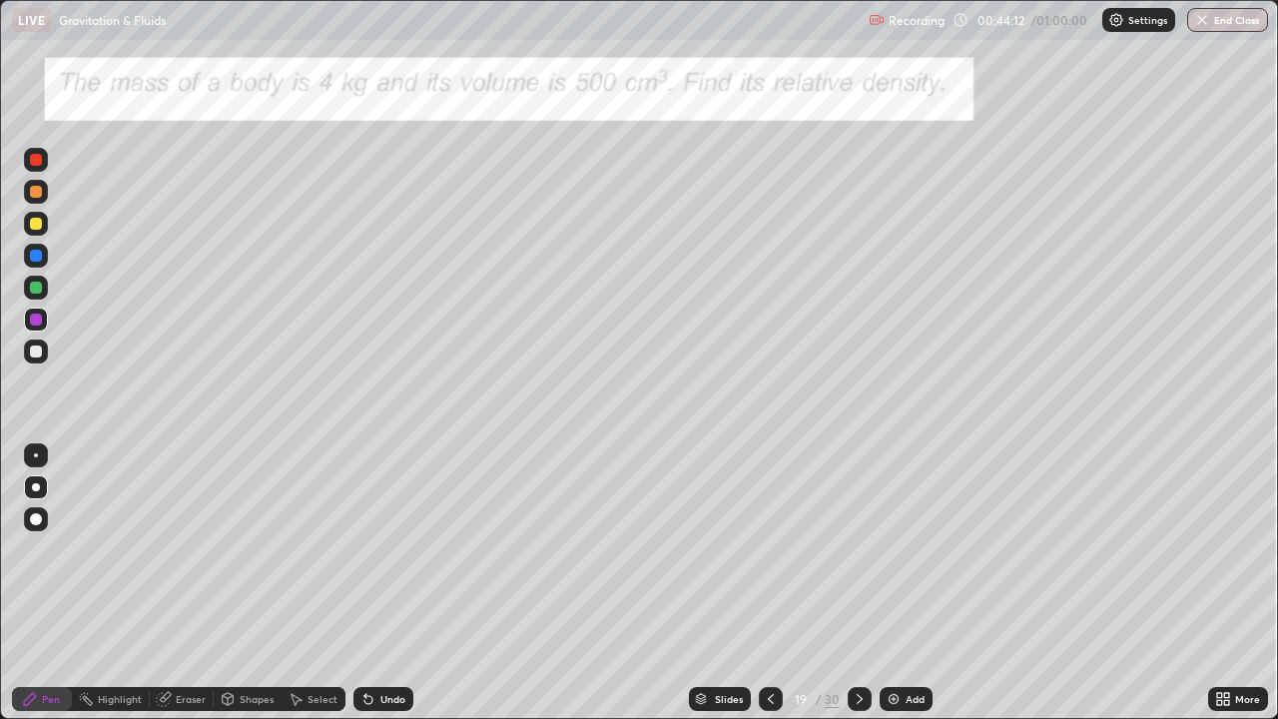
click at [769, 583] on icon at bounding box center [771, 699] width 6 height 10
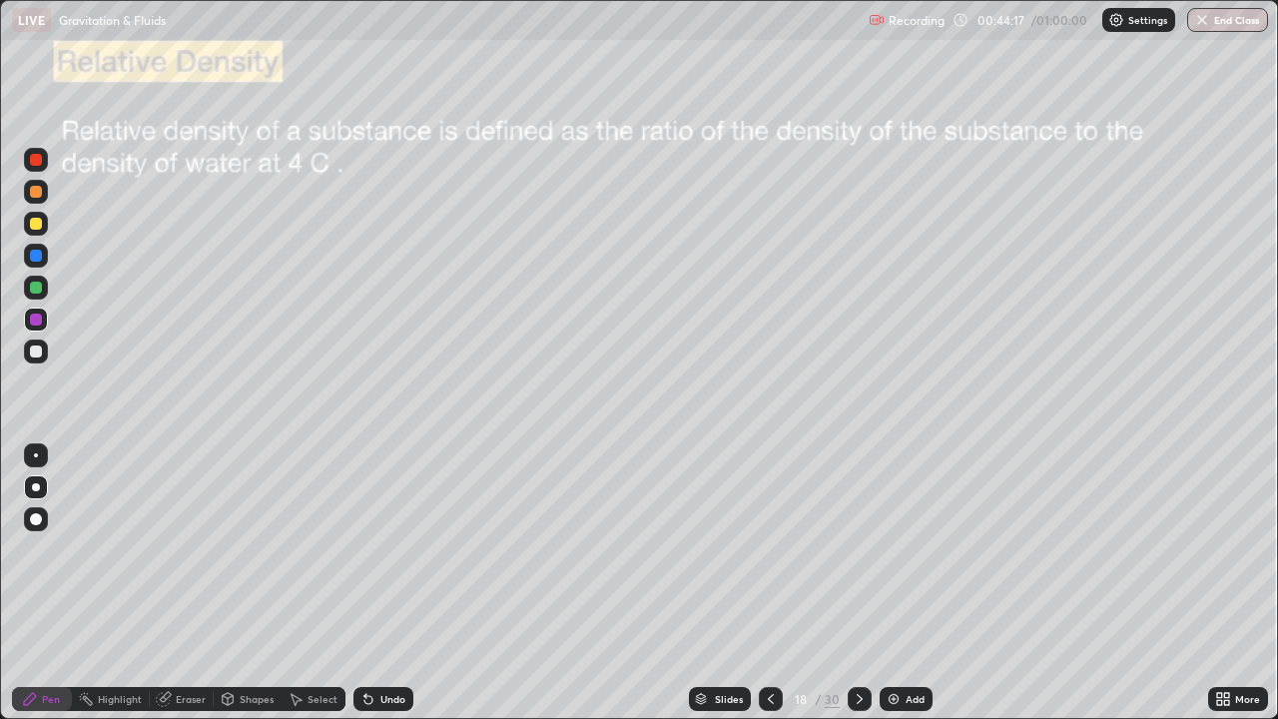
click at [864, 583] on icon at bounding box center [860, 699] width 16 height 16
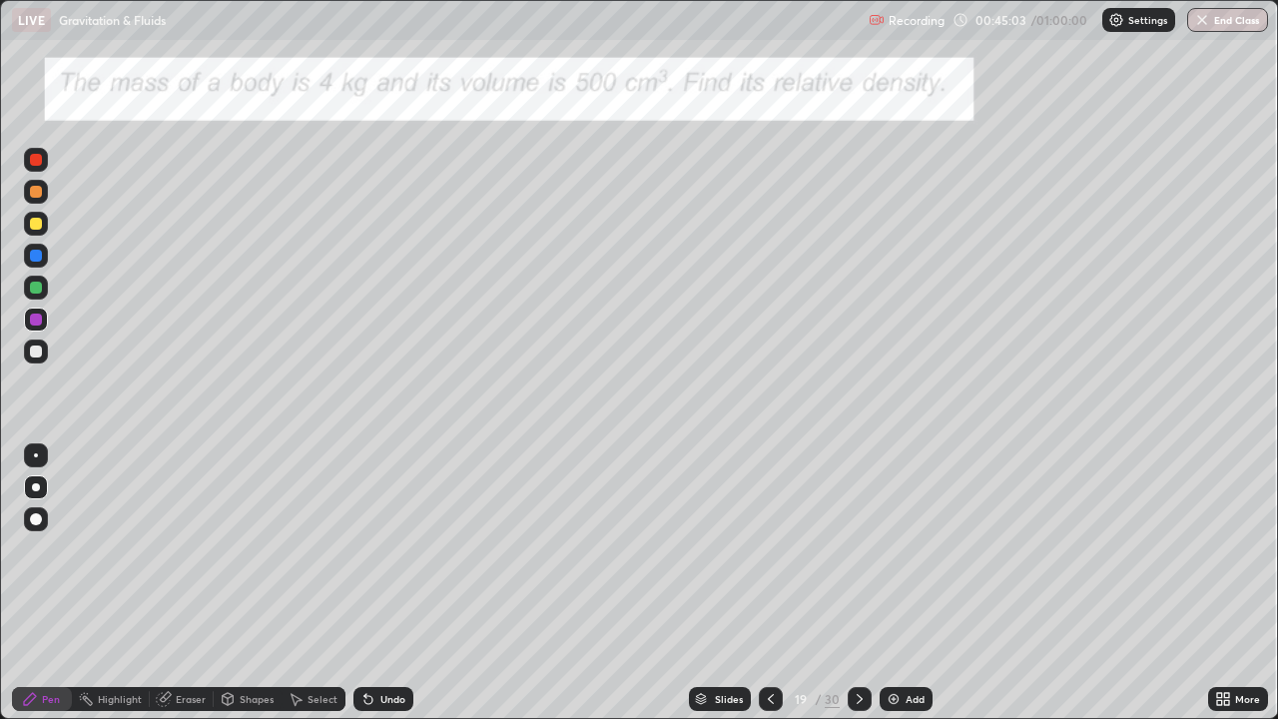
click at [858, 583] on icon at bounding box center [860, 699] width 16 height 16
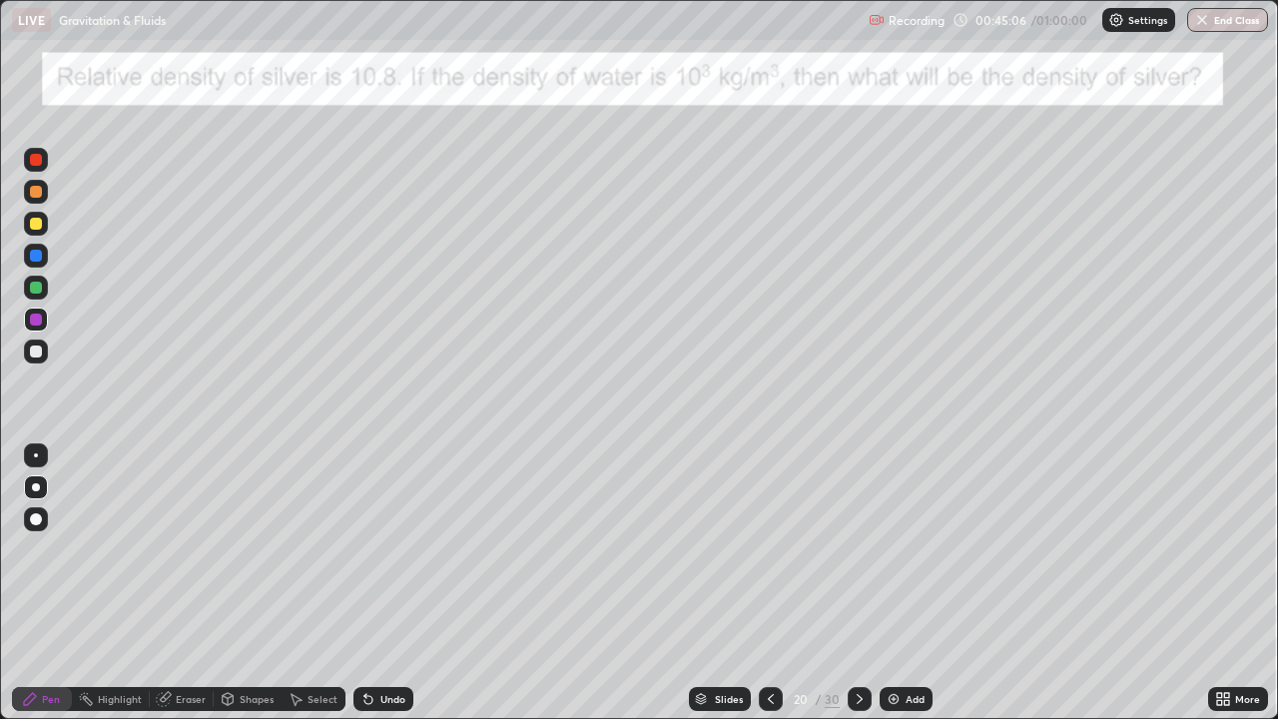
click at [769, 583] on icon at bounding box center [771, 699] width 16 height 16
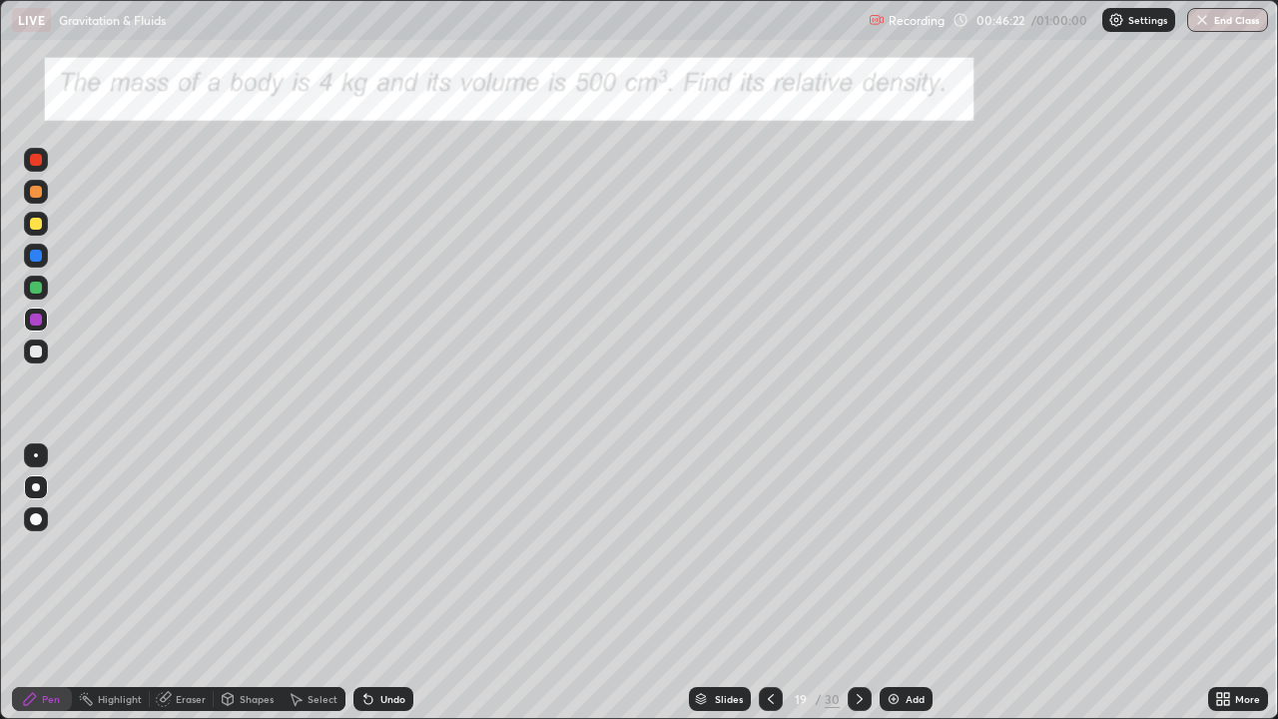
click at [848, 583] on div at bounding box center [860, 699] width 24 height 24
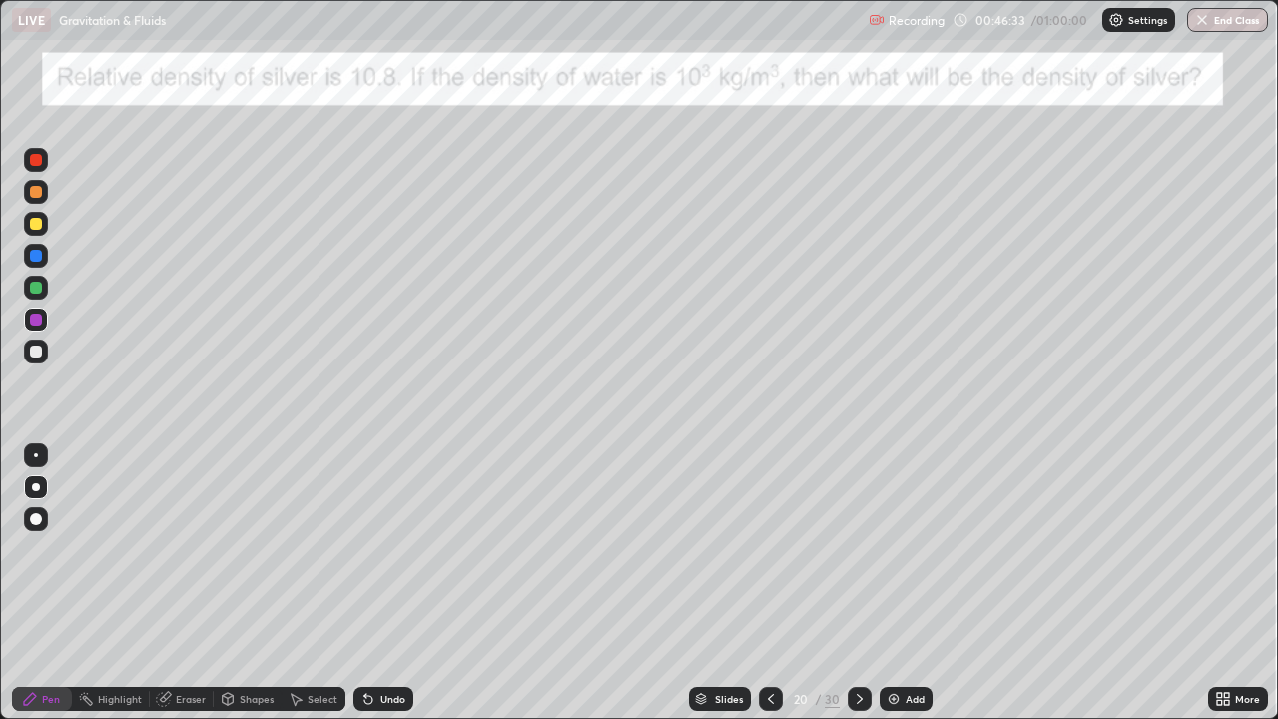
click at [32, 320] on div at bounding box center [36, 319] width 12 height 12
click at [32, 322] on div at bounding box center [36, 319] width 12 height 12
click at [33, 193] on div at bounding box center [36, 192] width 12 height 12
click at [858, 583] on icon at bounding box center [860, 699] width 16 height 16
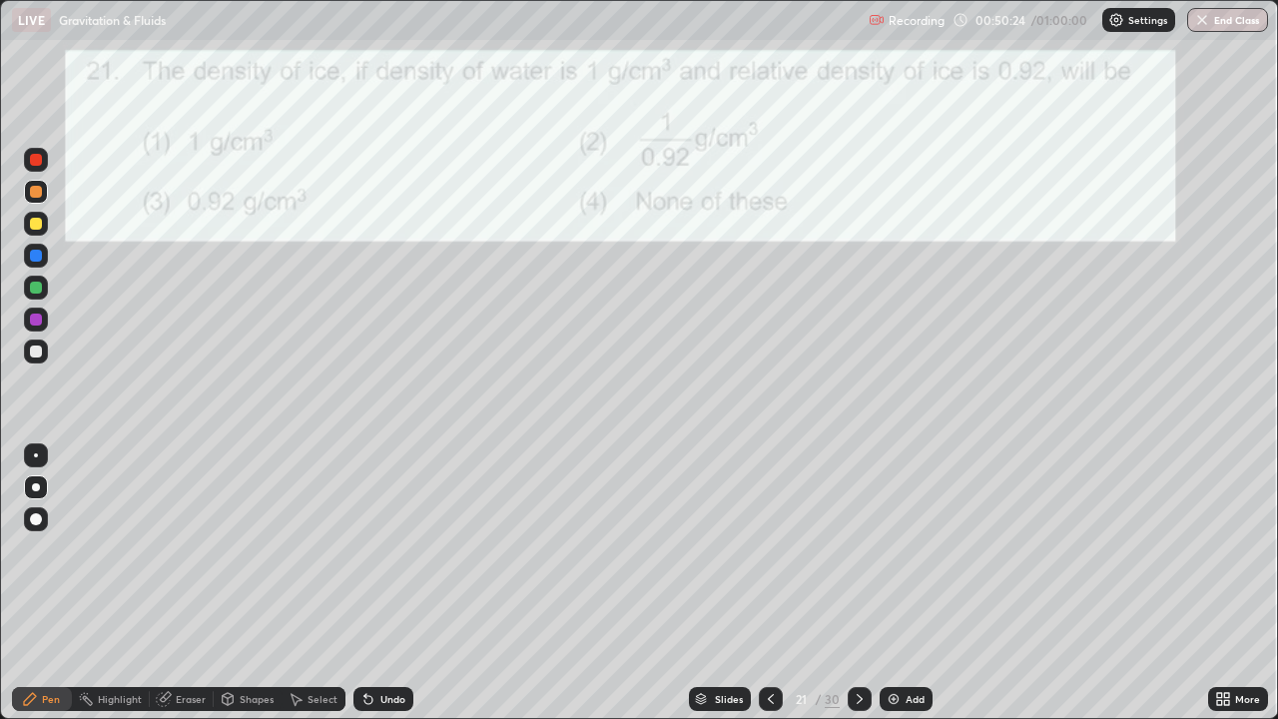
click at [768, 583] on icon at bounding box center [771, 699] width 16 height 16
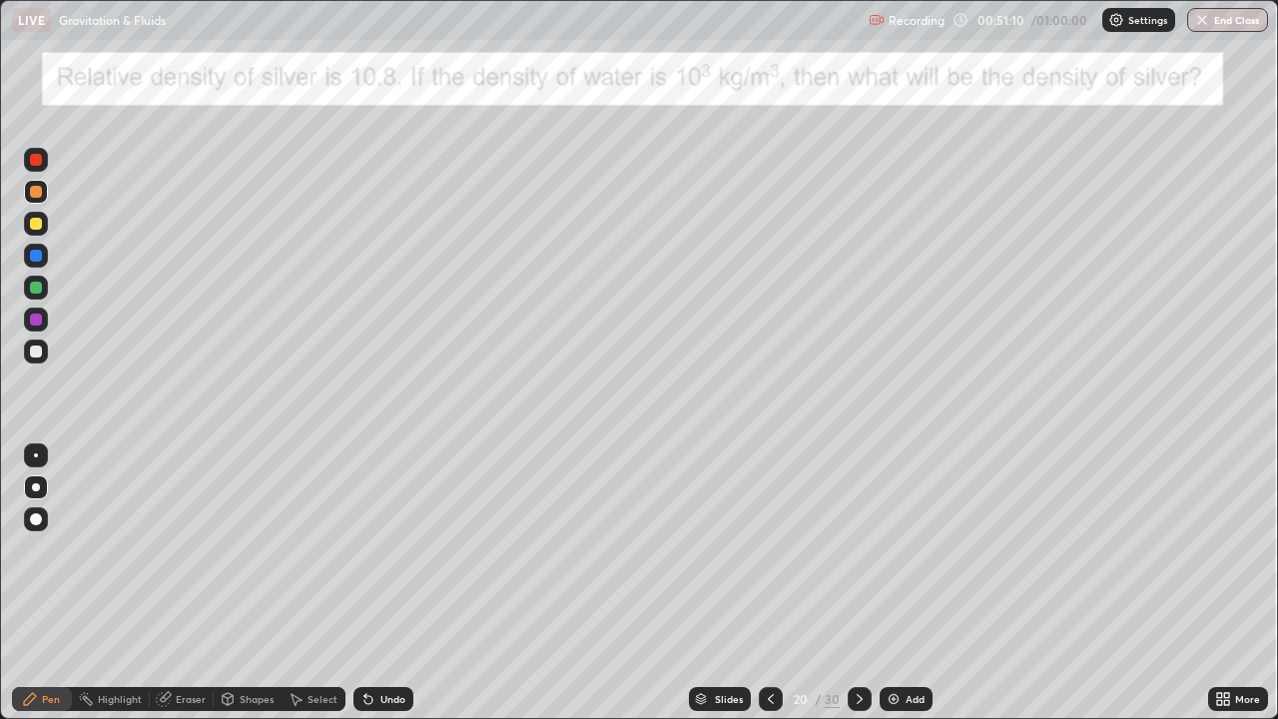
click at [852, 583] on icon at bounding box center [860, 699] width 16 height 16
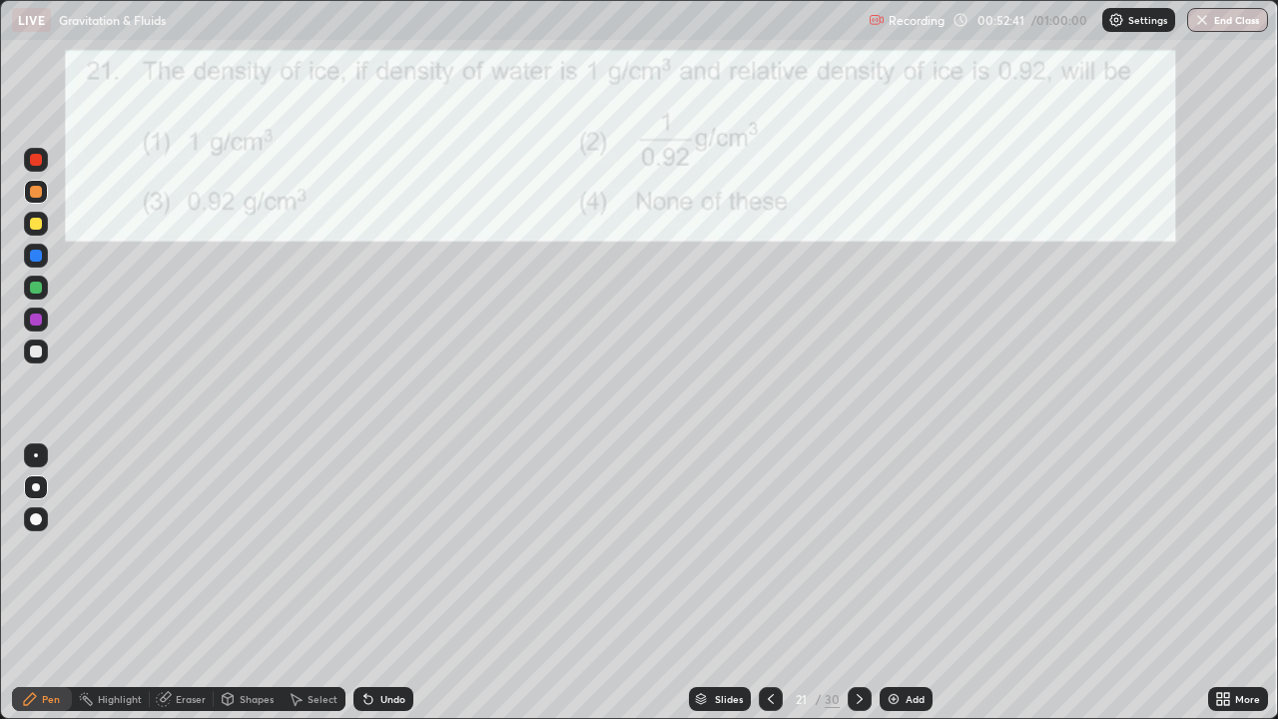
click at [856, 583] on icon at bounding box center [860, 699] width 16 height 16
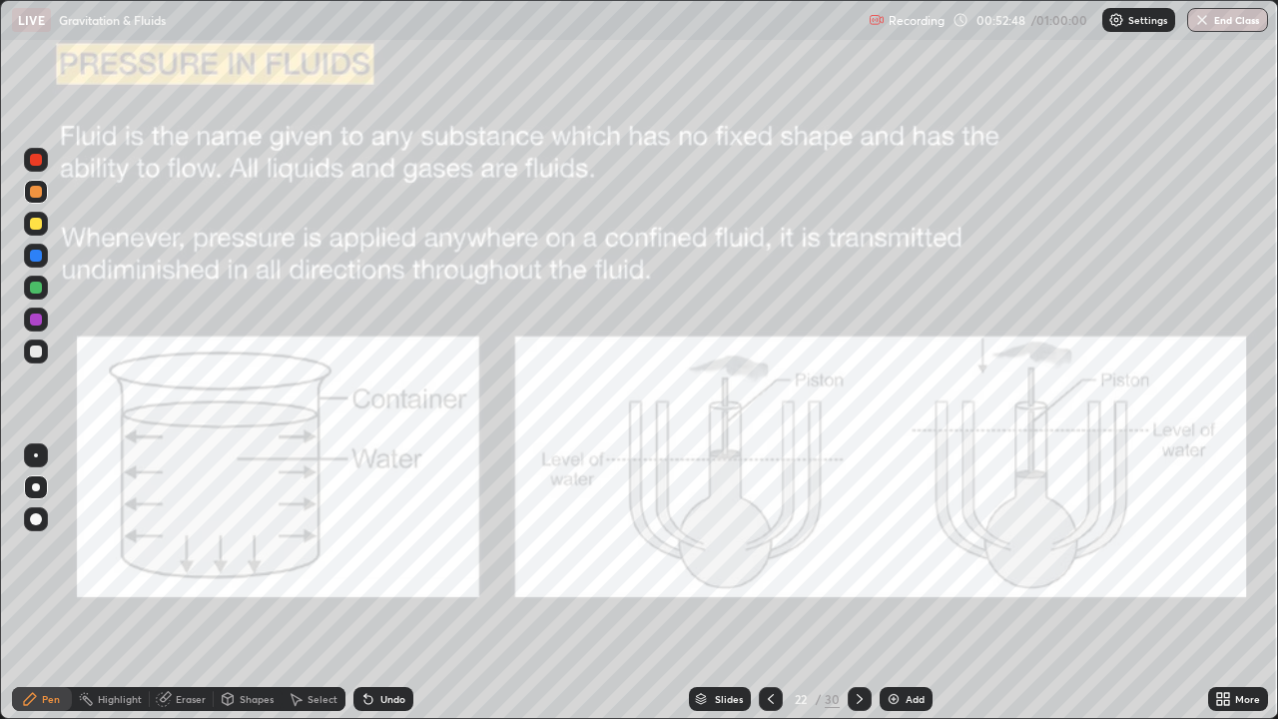
click at [866, 583] on div at bounding box center [860, 699] width 24 height 24
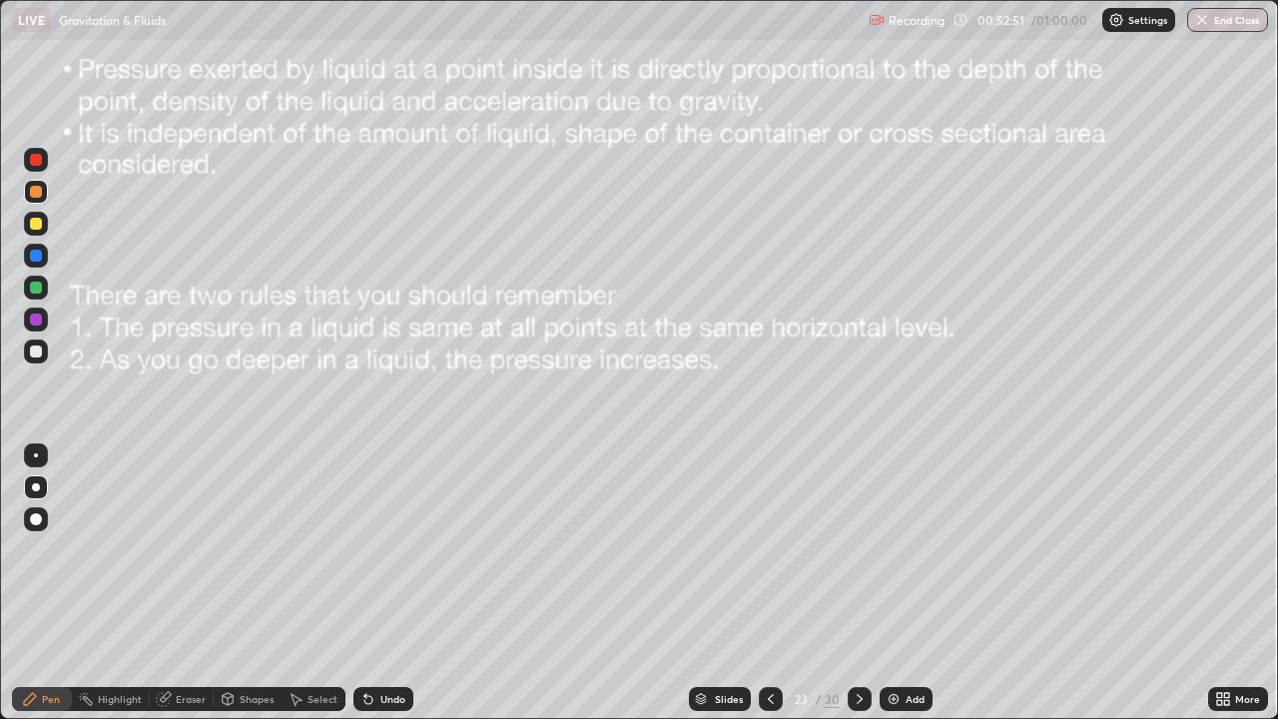
click at [852, 583] on icon at bounding box center [860, 699] width 16 height 16
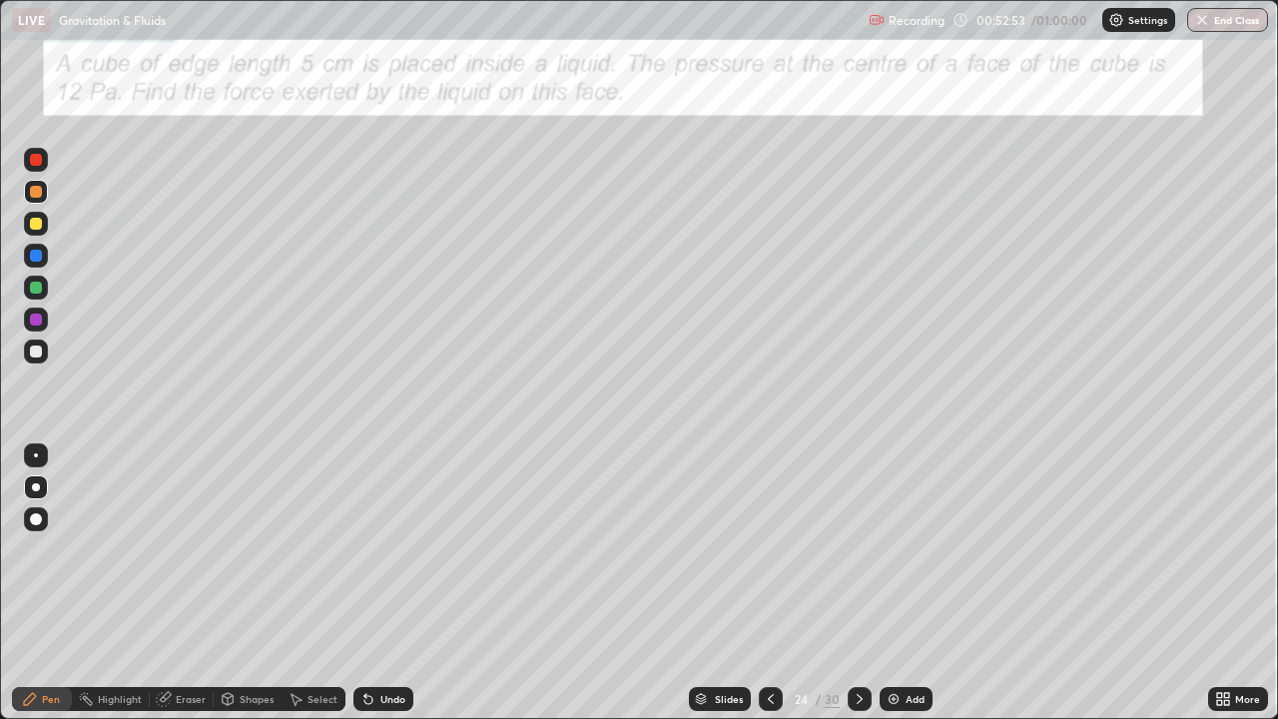
click at [848, 583] on div at bounding box center [860, 699] width 24 height 24
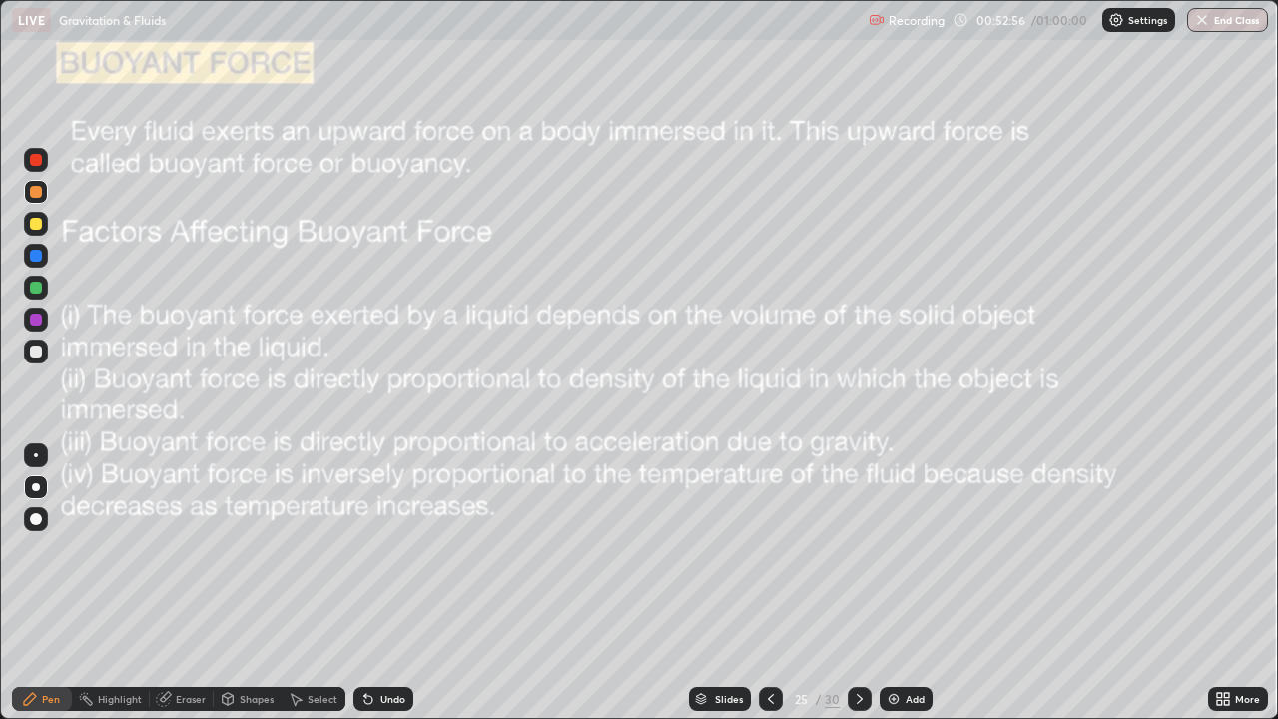
click at [855, 583] on div at bounding box center [860, 699] width 24 height 40
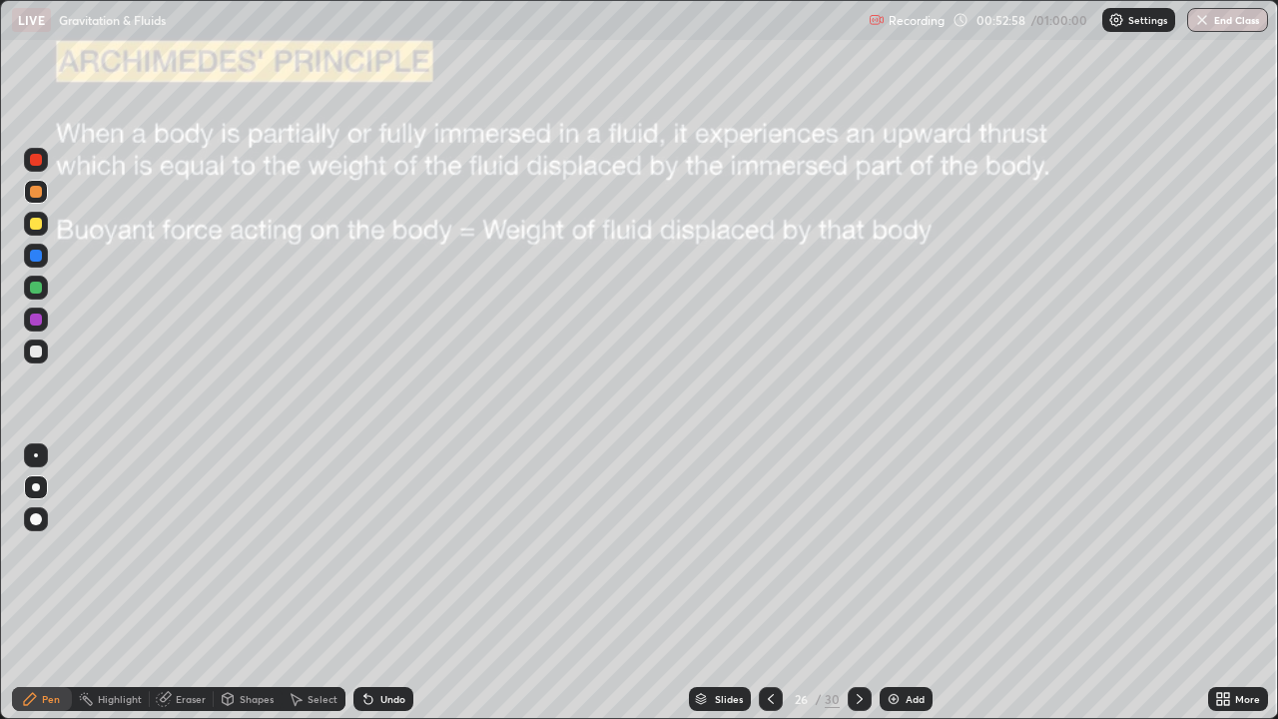
click at [852, 583] on icon at bounding box center [860, 699] width 16 height 16
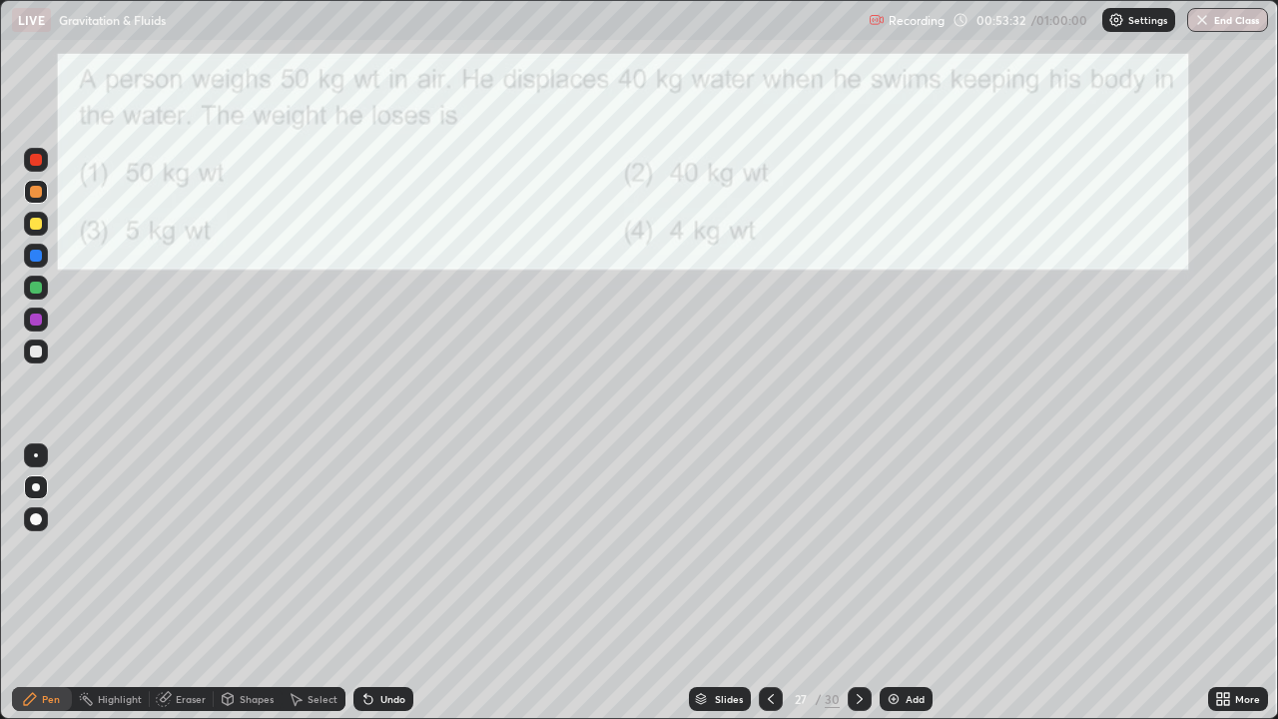
click at [1236, 19] on button "End Class" at bounding box center [1227, 20] width 81 height 24
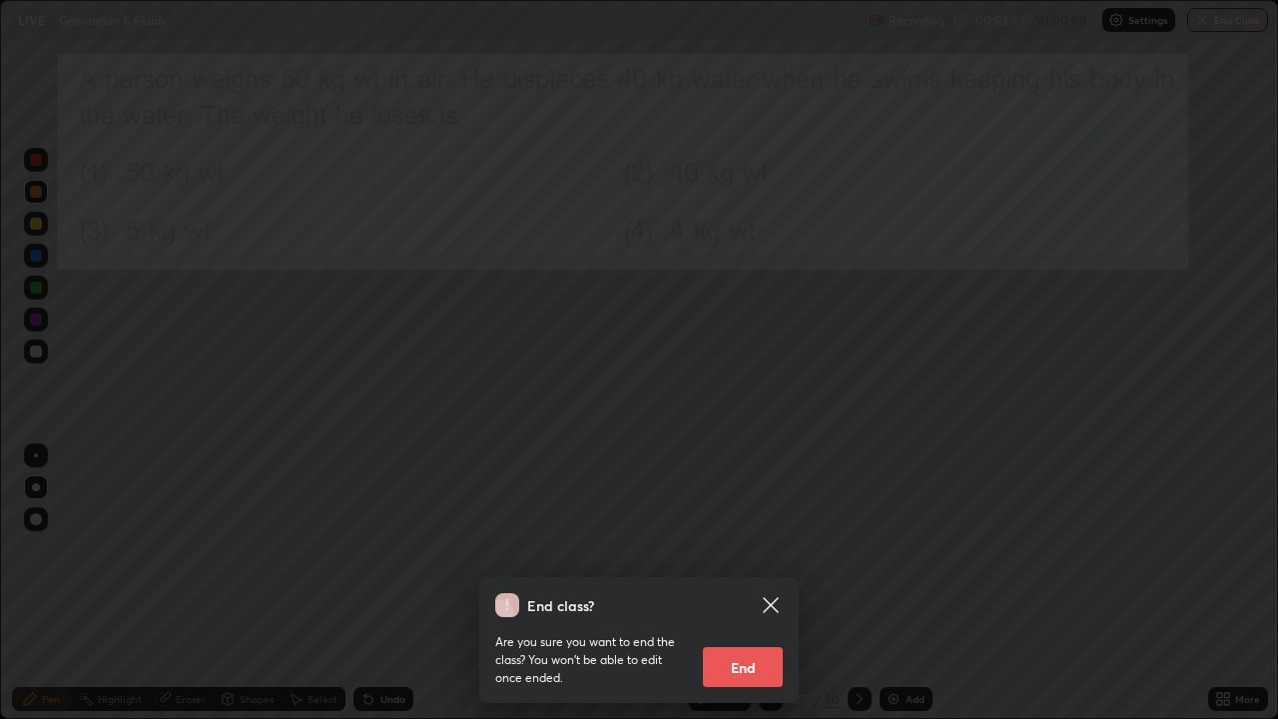
click at [732, 583] on button "End" at bounding box center [743, 667] width 80 height 40
